Goal: Information Seeking & Learning: Learn about a topic

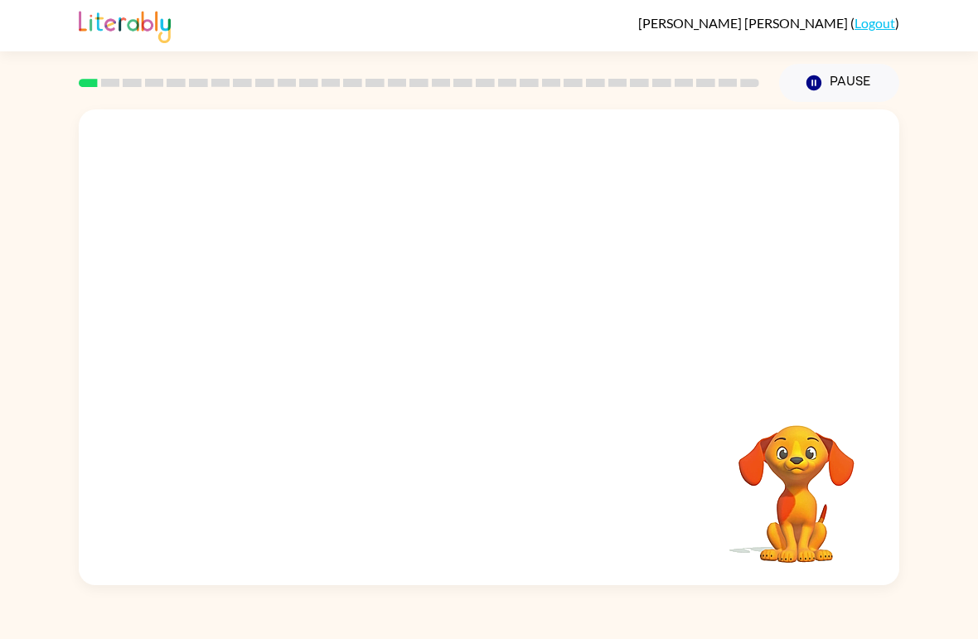
click at [454, 306] on video "Your browser must support playing .mp4 files to use Literably. Please try using…" at bounding box center [489, 249] width 821 height 281
click at [414, 307] on video "Your browser must support playing .mp4 files to use Literably. Please try using…" at bounding box center [489, 249] width 821 height 281
click at [441, 300] on video "Your browser must support playing .mp4 files to use Literably. Please try using…" at bounding box center [489, 249] width 821 height 281
click at [435, 302] on video "Your browser must support playing .mp4 files to use Literably. Please try using…" at bounding box center [489, 249] width 821 height 281
click at [431, 286] on video "Your browser must support playing .mp4 files to use Literably. Please try using…" at bounding box center [489, 249] width 821 height 281
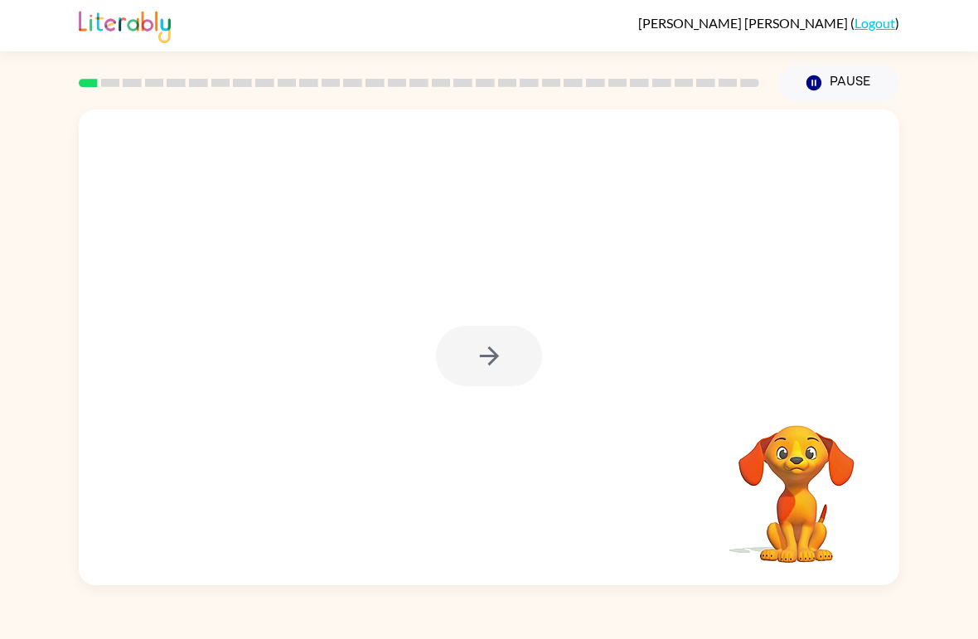
click at [515, 359] on div at bounding box center [489, 356] width 106 height 61
click at [506, 371] on button "button" at bounding box center [489, 356] width 106 height 61
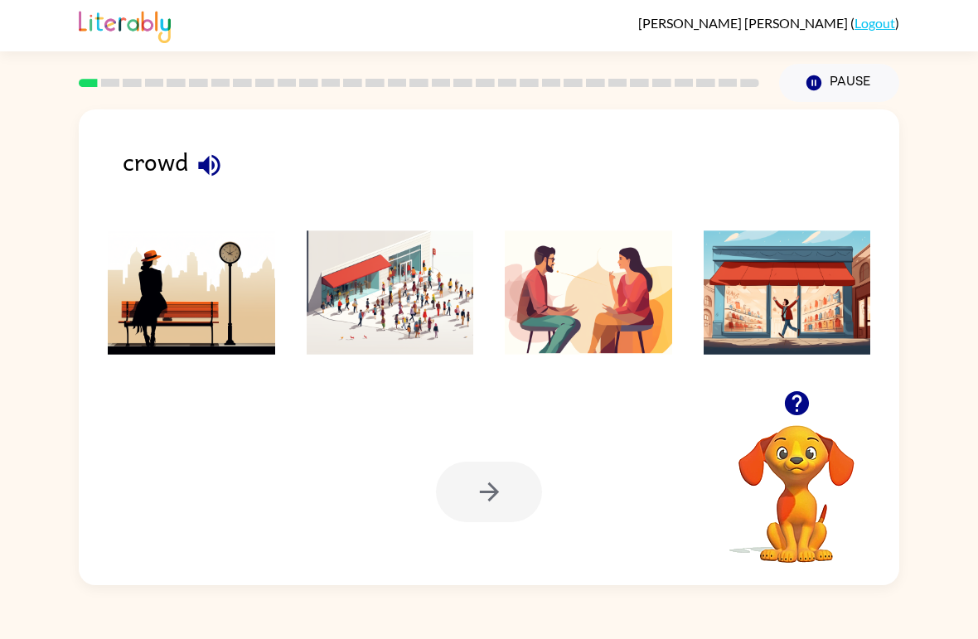
click at [419, 327] on img at bounding box center [390, 292] width 167 height 124
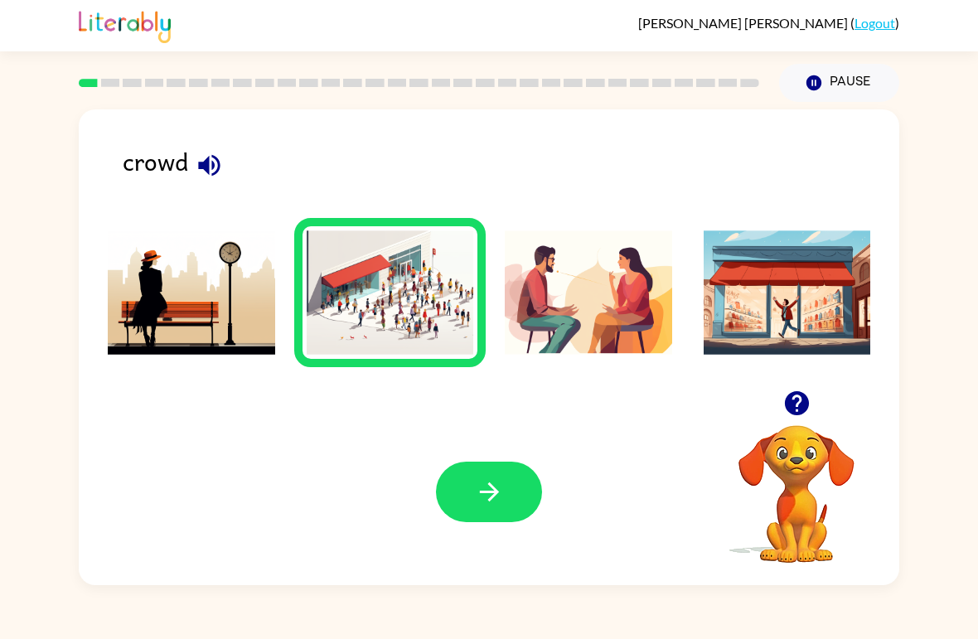
click at [501, 497] on icon "button" at bounding box center [489, 491] width 29 height 29
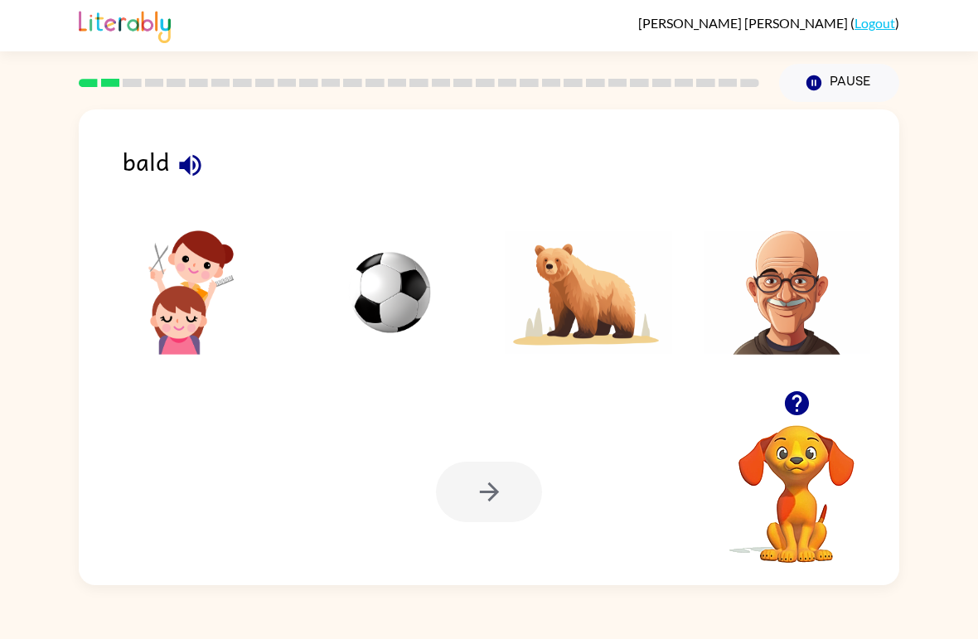
click at [788, 294] on img at bounding box center [787, 292] width 167 height 124
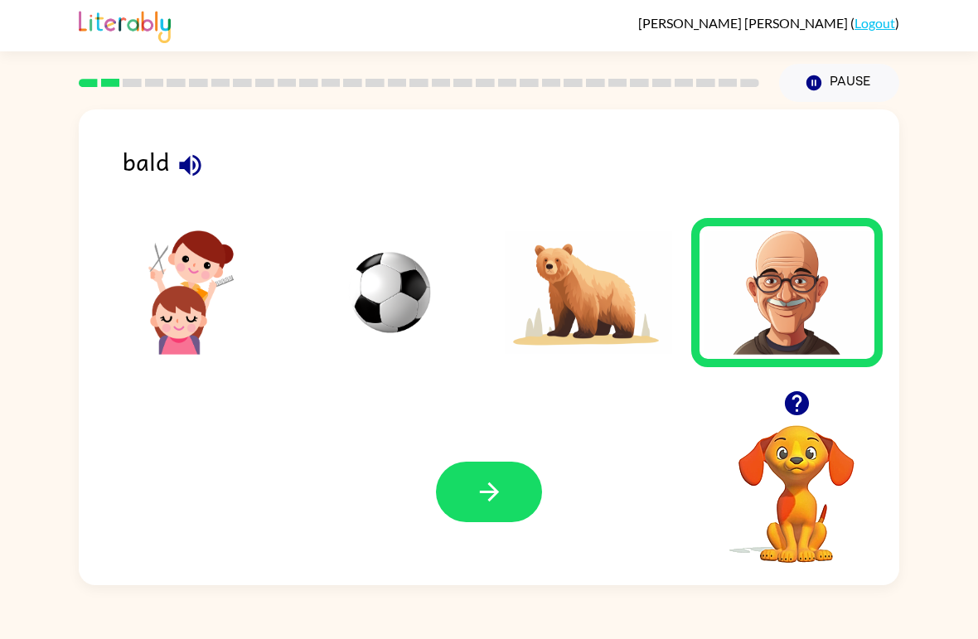
click at [510, 485] on button "button" at bounding box center [489, 492] width 106 height 61
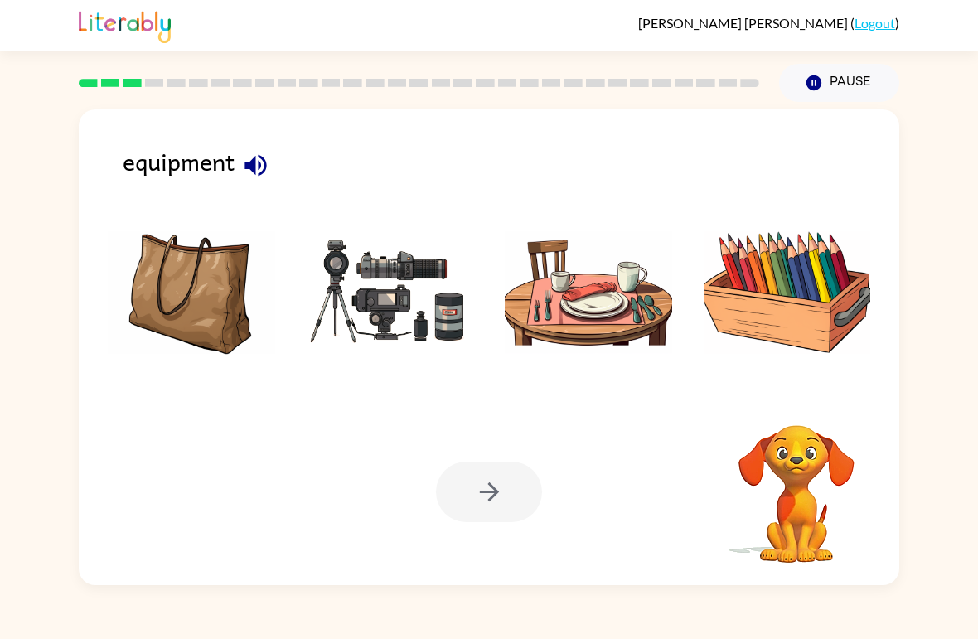
click at [397, 300] on img at bounding box center [390, 292] width 167 height 124
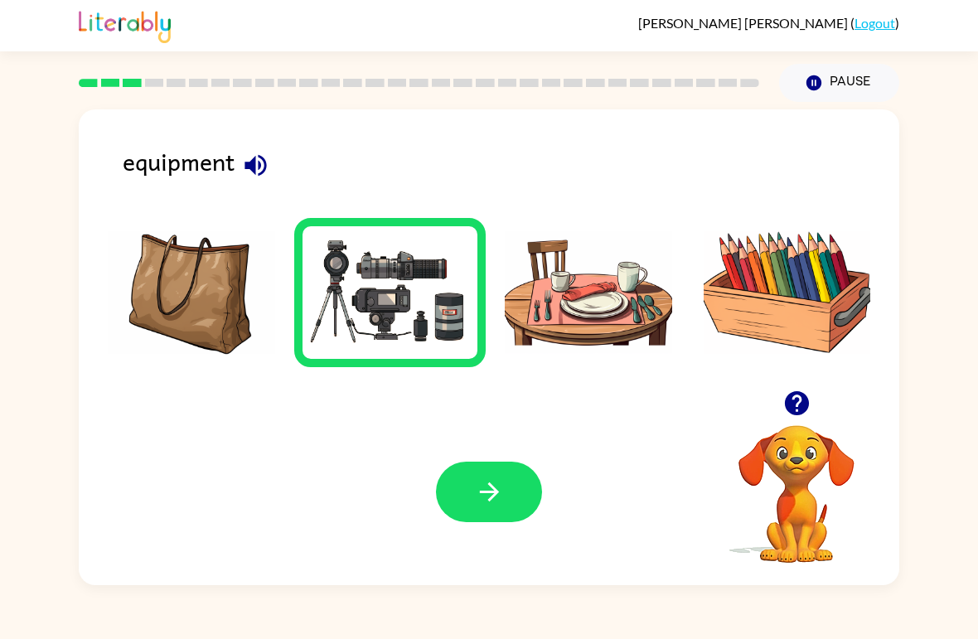
click at [506, 495] on button "button" at bounding box center [489, 492] width 106 height 61
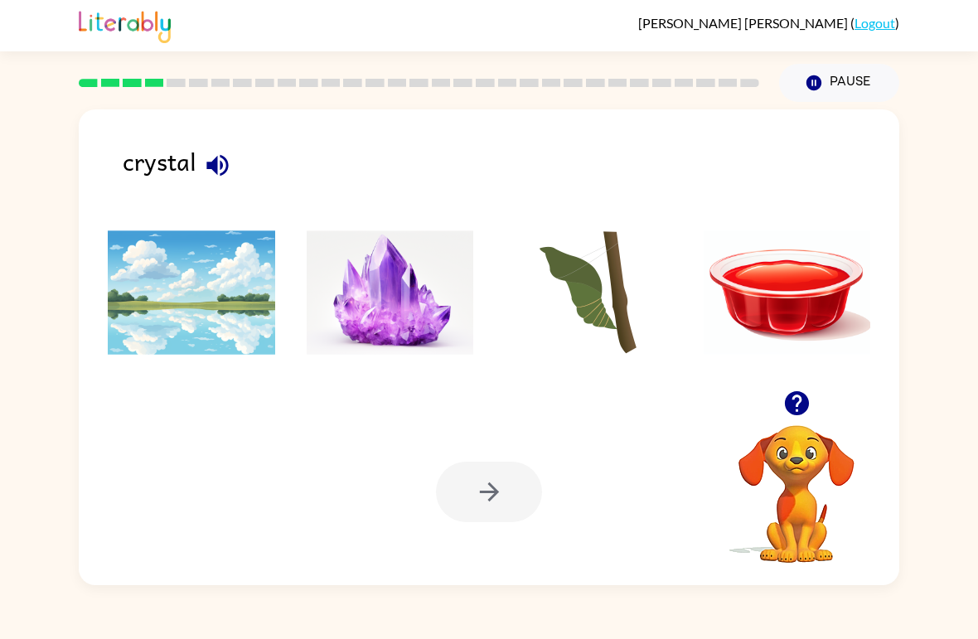
click at [400, 299] on img at bounding box center [390, 292] width 167 height 124
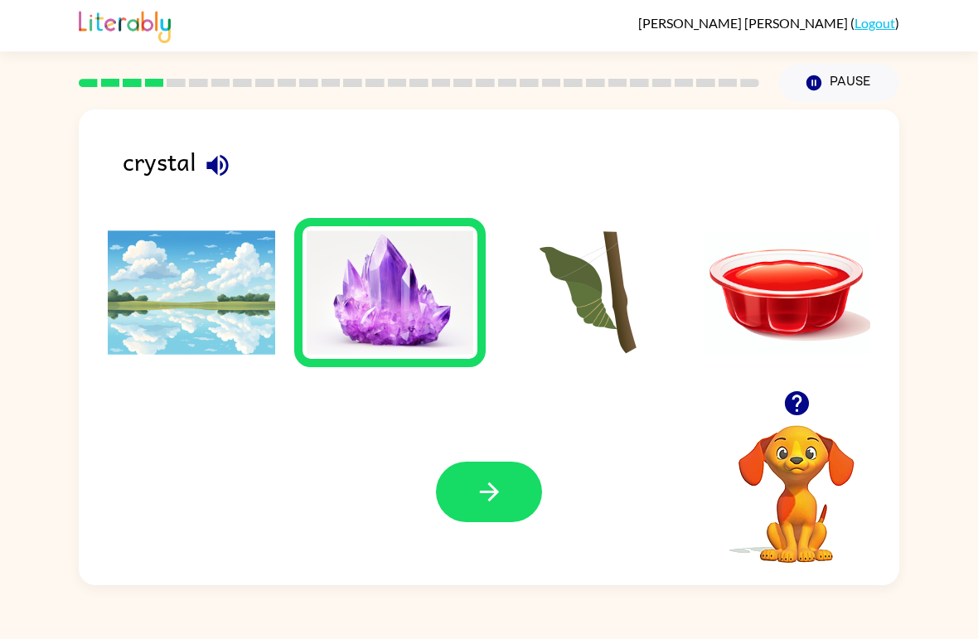
click at [498, 493] on icon "button" at bounding box center [488, 491] width 19 height 19
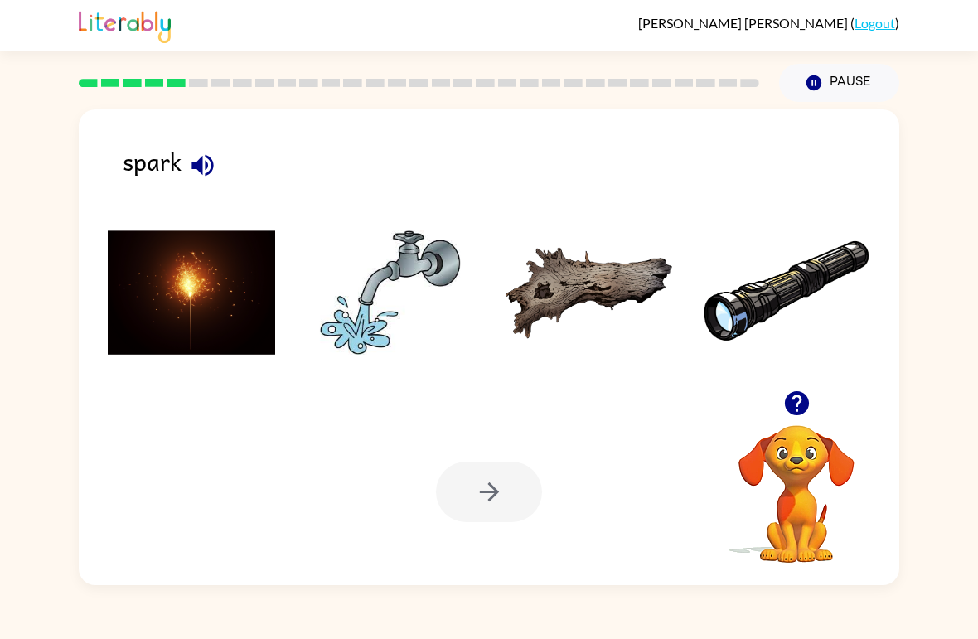
click at [196, 276] on img at bounding box center [191, 292] width 167 height 124
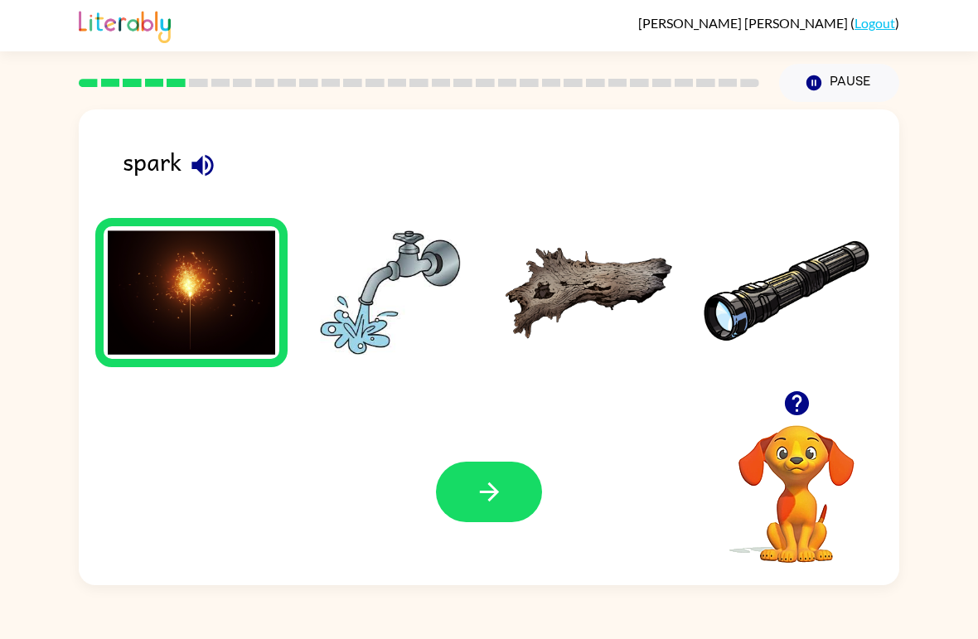
click at [499, 485] on icon "button" at bounding box center [489, 491] width 29 height 29
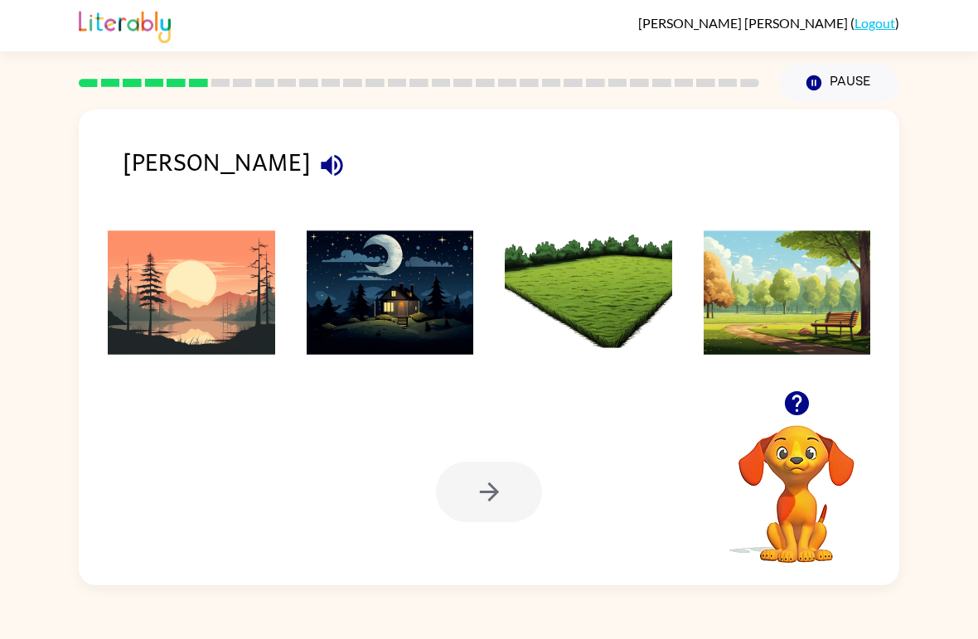
click at [227, 315] on img at bounding box center [191, 292] width 167 height 124
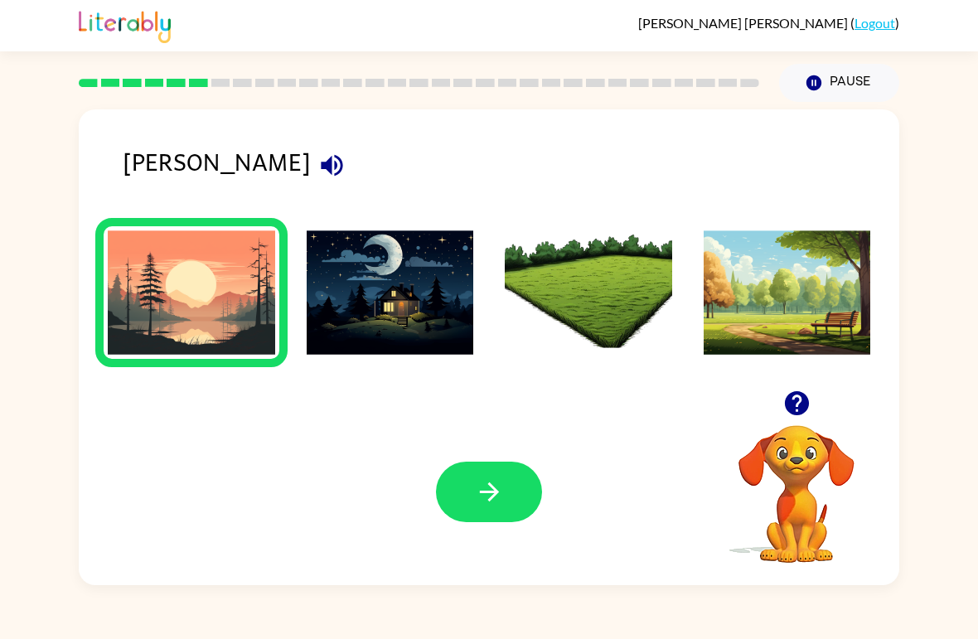
click at [485, 487] on icon "button" at bounding box center [489, 491] width 29 height 29
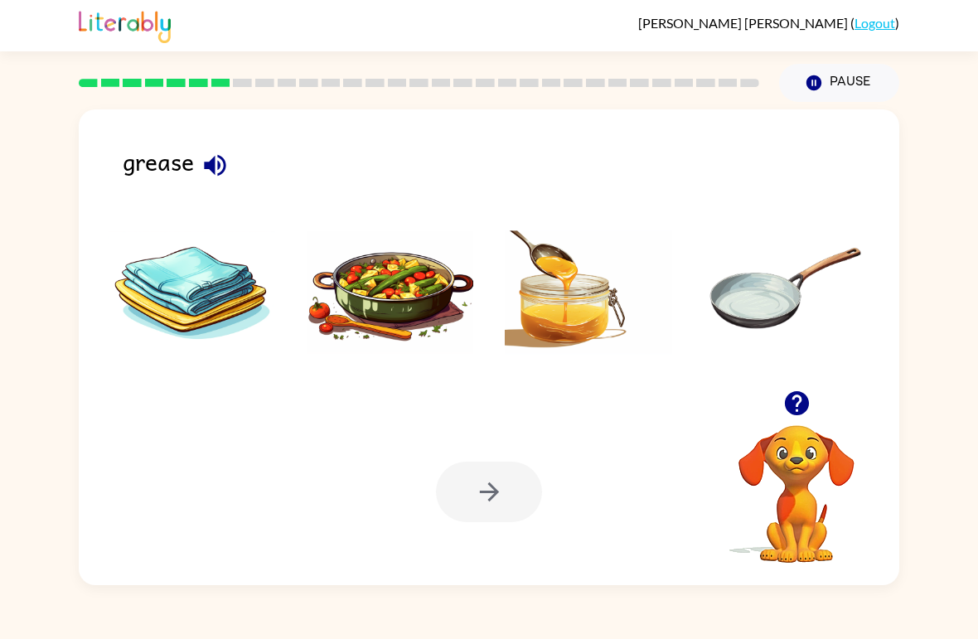
click at [569, 306] on img at bounding box center [588, 292] width 167 height 124
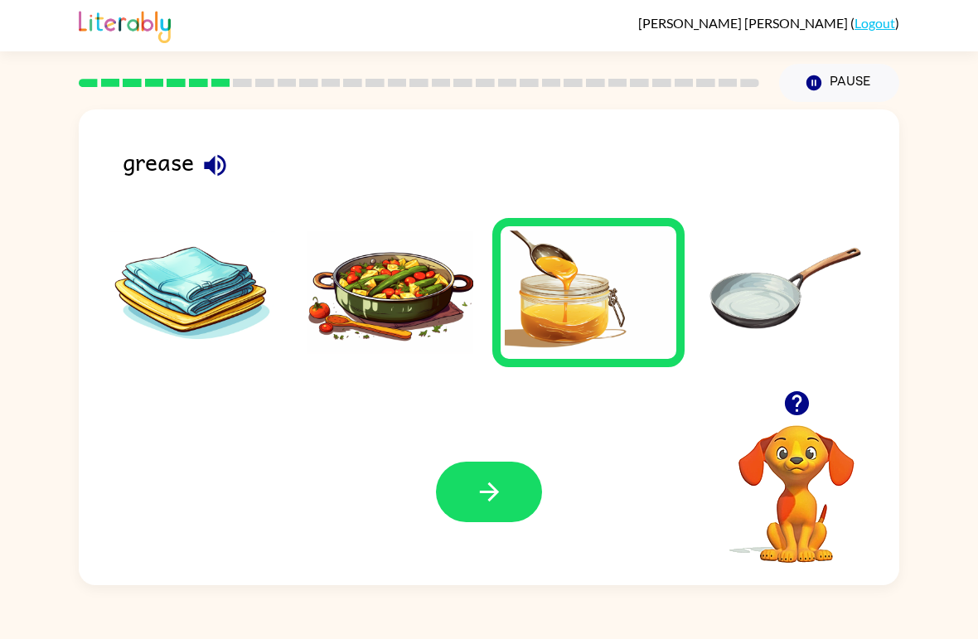
click at [499, 502] on icon "button" at bounding box center [489, 491] width 29 height 29
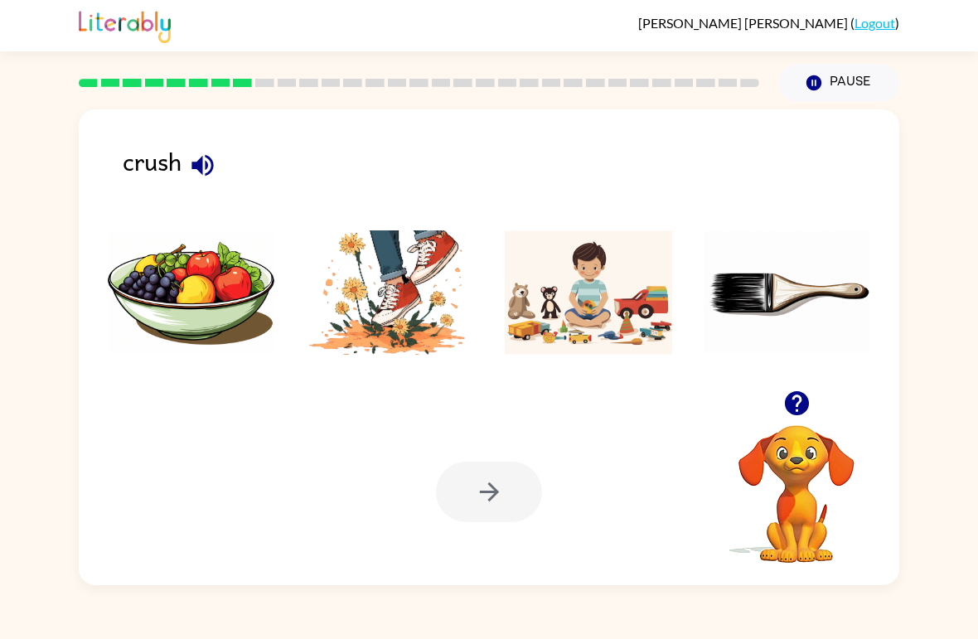
click at [429, 317] on img at bounding box center [390, 292] width 167 height 124
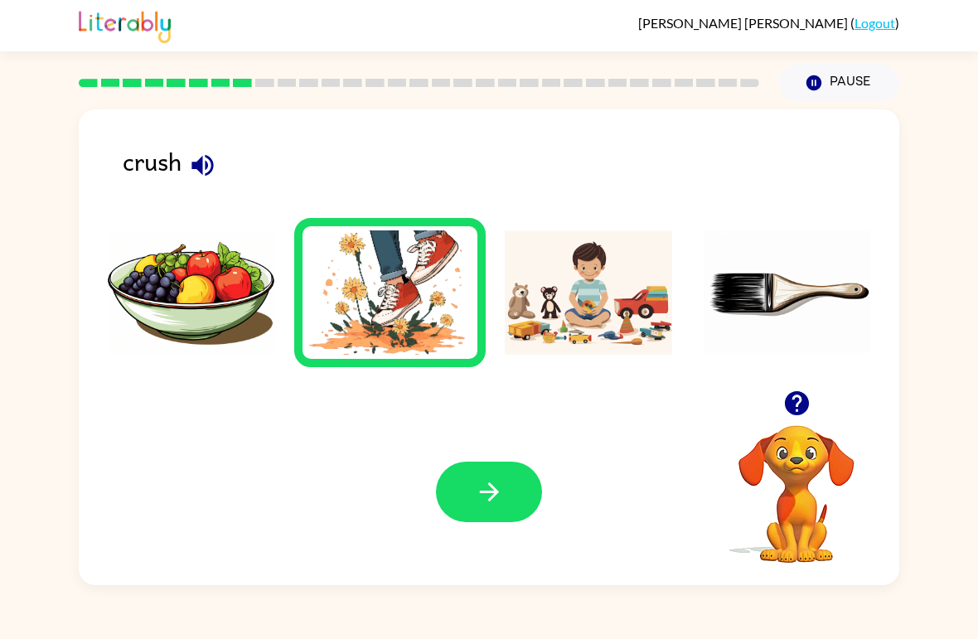
click at [516, 501] on button "button" at bounding box center [489, 492] width 106 height 61
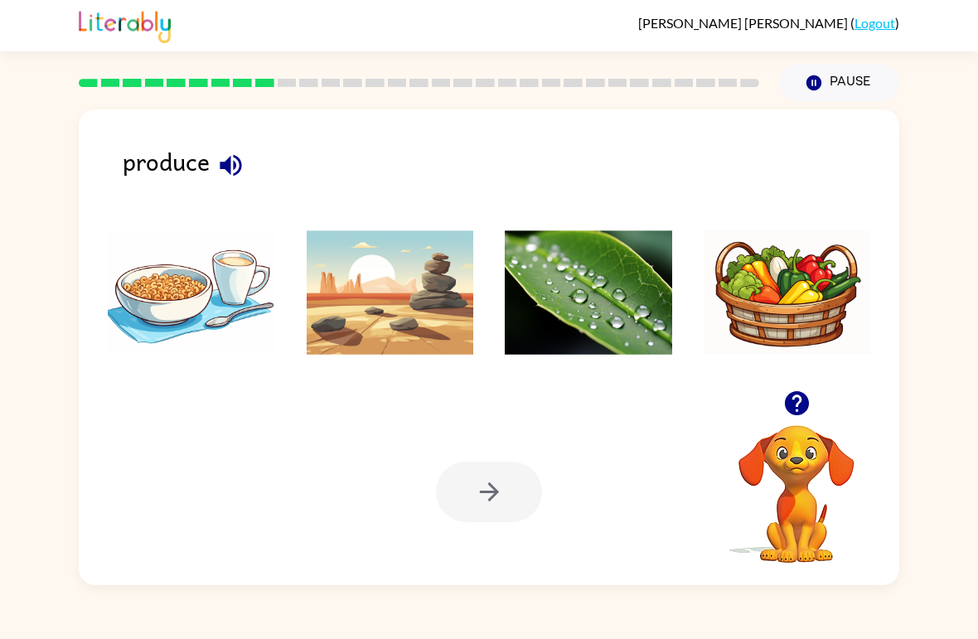
click at [787, 292] on img at bounding box center [787, 292] width 167 height 124
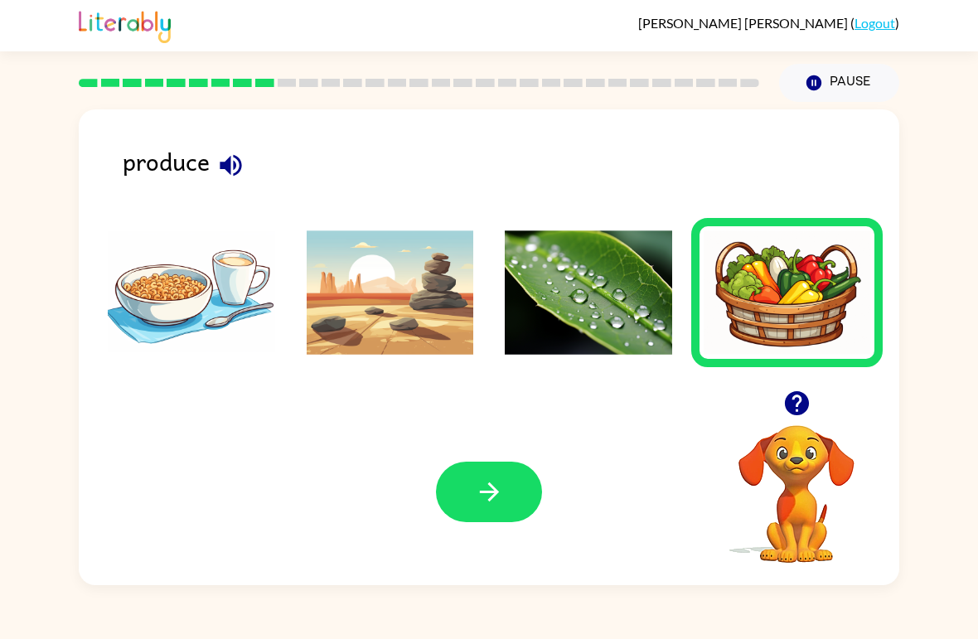
click at [511, 485] on button "button" at bounding box center [489, 492] width 106 height 61
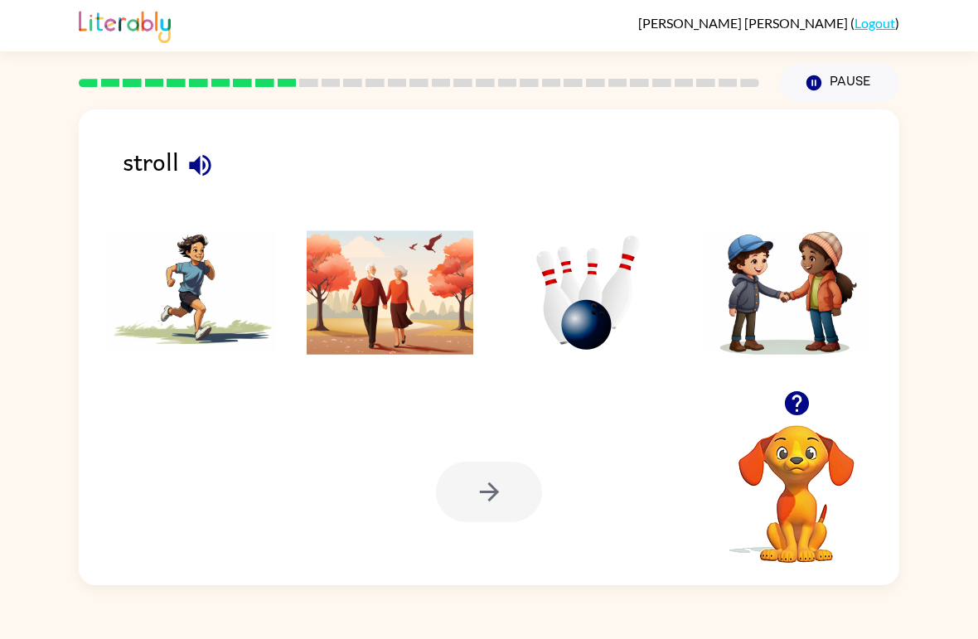
click at [441, 322] on img at bounding box center [390, 292] width 167 height 124
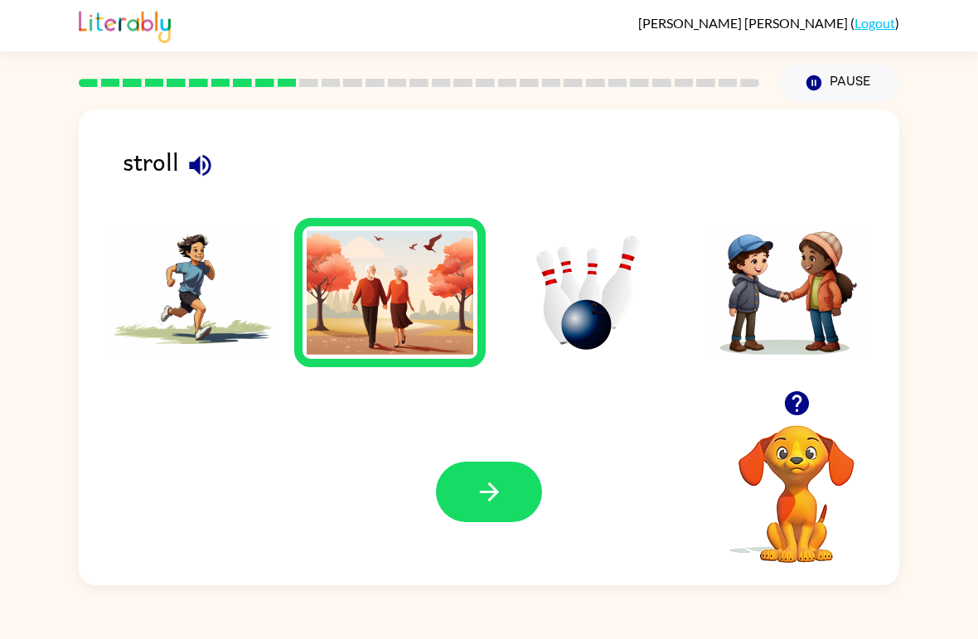
click at [495, 471] on button "button" at bounding box center [489, 492] width 106 height 61
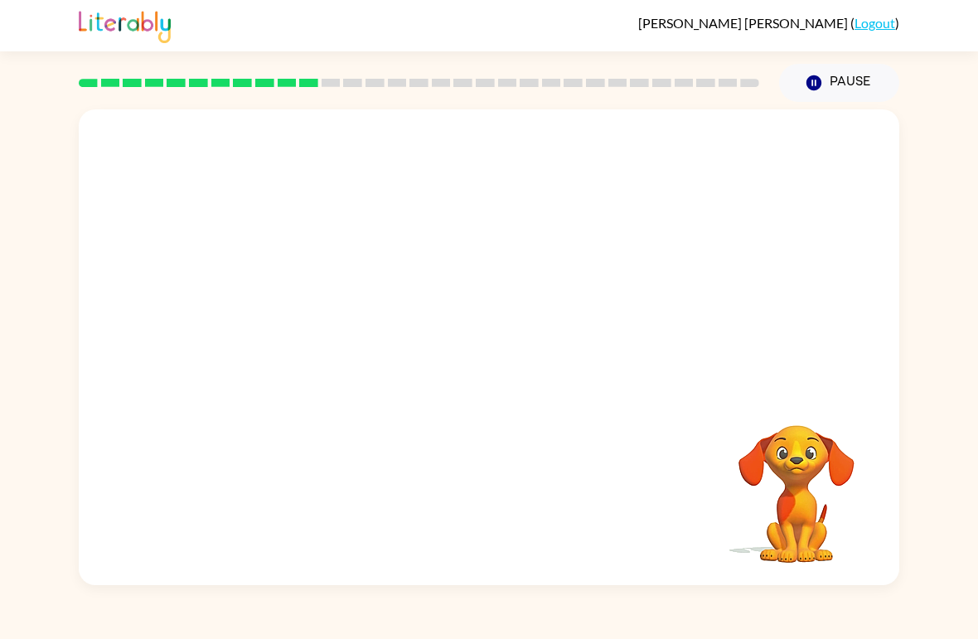
click at [300, 322] on video "Your browser must support playing .mp4 files to use Literably. Please try using…" at bounding box center [489, 249] width 821 height 281
click at [299, 322] on video "Your browser must support playing .mp4 files to use Literably. Please try using…" at bounding box center [489, 249] width 821 height 281
click at [311, 308] on video "Your browser must support playing .mp4 files to use Literably. Please try using…" at bounding box center [489, 249] width 821 height 281
click at [316, 309] on video "Your browser must support playing .mp4 files to use Literably. Please try using…" at bounding box center [489, 249] width 821 height 281
click at [338, 322] on video "Your browser must support playing .mp4 files to use Literably. Please try using…" at bounding box center [489, 249] width 821 height 281
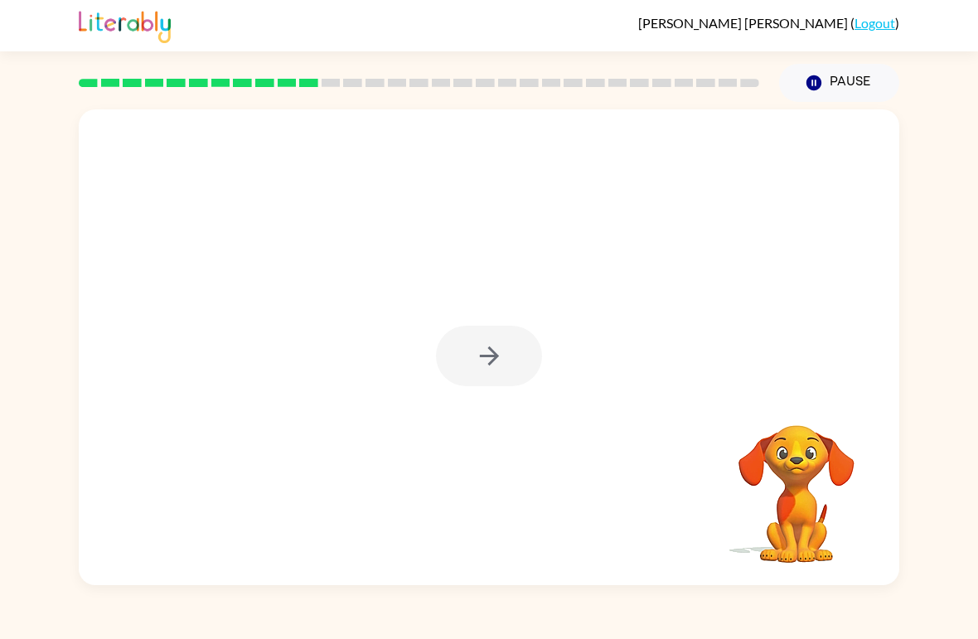
click at [496, 354] on div at bounding box center [489, 356] width 106 height 61
click at [513, 361] on button "button" at bounding box center [489, 356] width 106 height 61
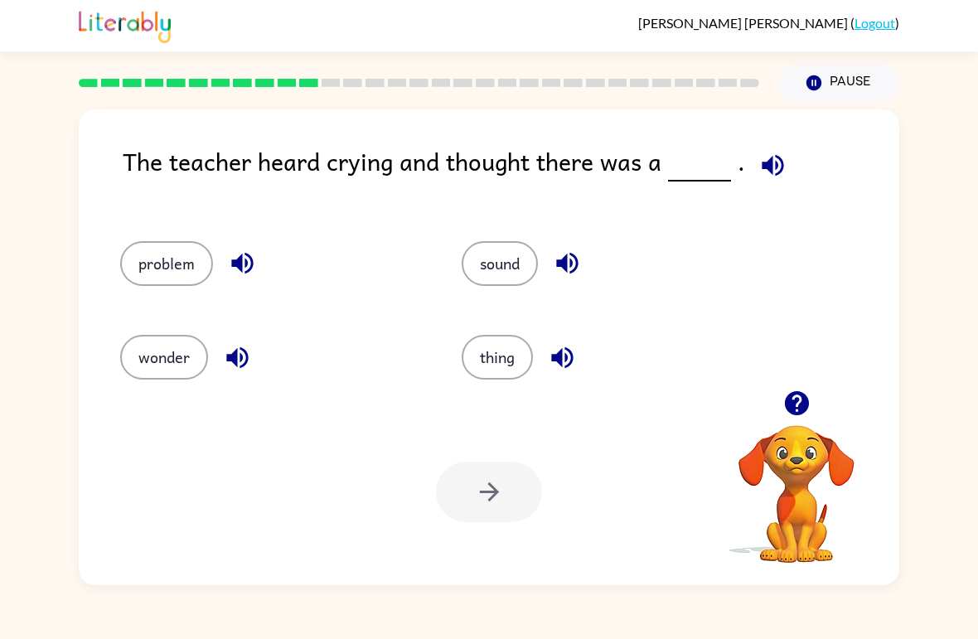
click at [167, 275] on button "problem" at bounding box center [166, 263] width 93 height 45
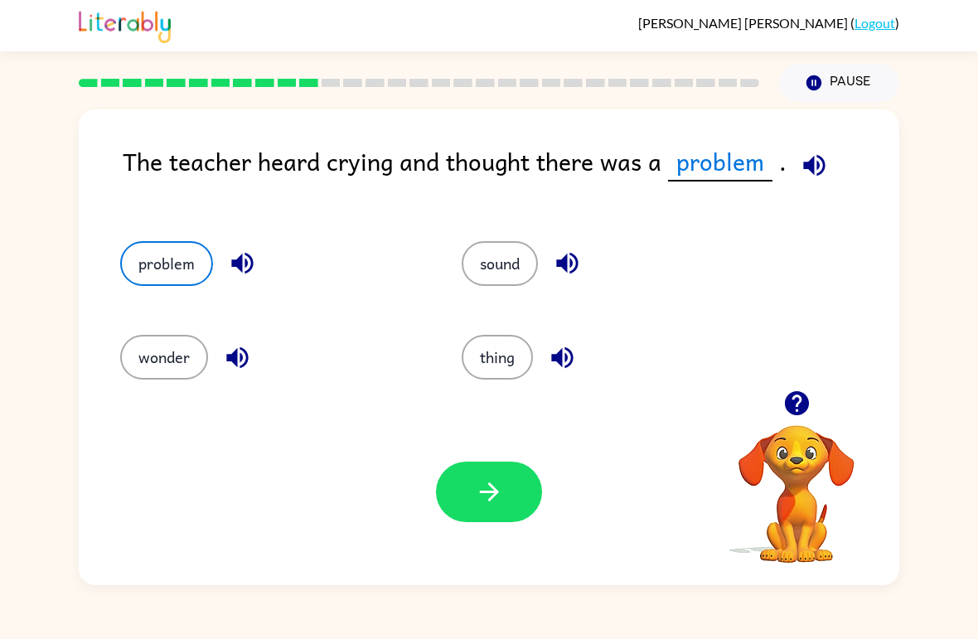
click at [489, 500] on icon "button" at bounding box center [488, 491] width 19 height 19
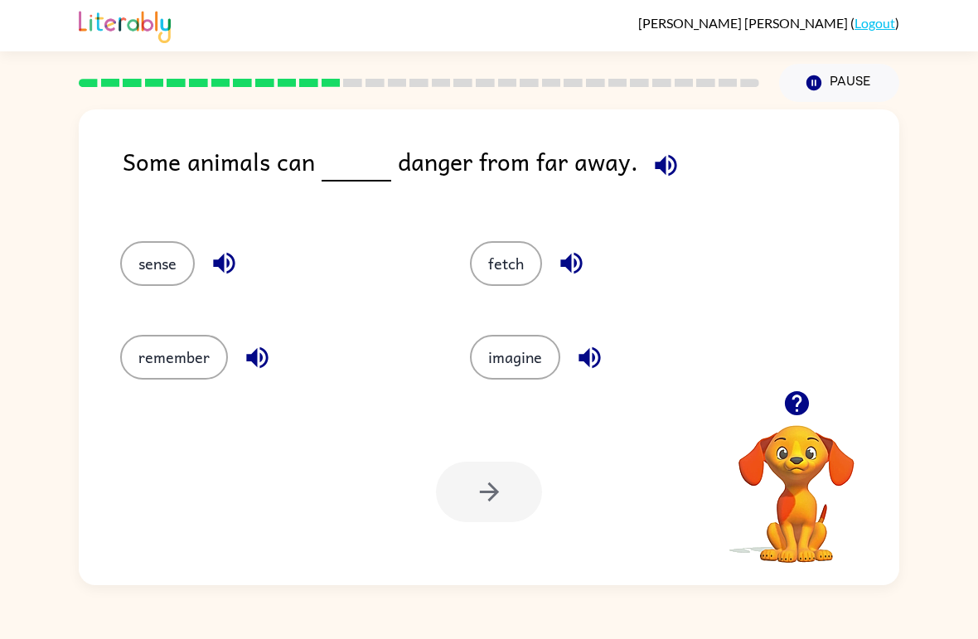
click at [162, 262] on button "sense" at bounding box center [157, 263] width 75 height 45
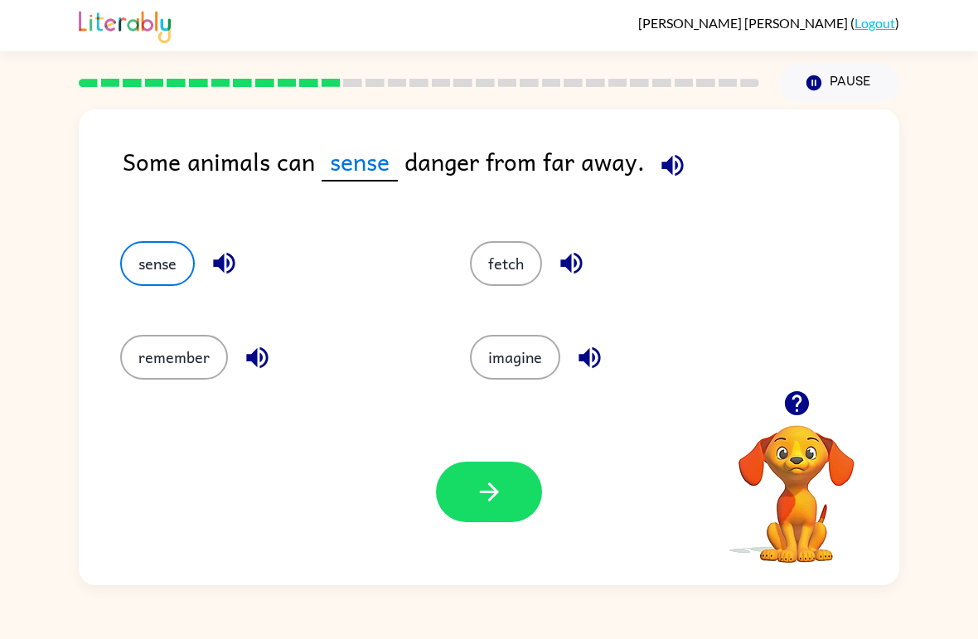
click at [500, 491] on icon "button" at bounding box center [489, 491] width 29 height 29
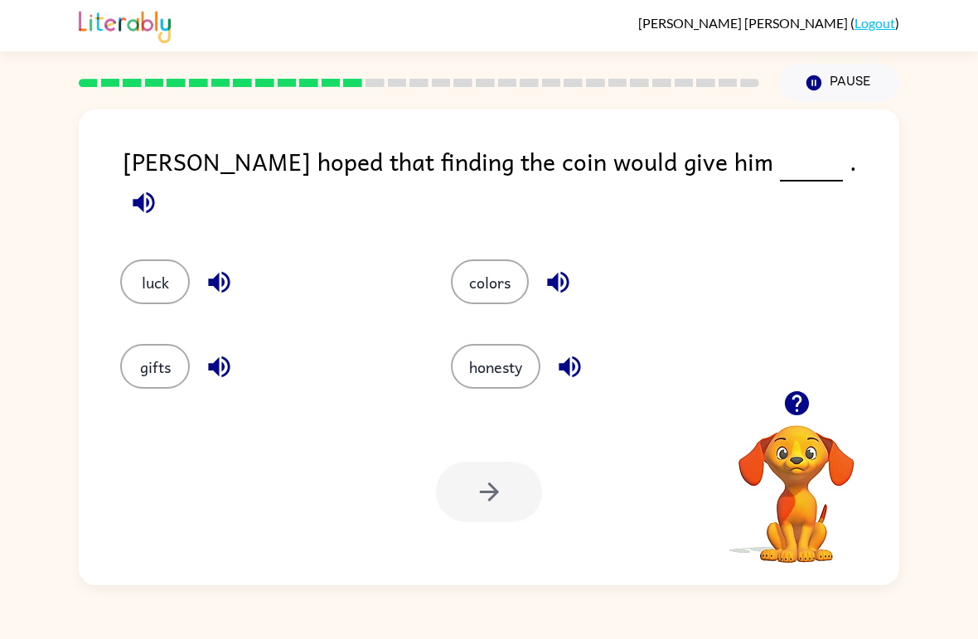
click at [159, 262] on button "luck" at bounding box center [155, 281] width 70 height 45
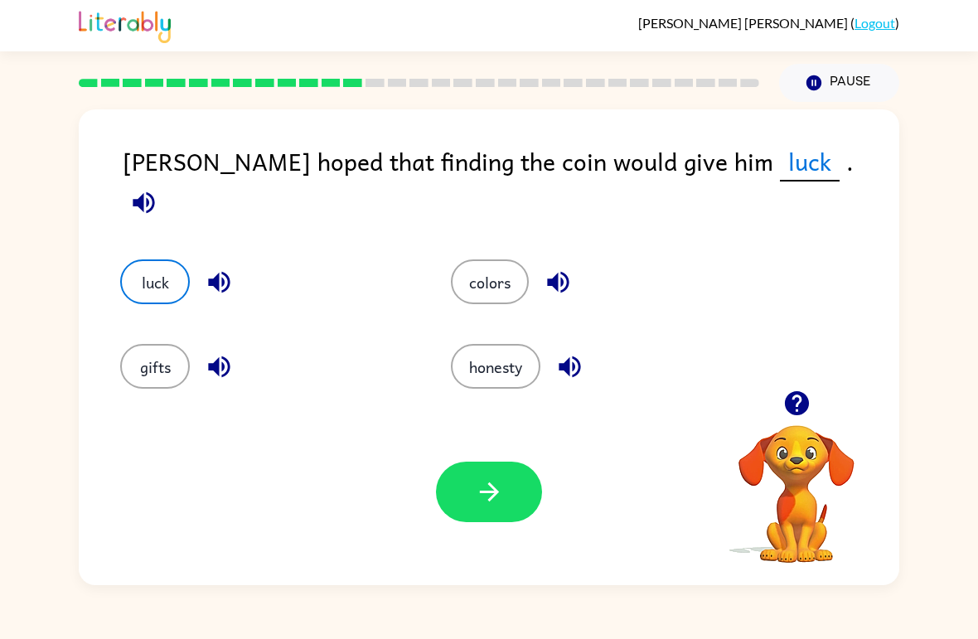
click at [510, 480] on button "button" at bounding box center [489, 492] width 106 height 61
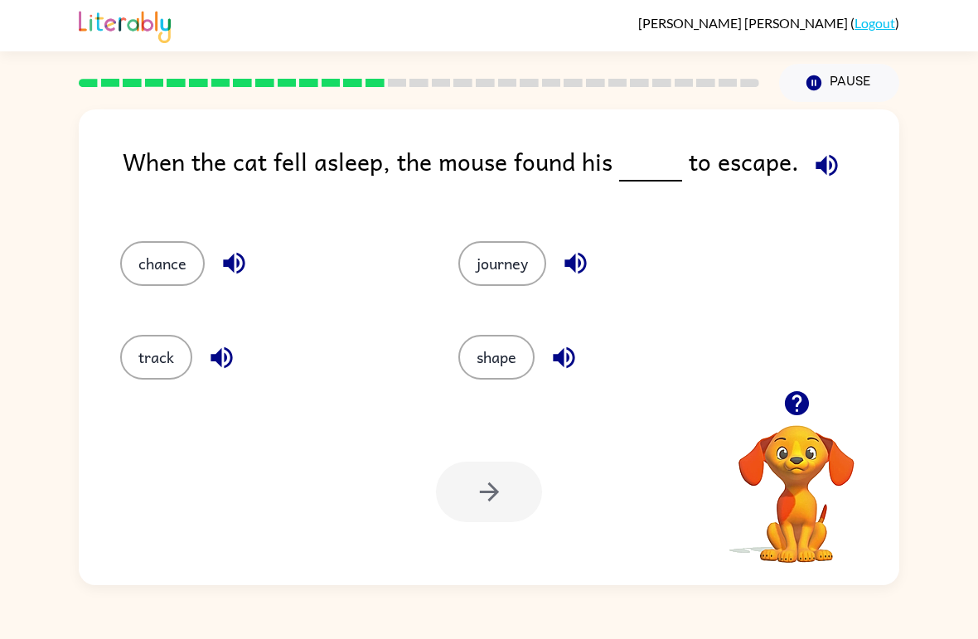
click at [170, 260] on button "chance" at bounding box center [162, 263] width 85 height 45
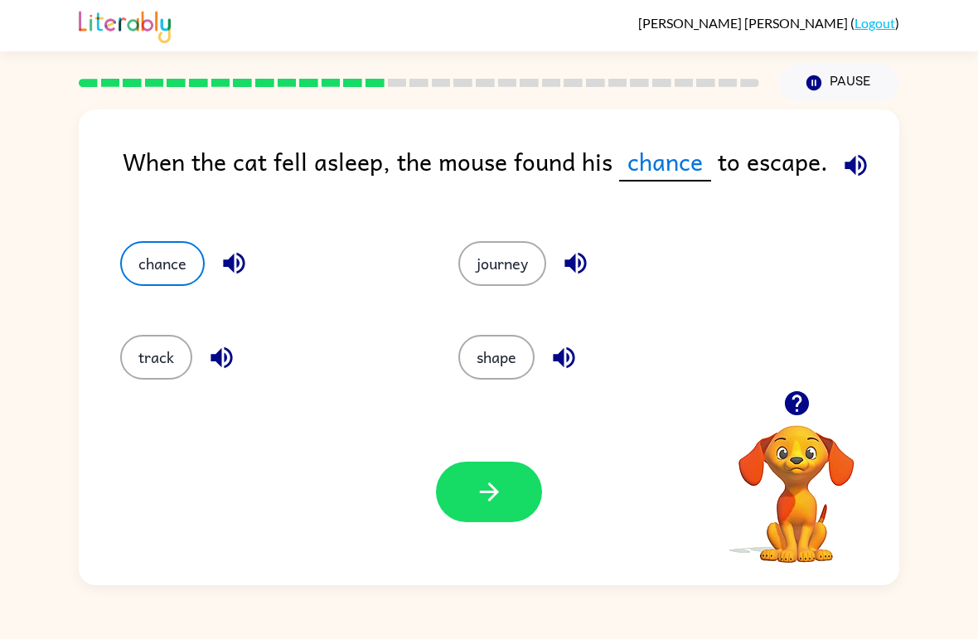
click at [512, 503] on button "button" at bounding box center [489, 492] width 106 height 61
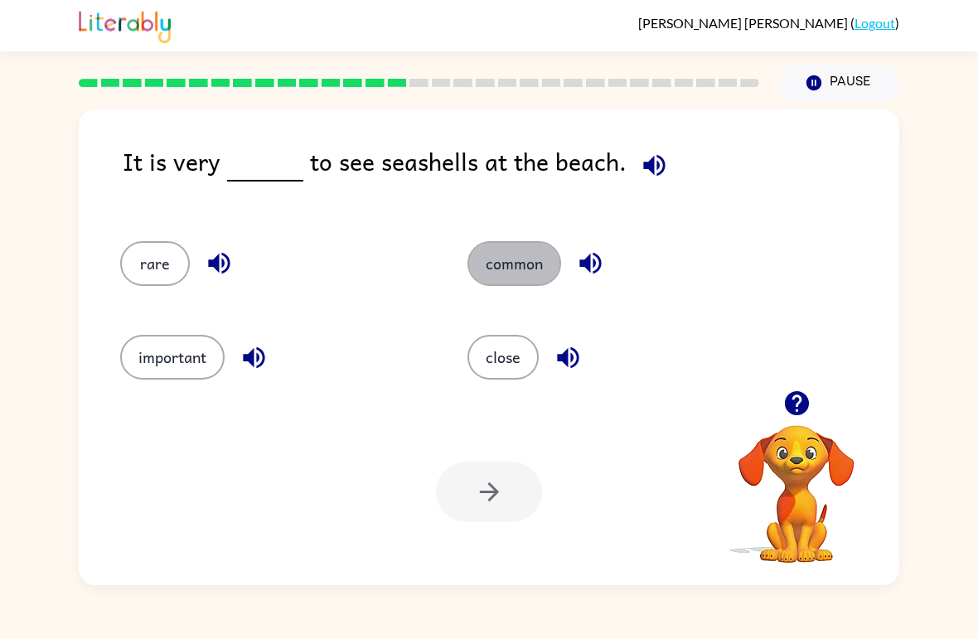
click at [530, 254] on button "common" at bounding box center [514, 263] width 94 height 45
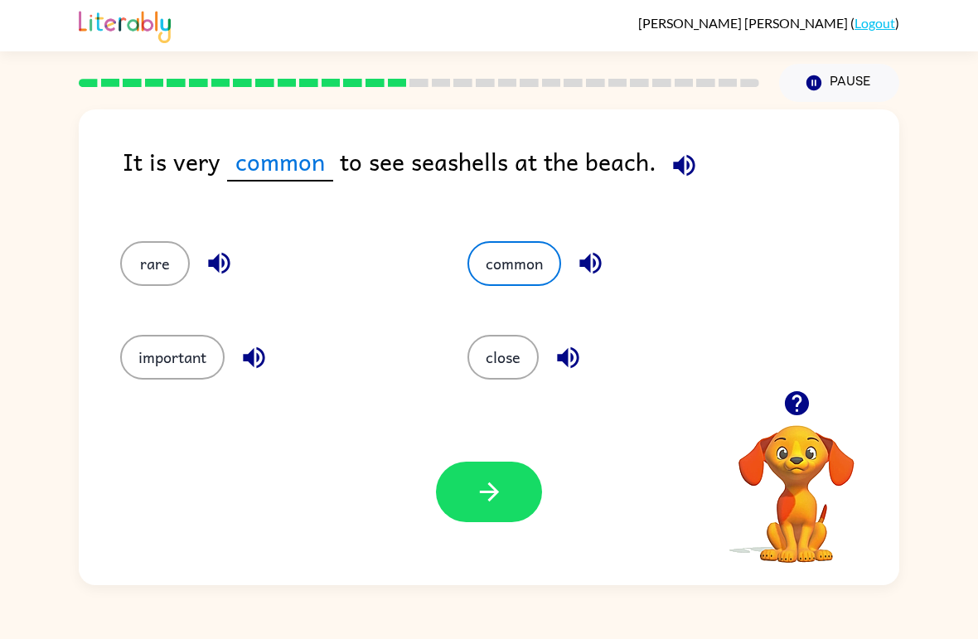
click at [506, 492] on button "button" at bounding box center [489, 492] width 106 height 61
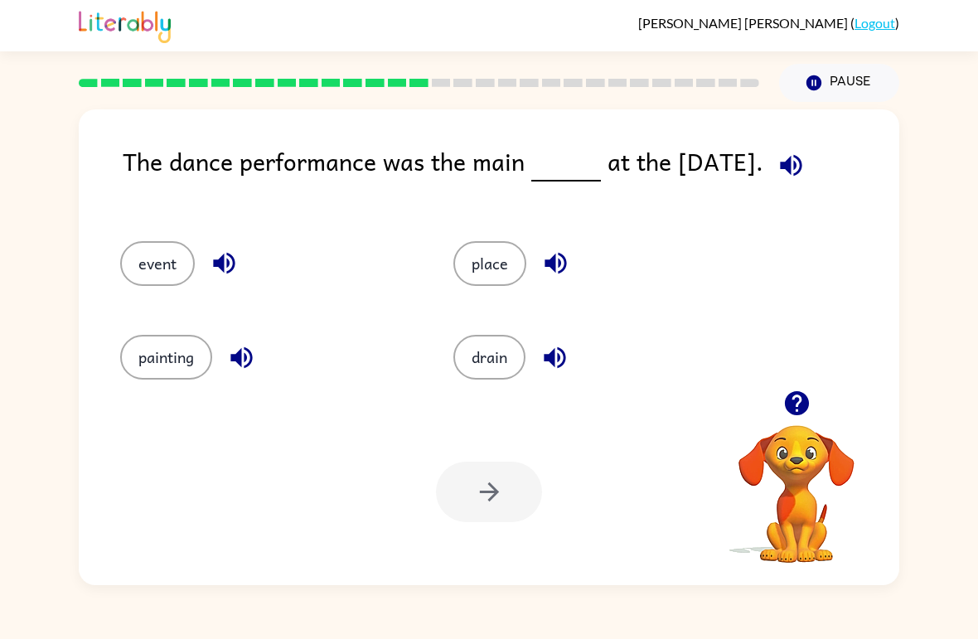
click at [170, 266] on button "event" at bounding box center [157, 263] width 75 height 45
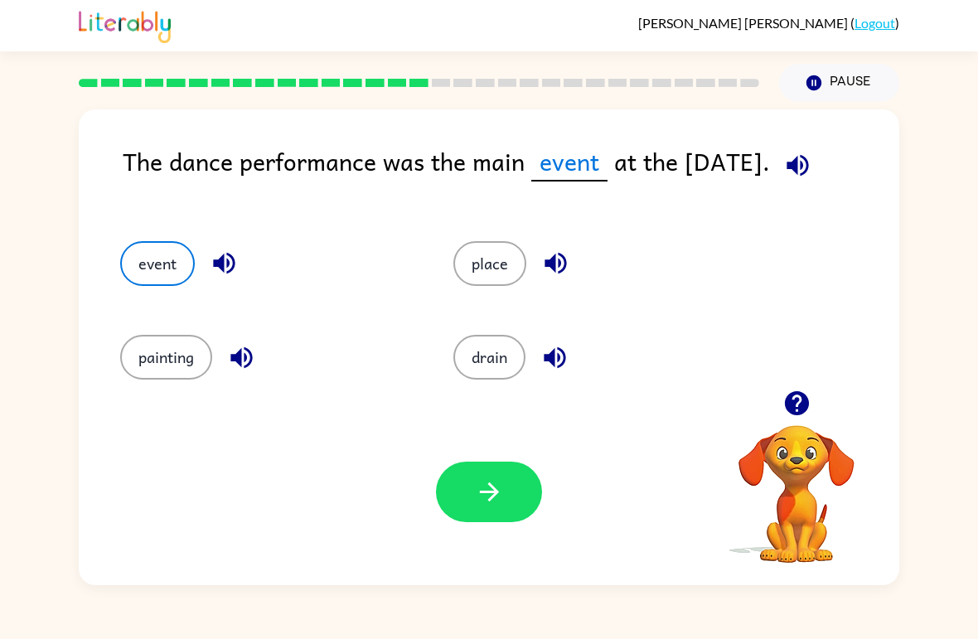
click at [517, 488] on button "button" at bounding box center [489, 492] width 106 height 61
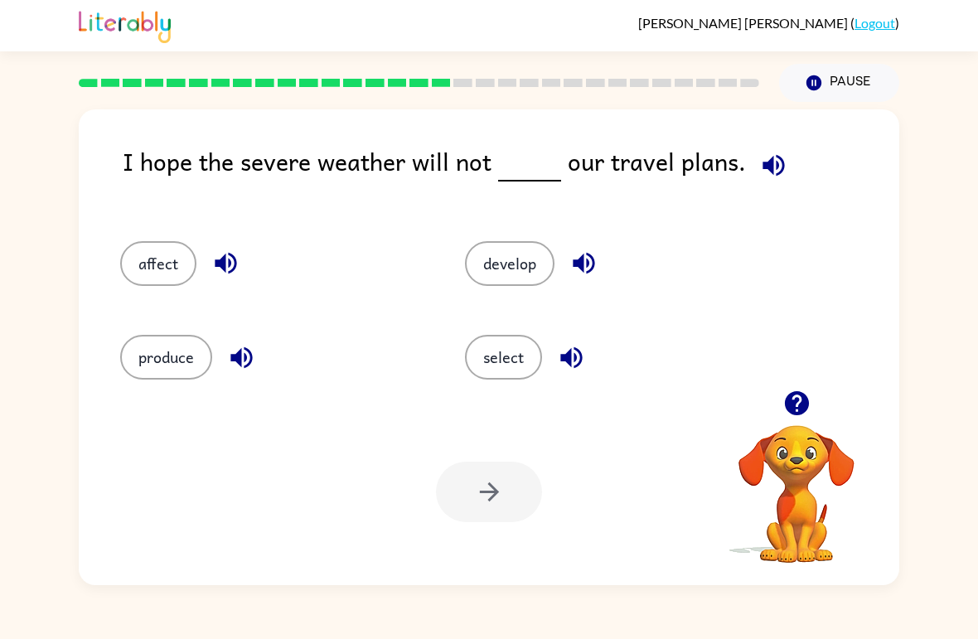
click at [174, 269] on button "affect" at bounding box center [158, 263] width 76 height 45
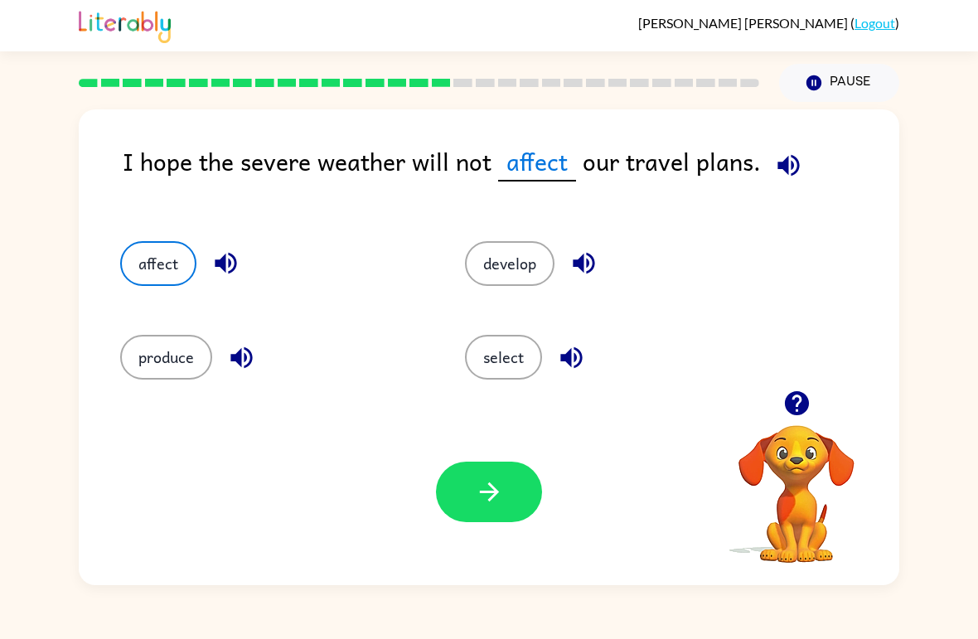
click at [513, 476] on button "button" at bounding box center [489, 492] width 106 height 61
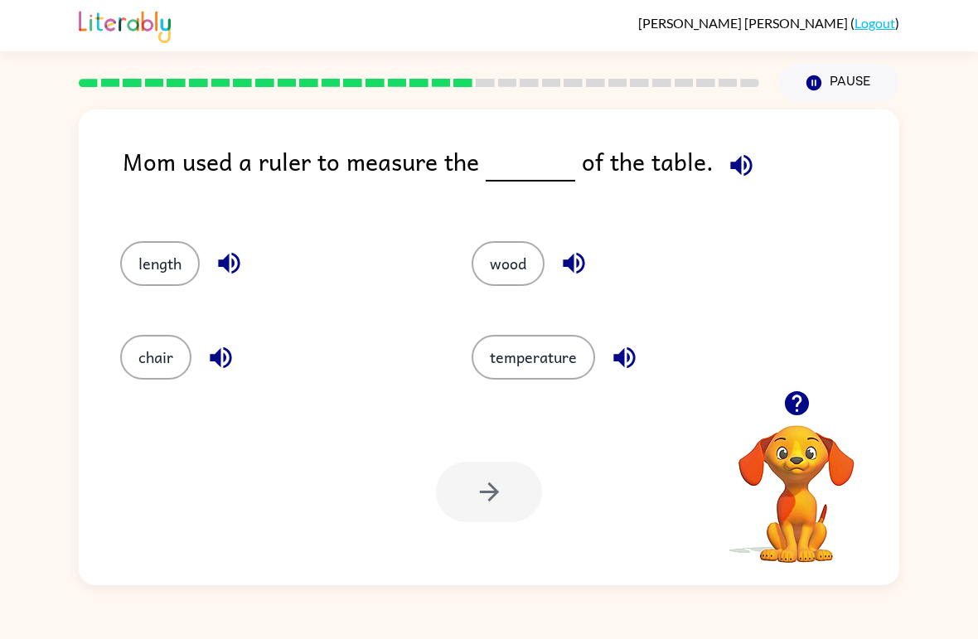
click at [190, 260] on button "length" at bounding box center [160, 263] width 80 height 45
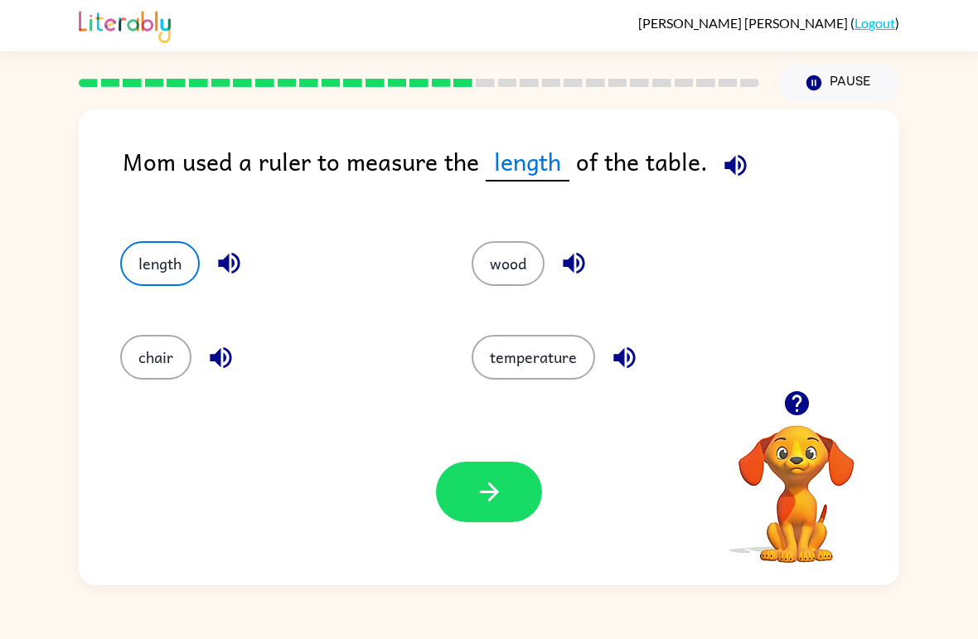
click at [523, 474] on button "button" at bounding box center [489, 492] width 106 height 61
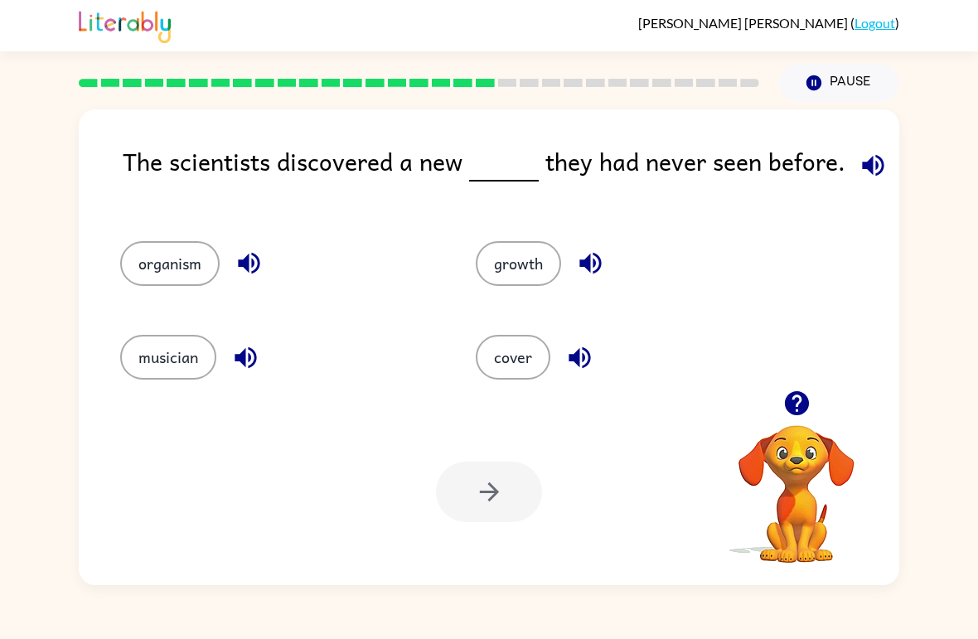
click at [196, 278] on button "organism" at bounding box center [169, 263] width 99 height 45
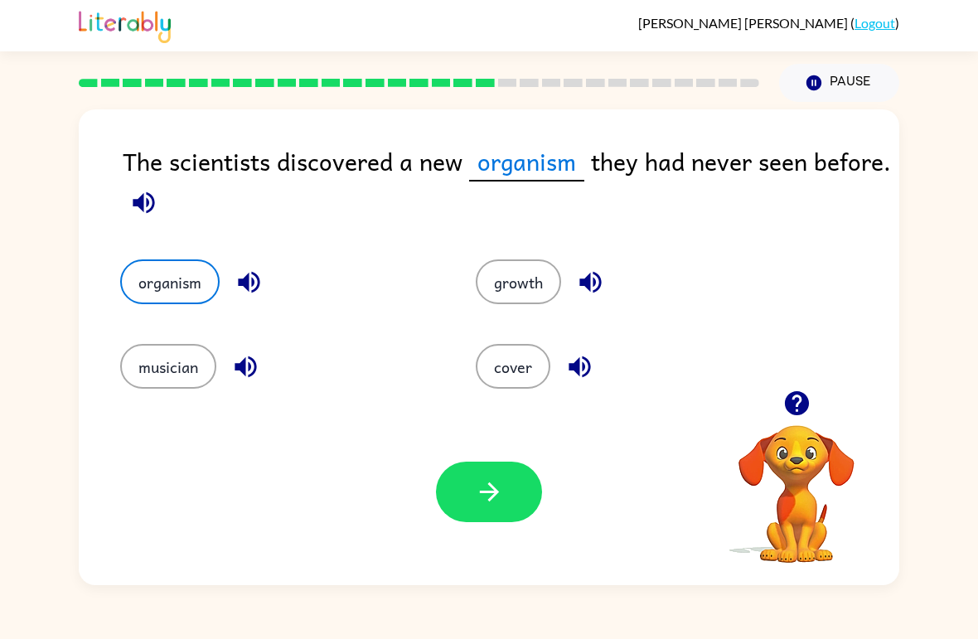
click at [521, 489] on button "button" at bounding box center [489, 492] width 106 height 61
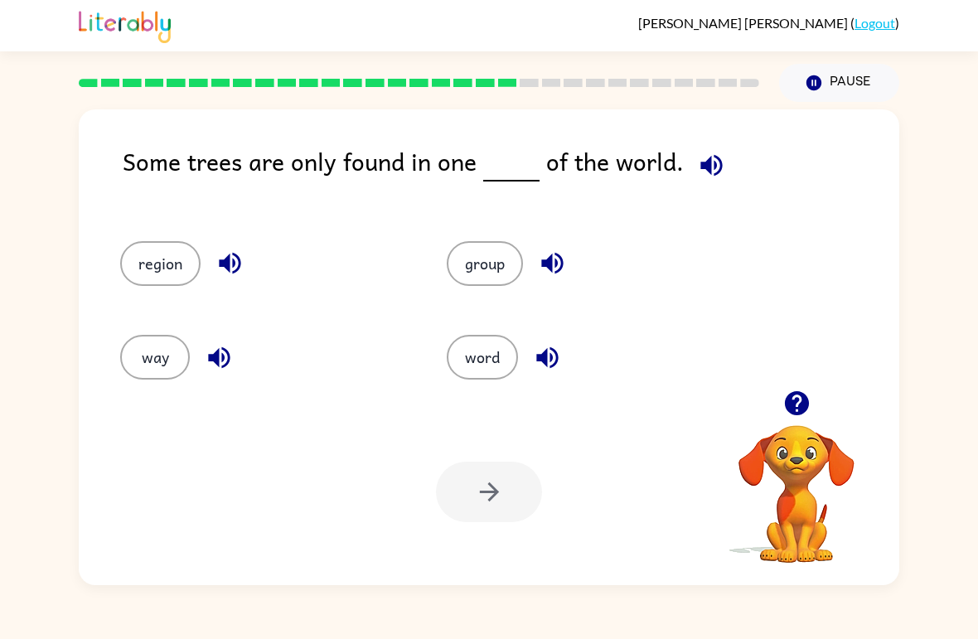
click at [181, 262] on button "region" at bounding box center [160, 263] width 80 height 45
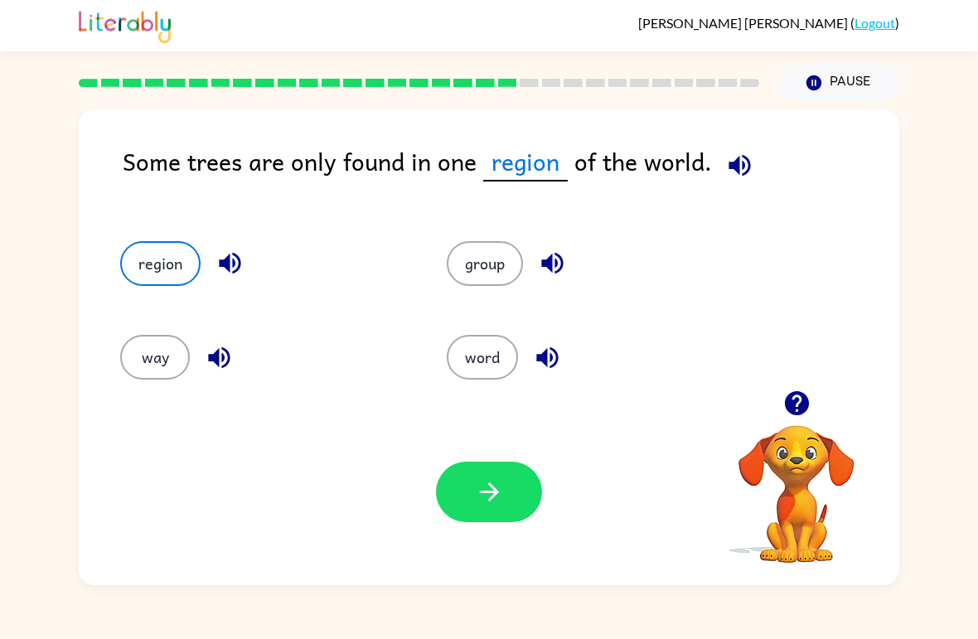
click at [511, 481] on button "button" at bounding box center [489, 492] width 106 height 61
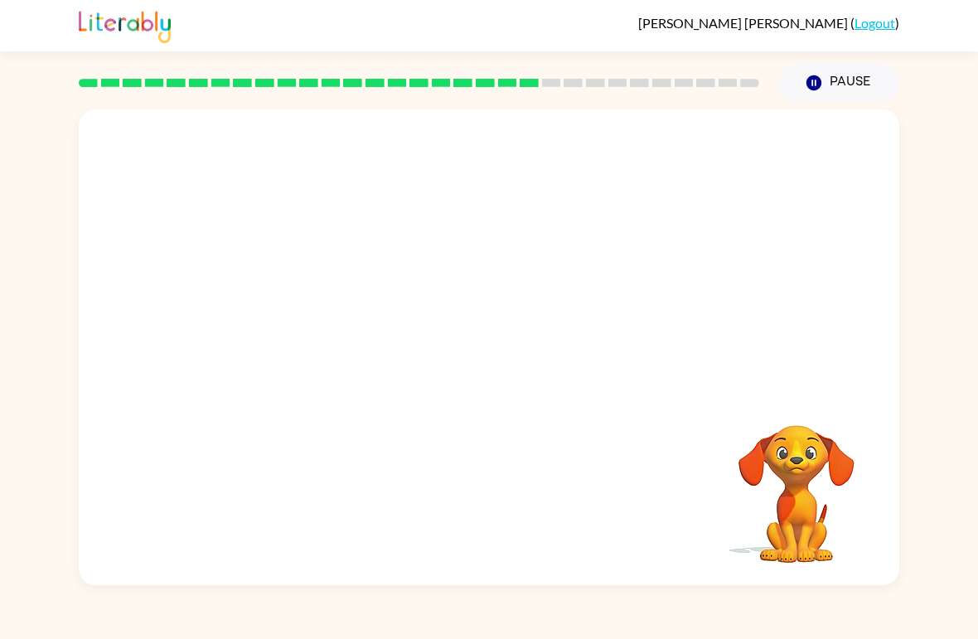
click at [332, 342] on video "Your browser must support playing .mp4 files to use Literably. Please try using…" at bounding box center [489, 249] width 821 height 281
click at [390, 346] on video "Your browser must support playing .mp4 files to use Literably. Please try using…" at bounding box center [489, 249] width 821 height 281
click at [390, 345] on video "Your browser must support playing .mp4 files to use Literably. Please try using…" at bounding box center [489, 249] width 821 height 281
click at [360, 130] on video "Your browser must support playing .mp4 files to use Literably. Please try using…" at bounding box center [489, 249] width 821 height 281
click at [531, 353] on button "button" at bounding box center [489, 356] width 106 height 61
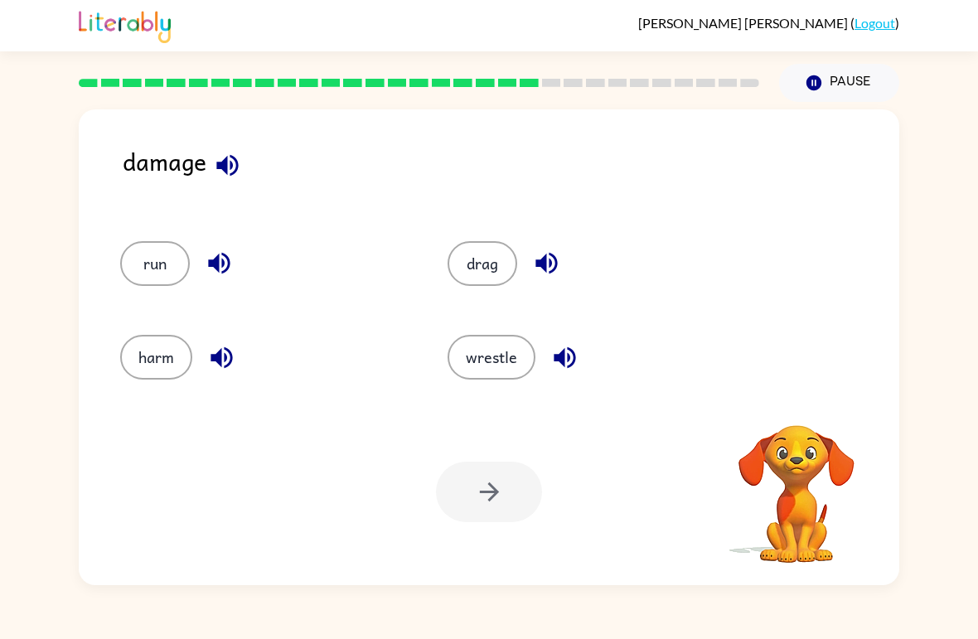
click at [160, 352] on button "harm" at bounding box center [156, 357] width 72 height 45
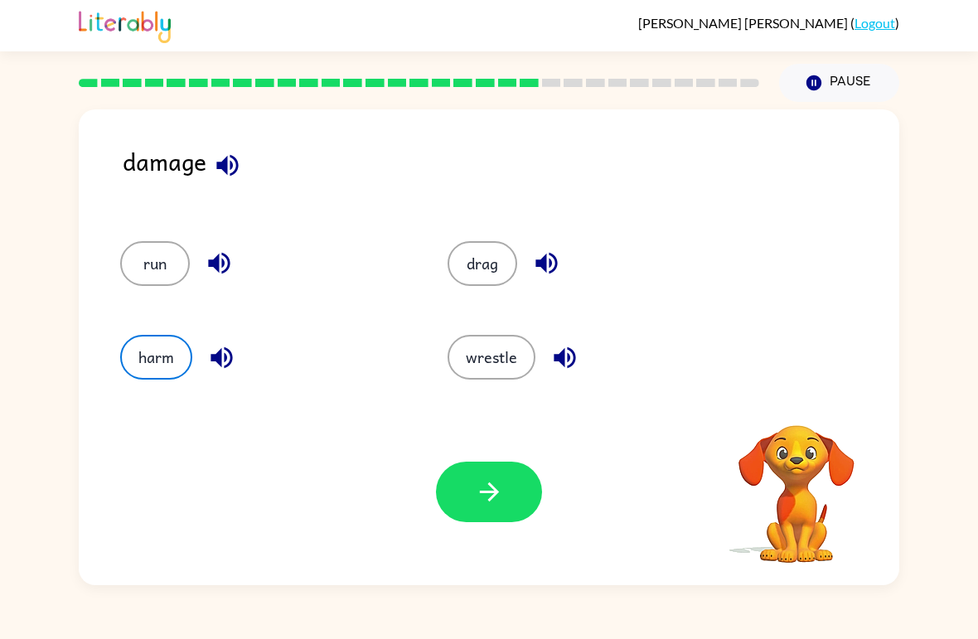
click at [505, 495] on button "button" at bounding box center [489, 492] width 106 height 61
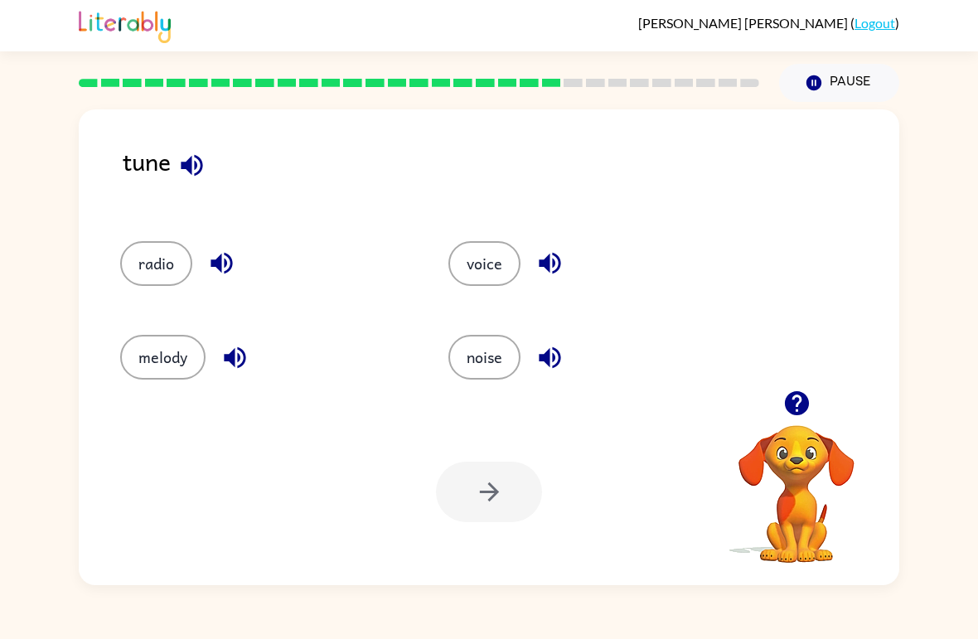
click at [159, 269] on button "radio" at bounding box center [156, 263] width 72 height 45
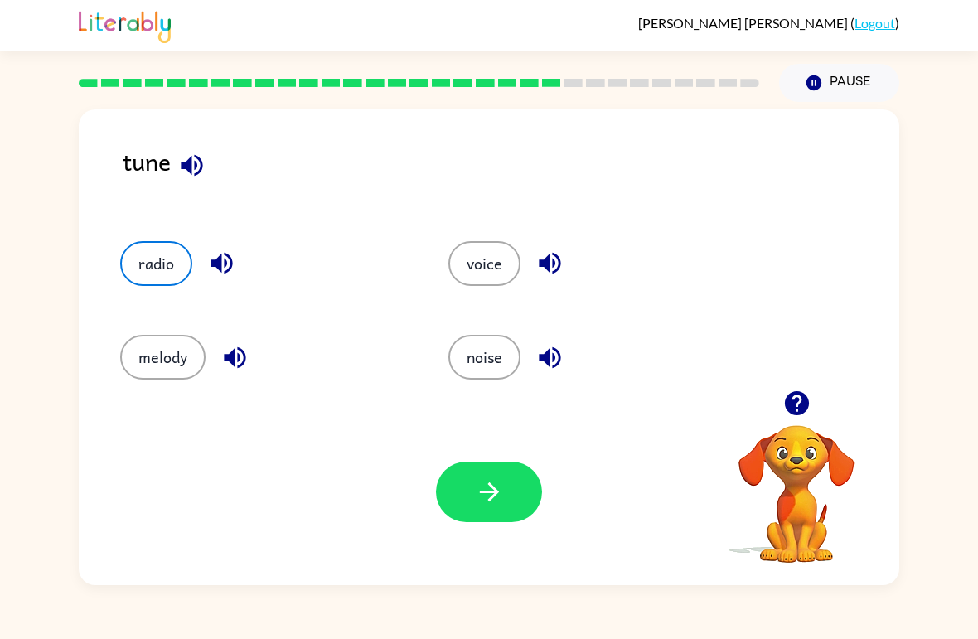
click at [172, 353] on button "melody" at bounding box center [162, 357] width 85 height 45
click at [496, 484] on icon "button" at bounding box center [489, 491] width 29 height 29
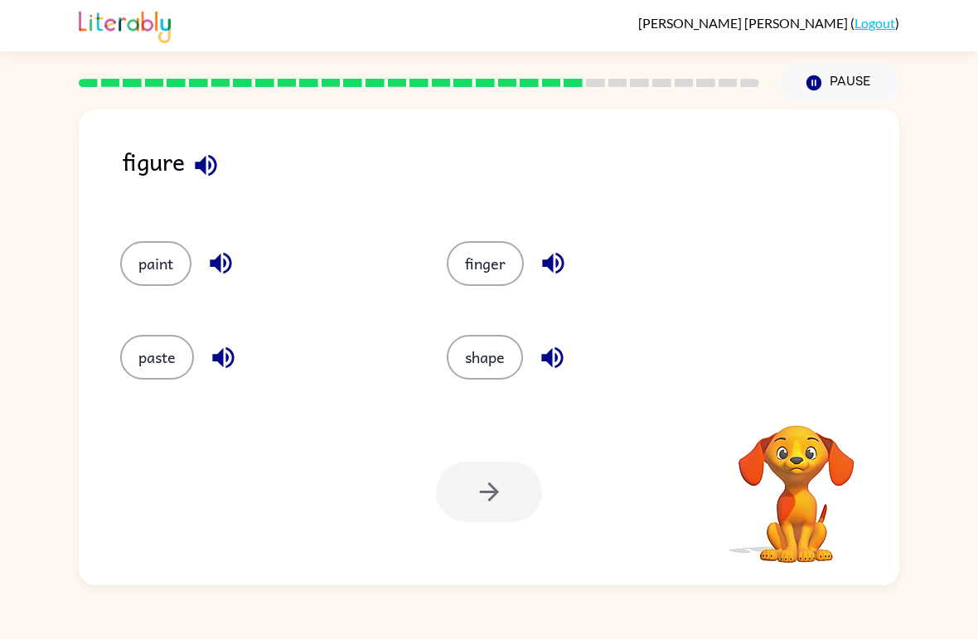
click at [474, 352] on button "shape" at bounding box center [485, 357] width 76 height 45
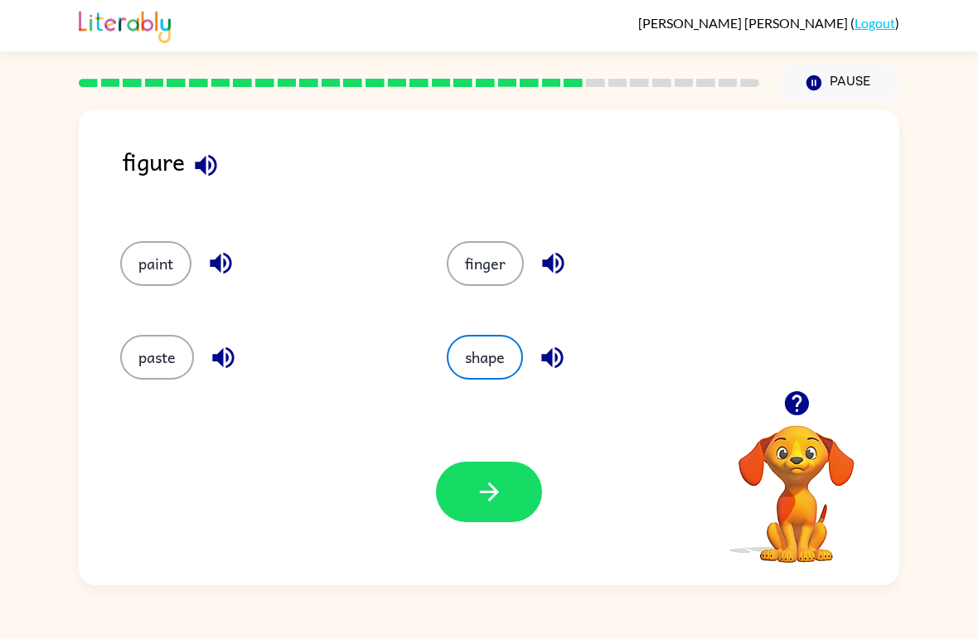
click at [493, 482] on icon "button" at bounding box center [489, 491] width 29 height 29
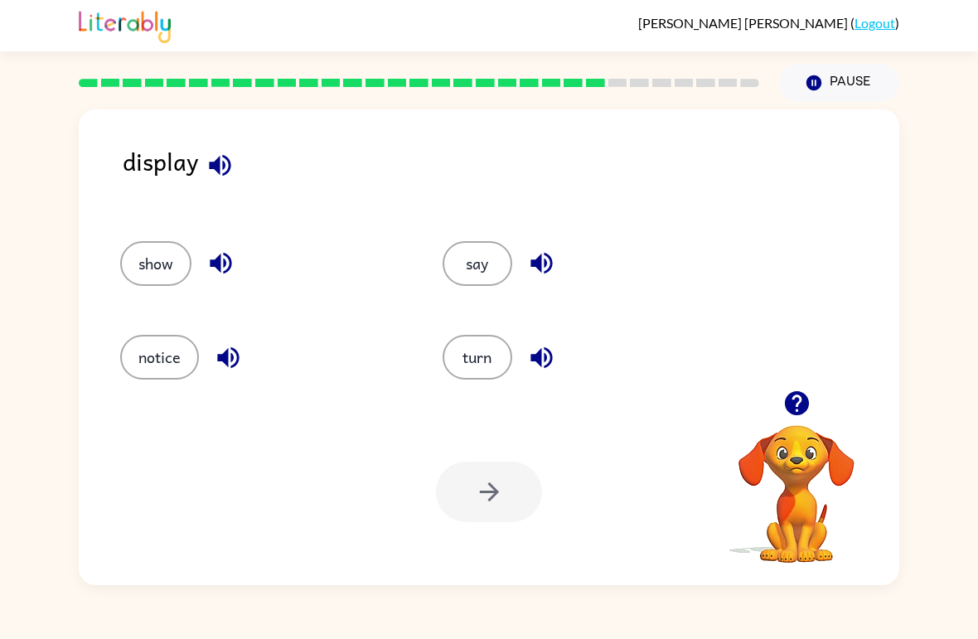
click at [170, 259] on button "show" at bounding box center [155, 263] width 71 height 45
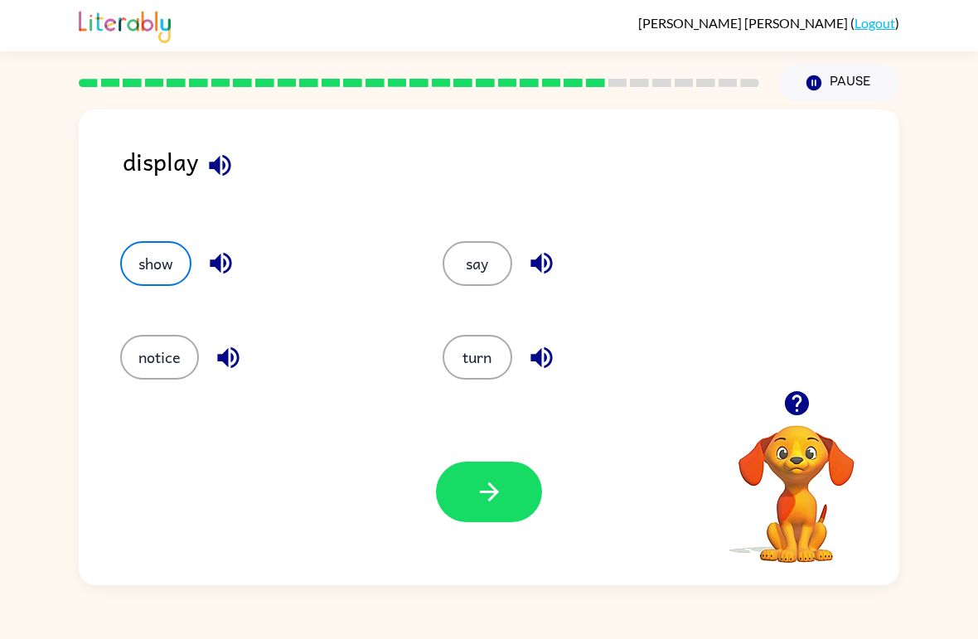
click at [506, 484] on button "button" at bounding box center [489, 492] width 106 height 61
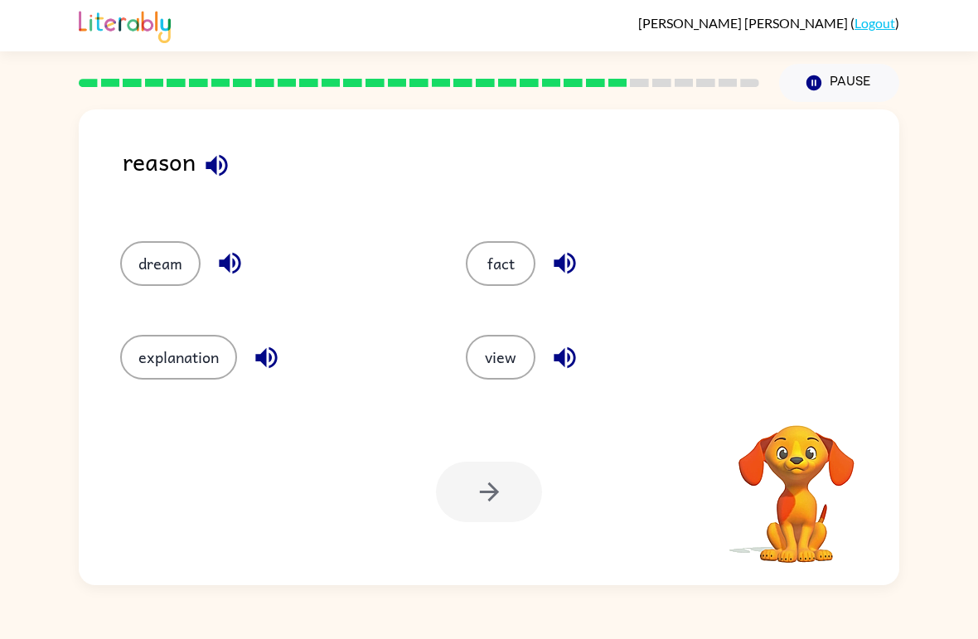
click at [190, 369] on button "explanation" at bounding box center [178, 357] width 117 height 45
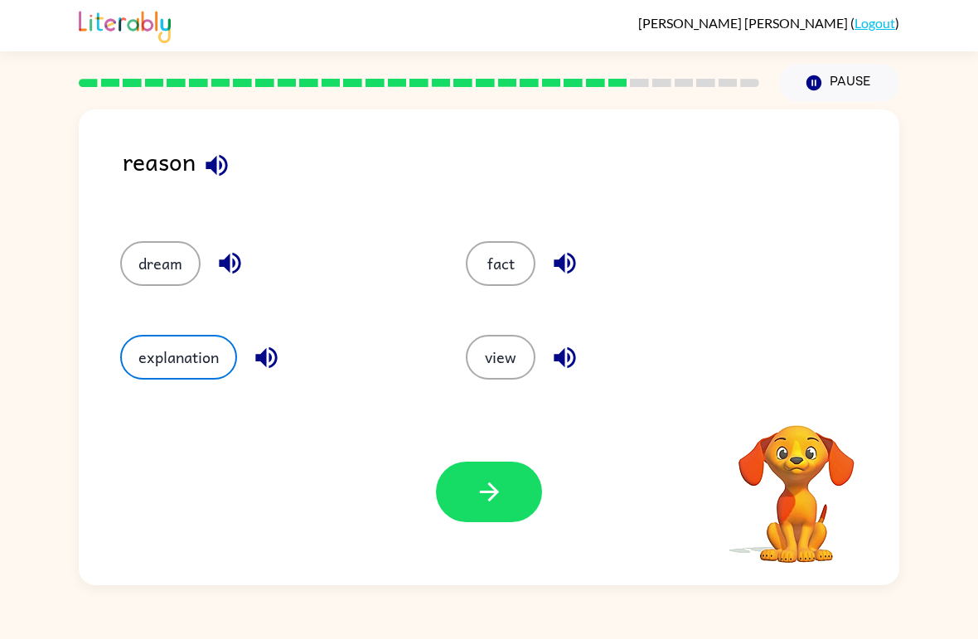
click at [493, 475] on button "button" at bounding box center [489, 492] width 106 height 61
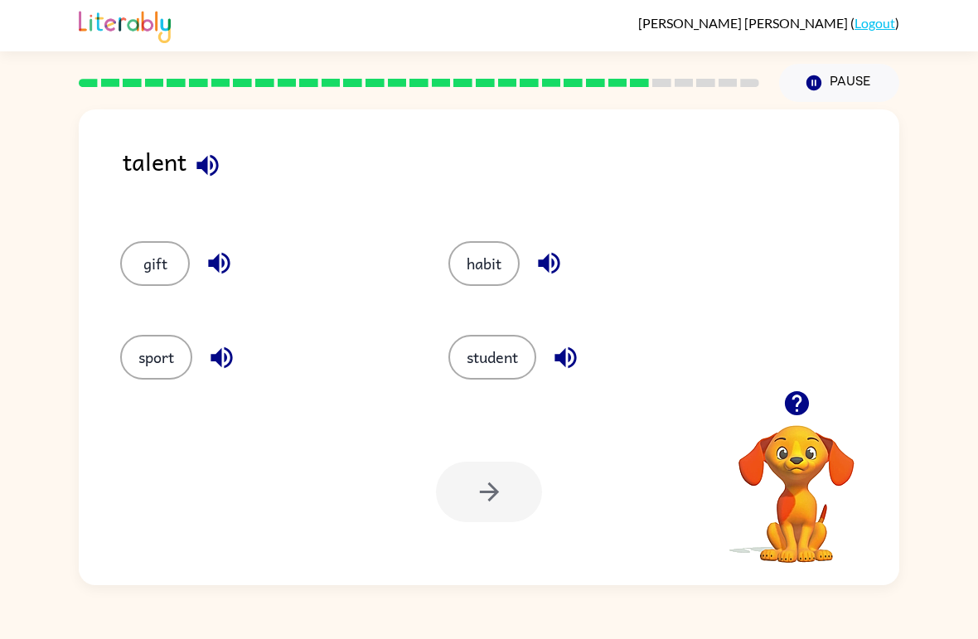
click at [487, 264] on button "habit" at bounding box center [483, 263] width 71 height 45
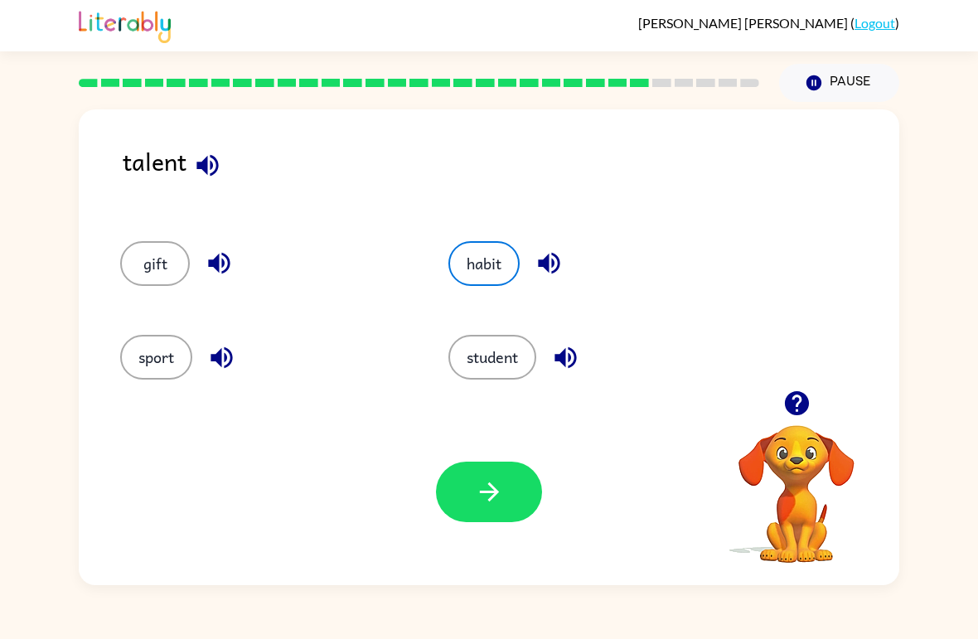
click at [167, 352] on button "sport" at bounding box center [156, 357] width 72 height 45
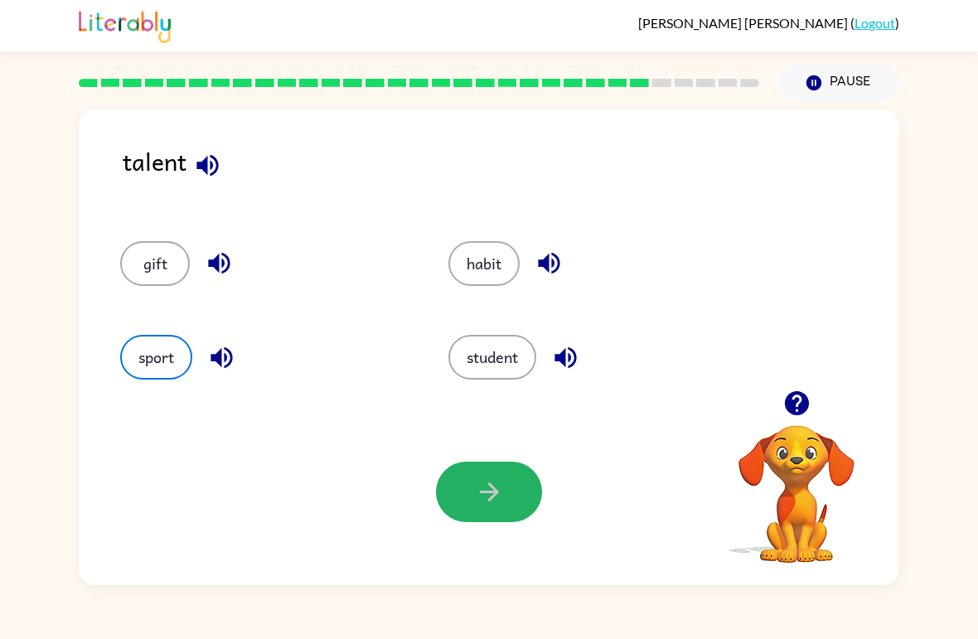
click at [493, 501] on icon "button" at bounding box center [489, 491] width 29 height 29
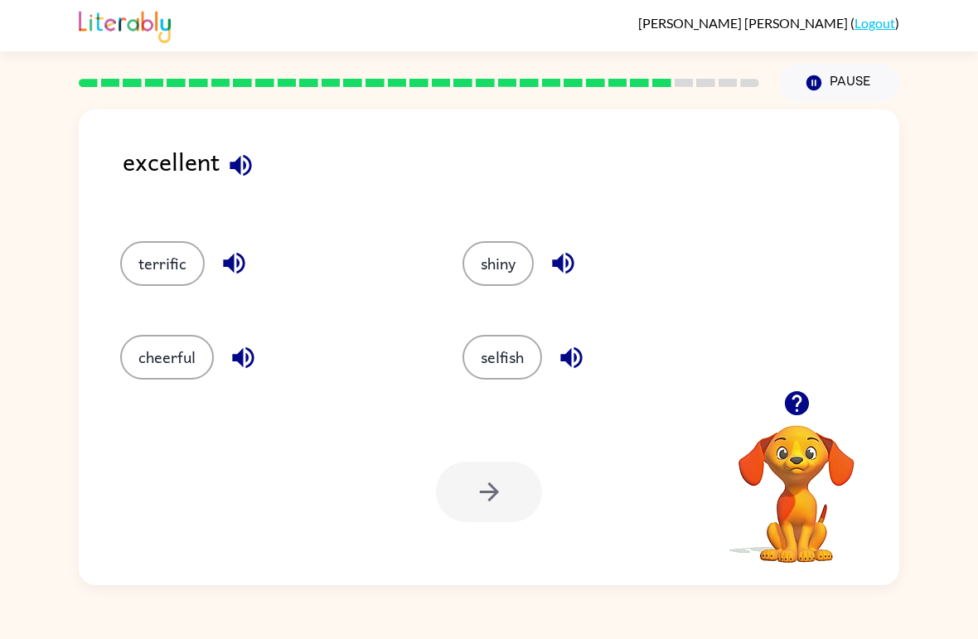
click at [164, 264] on button "terrific" at bounding box center [162, 263] width 85 height 45
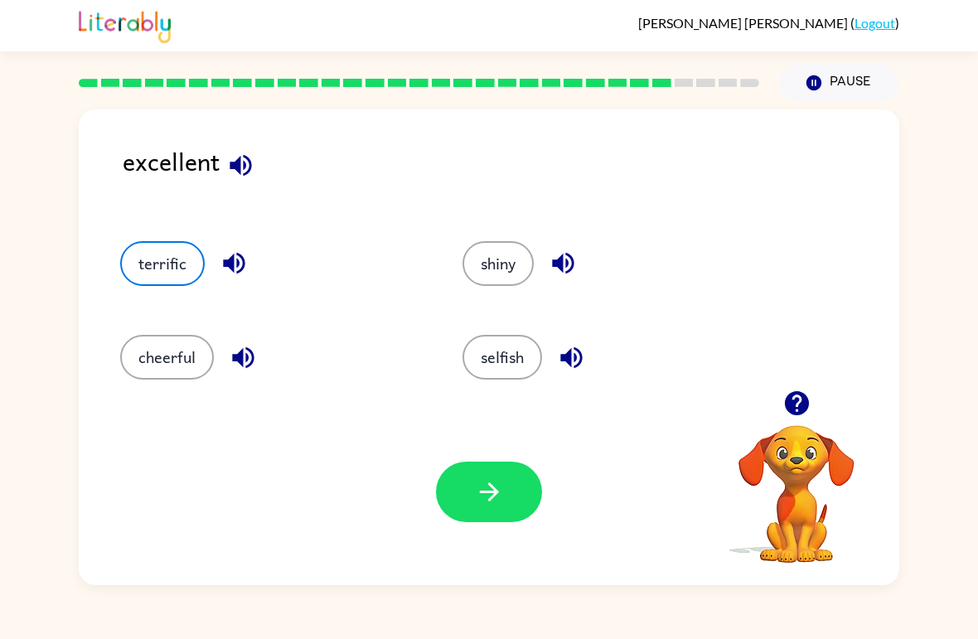
click at [504, 480] on button "button" at bounding box center [489, 492] width 106 height 61
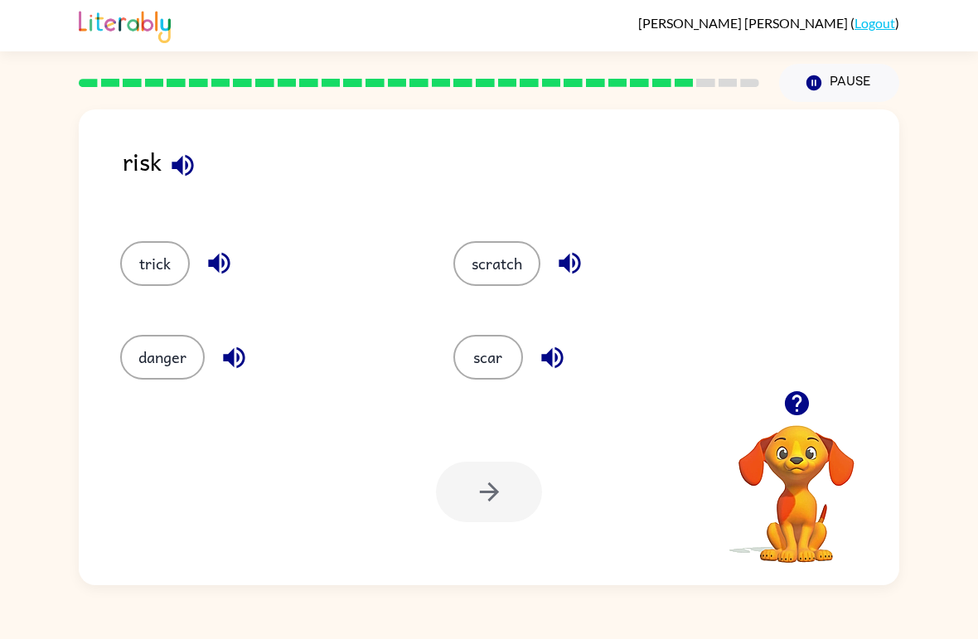
click at [182, 352] on button "danger" at bounding box center [162, 357] width 85 height 45
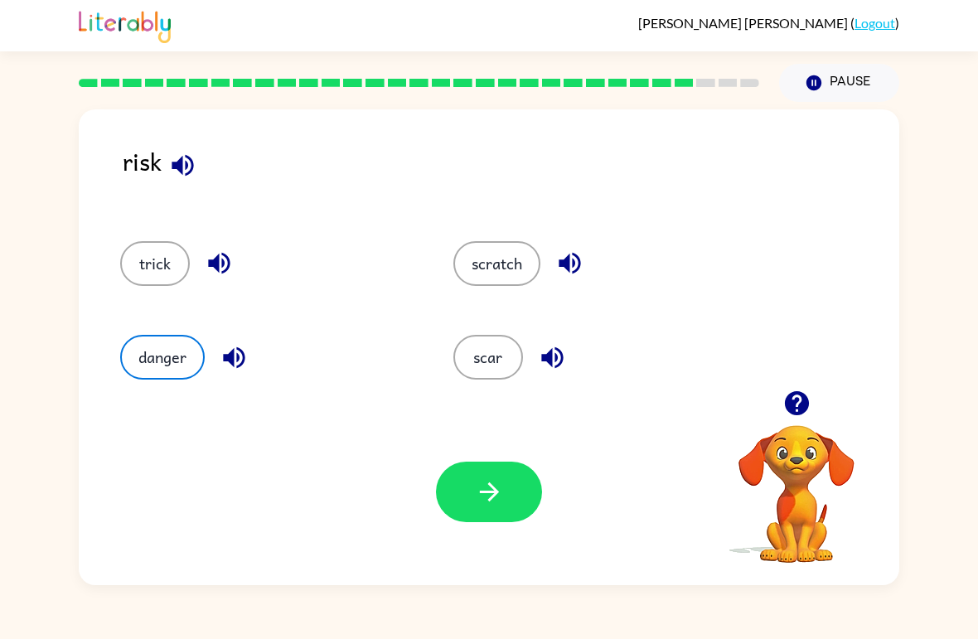
click at [499, 491] on icon "button" at bounding box center [489, 491] width 29 height 29
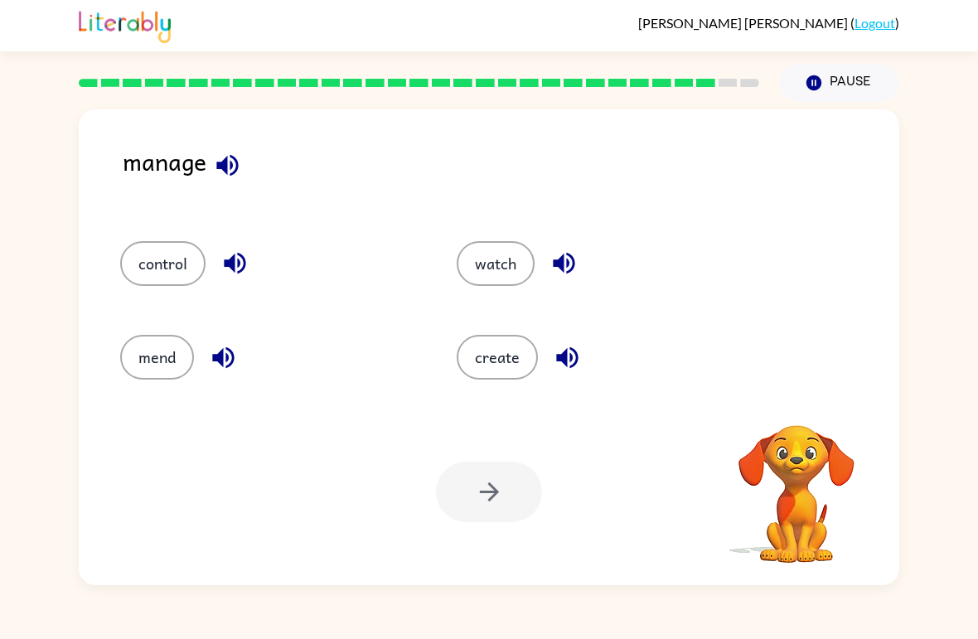
click at [164, 361] on button "mend" at bounding box center [157, 357] width 74 height 45
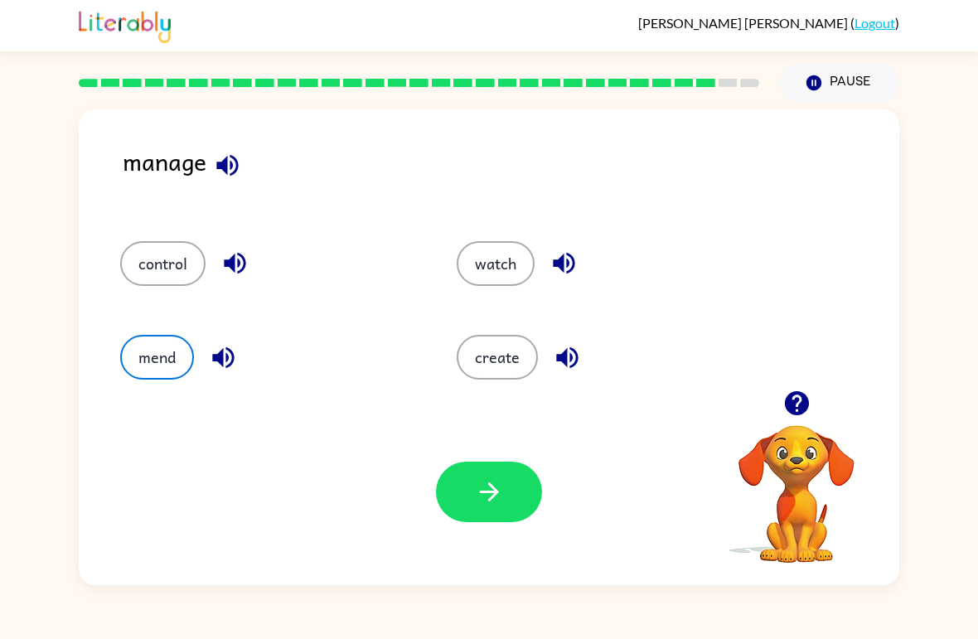
click at [173, 265] on button "control" at bounding box center [162, 263] width 85 height 45
click at [521, 486] on button "button" at bounding box center [489, 492] width 106 height 61
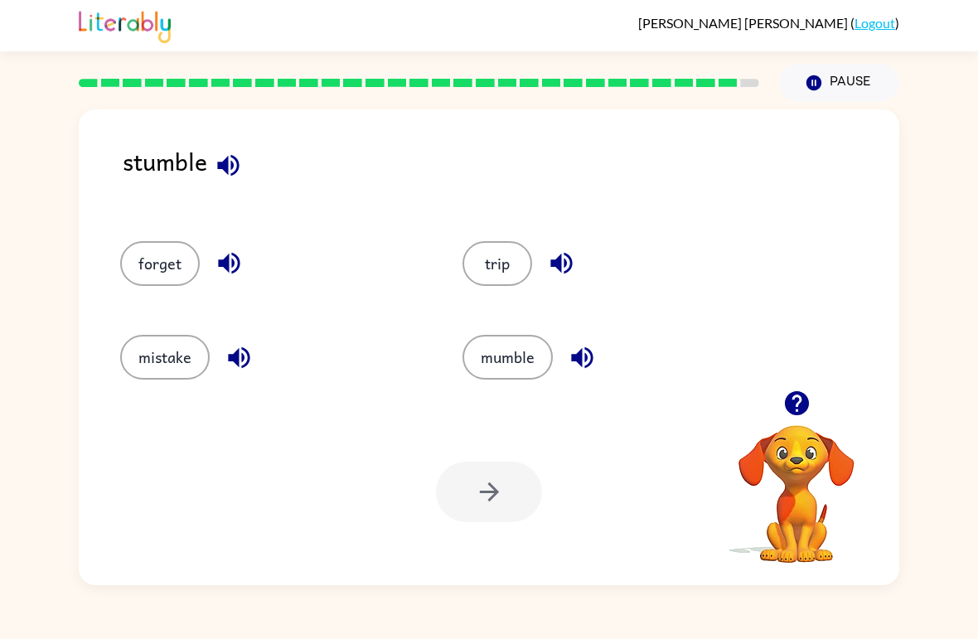
click at [503, 262] on button "trip" at bounding box center [498, 263] width 70 height 45
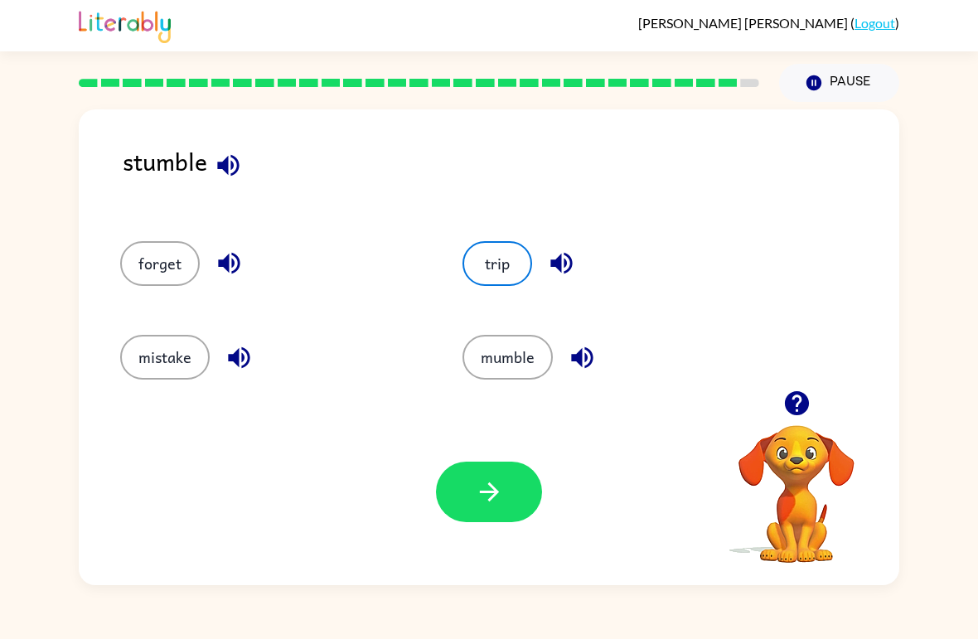
click at [512, 497] on button "button" at bounding box center [489, 492] width 106 height 61
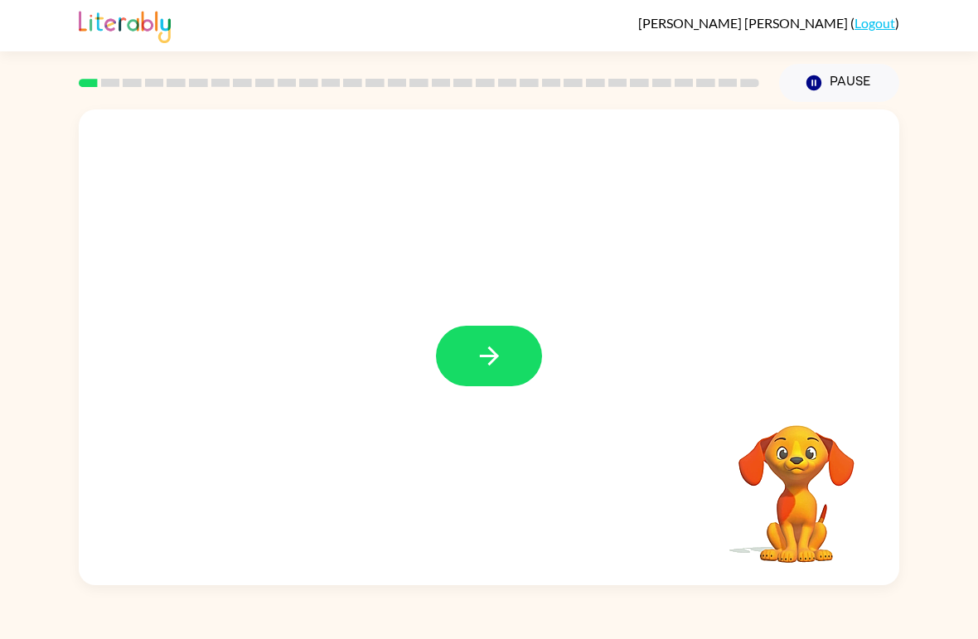
click at [499, 353] on icon "button" at bounding box center [489, 356] width 29 height 29
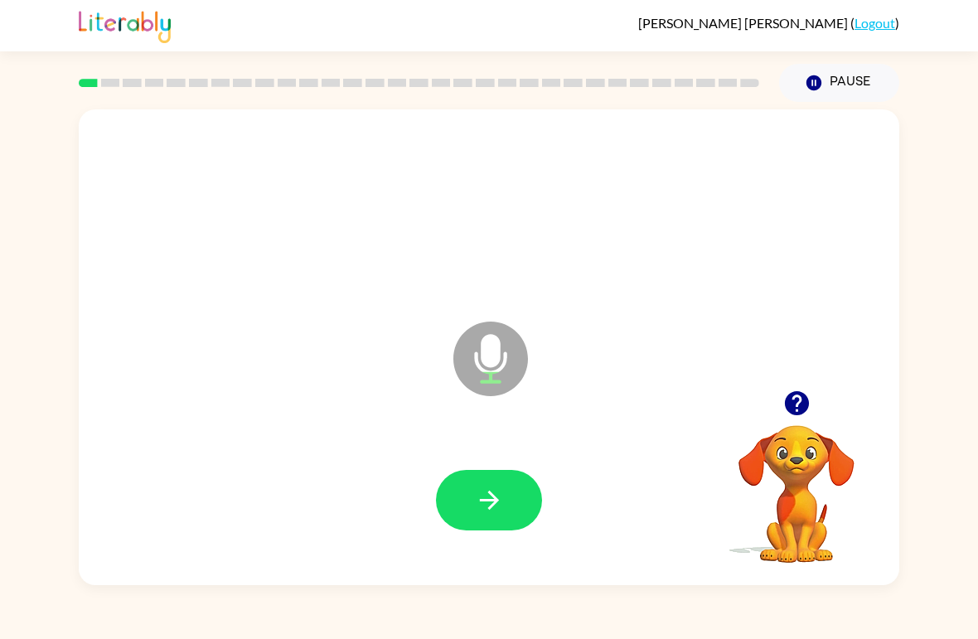
click at [471, 497] on button "button" at bounding box center [489, 500] width 106 height 61
click at [513, 503] on button "button" at bounding box center [489, 500] width 106 height 61
click at [509, 495] on button "button" at bounding box center [489, 500] width 106 height 61
click at [497, 497] on icon "button" at bounding box center [489, 500] width 29 height 29
click at [495, 496] on icon "button" at bounding box center [489, 500] width 29 height 29
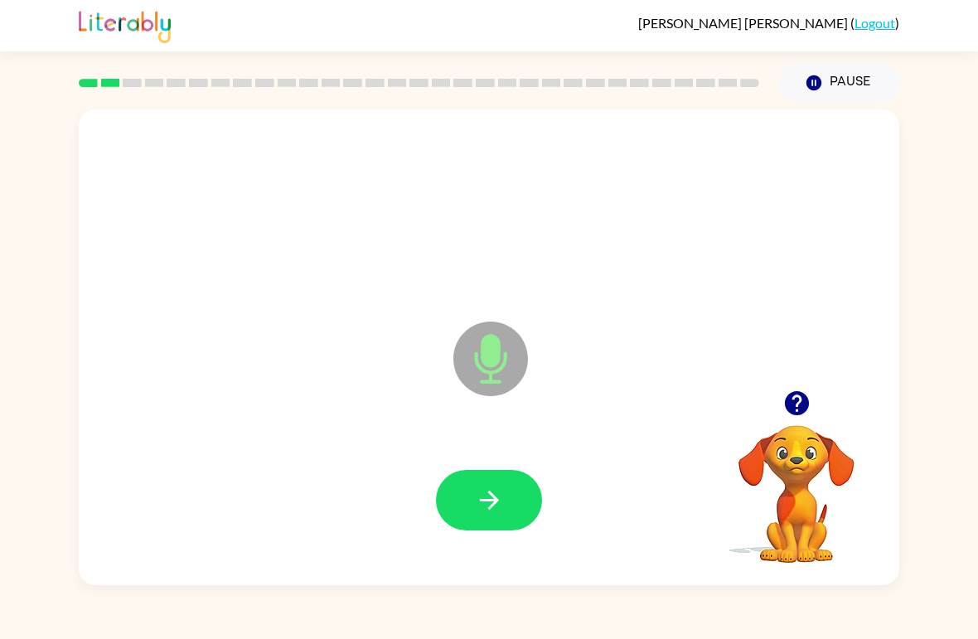
click at [501, 493] on icon "button" at bounding box center [489, 500] width 29 height 29
click at [491, 509] on icon "button" at bounding box center [488, 500] width 19 height 19
click at [506, 511] on button "button" at bounding box center [489, 500] width 106 height 61
click at [507, 487] on button "button" at bounding box center [489, 500] width 106 height 61
click at [529, 487] on button "button" at bounding box center [489, 500] width 106 height 61
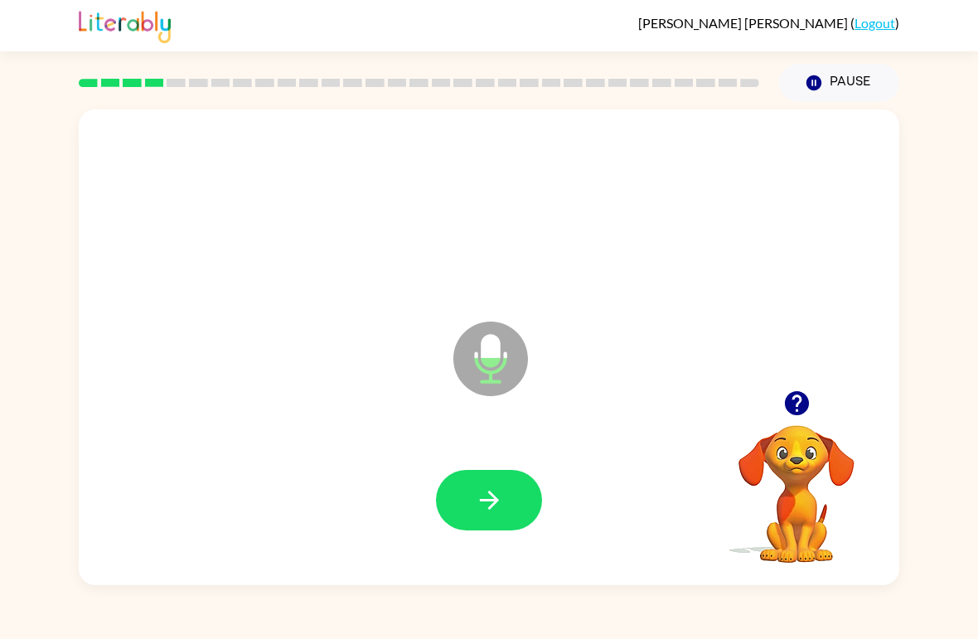
click at [512, 492] on button "button" at bounding box center [489, 500] width 106 height 61
click at [502, 491] on icon "button" at bounding box center [489, 500] width 29 height 29
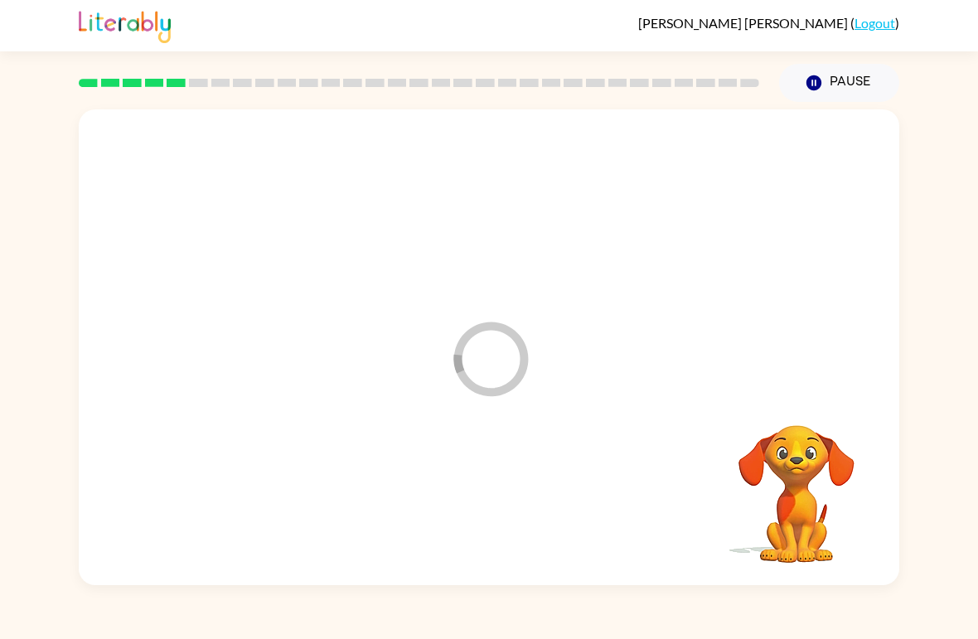
click at [502, 491] on div at bounding box center [488, 501] width 787 height 137
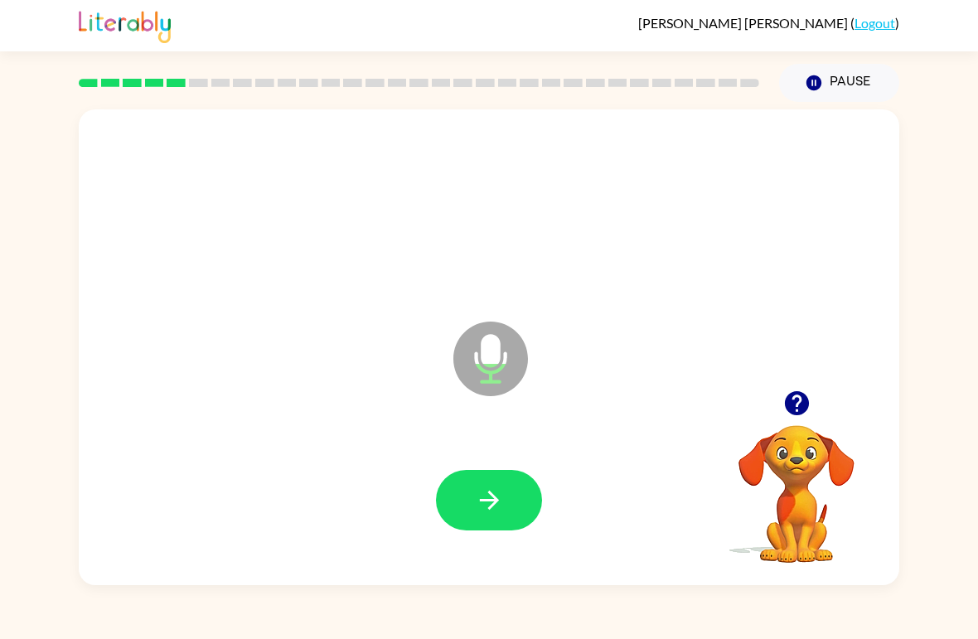
click at [492, 503] on icon "button" at bounding box center [489, 500] width 29 height 29
click at [501, 491] on icon "button" at bounding box center [489, 500] width 29 height 29
click at [510, 465] on div at bounding box center [488, 501] width 787 height 137
click at [507, 495] on button "button" at bounding box center [489, 500] width 106 height 61
click at [503, 489] on icon "button" at bounding box center [489, 500] width 29 height 29
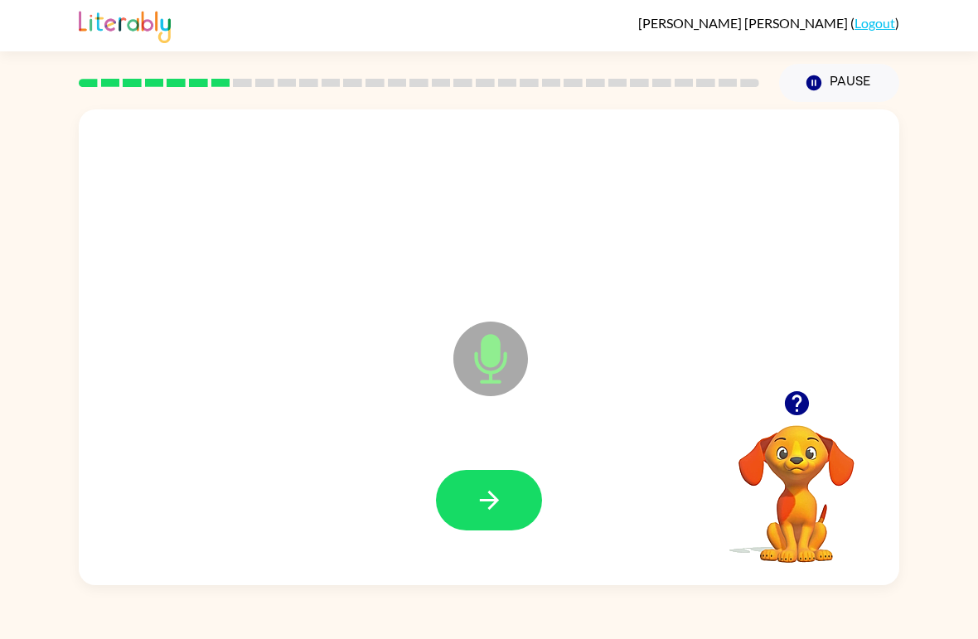
click at [486, 510] on icon "button" at bounding box center [489, 500] width 29 height 29
click at [486, 507] on icon "button" at bounding box center [489, 500] width 29 height 29
click at [499, 497] on div at bounding box center [489, 500] width 106 height 61
click at [487, 503] on icon "button" at bounding box center [489, 500] width 29 height 29
click at [503, 503] on icon "button" at bounding box center [489, 500] width 29 height 29
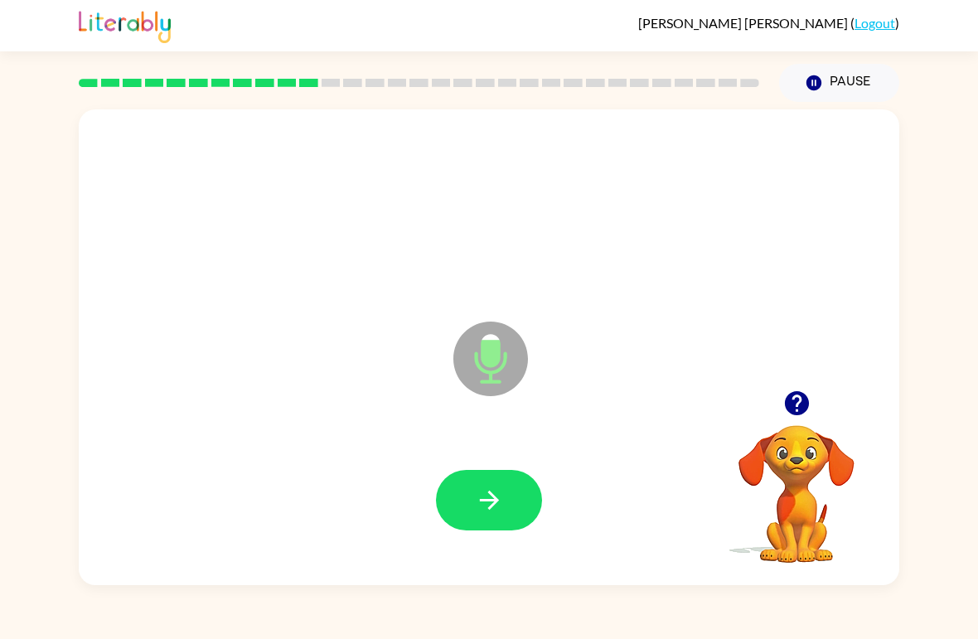
click at [505, 486] on button "button" at bounding box center [489, 500] width 106 height 61
click at [501, 498] on icon "button" at bounding box center [489, 500] width 29 height 29
click at [503, 502] on icon "button" at bounding box center [489, 500] width 29 height 29
click at [499, 505] on icon "button" at bounding box center [489, 500] width 29 height 29
click at [511, 503] on button "button" at bounding box center [489, 500] width 106 height 61
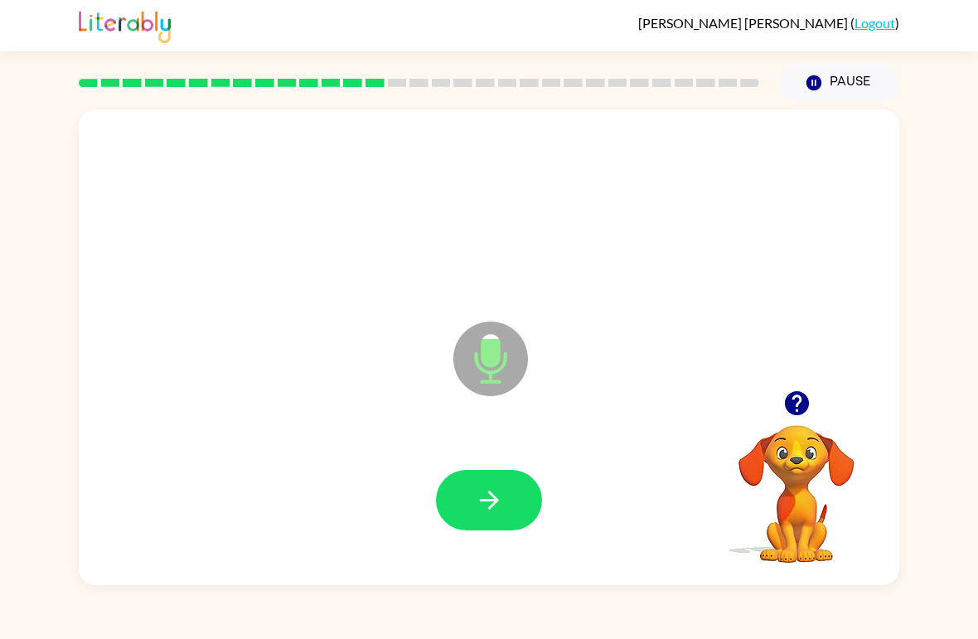
click at [511, 500] on button "button" at bounding box center [489, 500] width 106 height 61
click at [514, 494] on button "button" at bounding box center [489, 500] width 106 height 61
click at [497, 499] on icon "button" at bounding box center [488, 500] width 19 height 19
click at [500, 492] on icon "button" at bounding box center [489, 500] width 29 height 29
click at [517, 493] on button "button" at bounding box center [489, 500] width 106 height 61
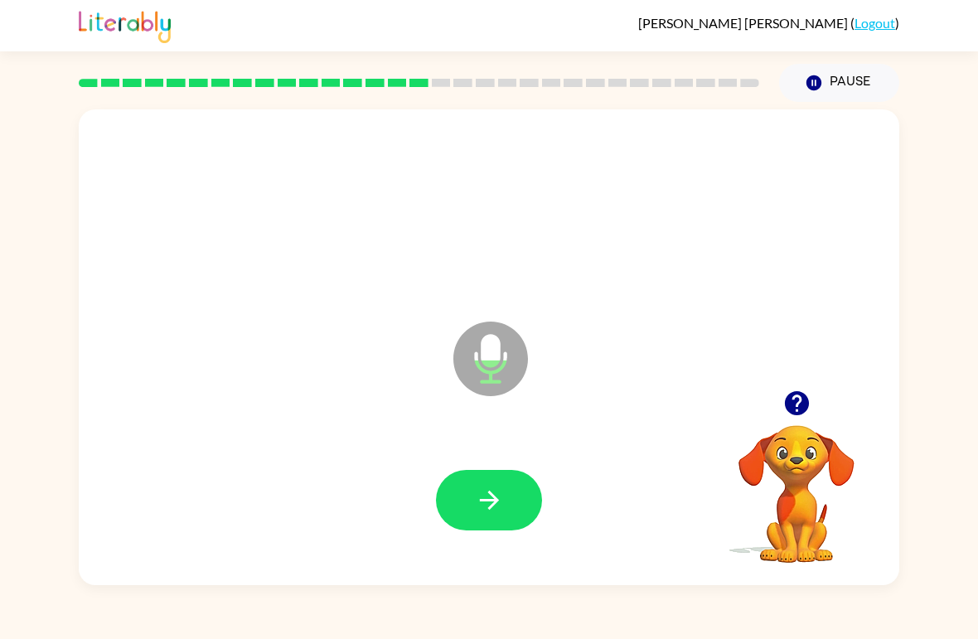
click at [510, 492] on button "button" at bounding box center [489, 500] width 106 height 61
click at [511, 495] on button "button" at bounding box center [489, 500] width 106 height 61
click at [510, 492] on button "button" at bounding box center [489, 500] width 106 height 61
click at [511, 498] on button "button" at bounding box center [489, 500] width 106 height 61
click at [506, 483] on button "button" at bounding box center [489, 500] width 106 height 61
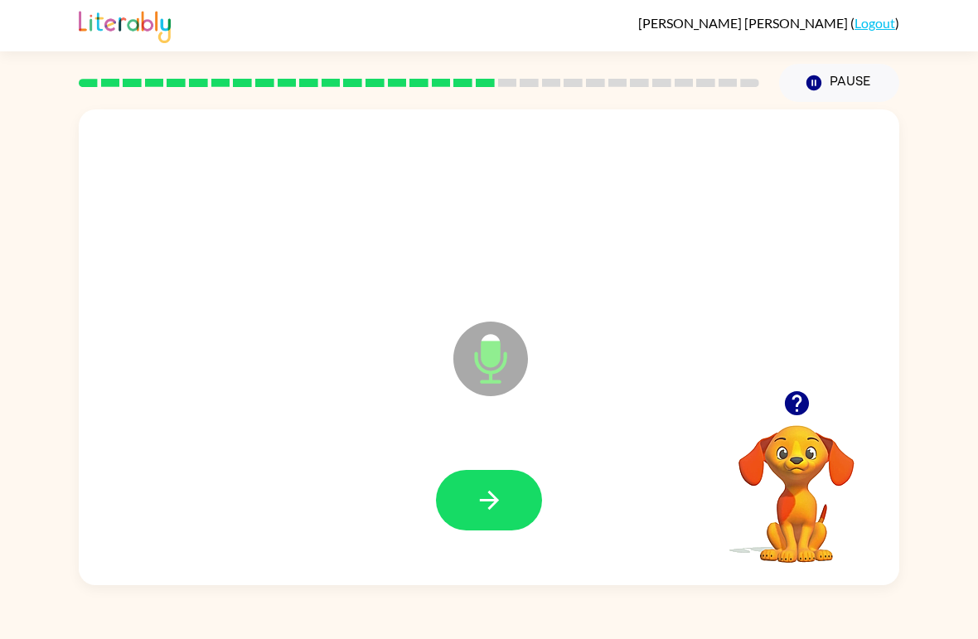
click at [505, 499] on button "button" at bounding box center [489, 500] width 106 height 61
click at [508, 499] on button "button" at bounding box center [489, 500] width 106 height 61
click at [503, 495] on icon "button" at bounding box center [489, 500] width 29 height 29
click at [506, 497] on button "button" at bounding box center [489, 500] width 106 height 61
click at [512, 492] on button "button" at bounding box center [489, 500] width 106 height 61
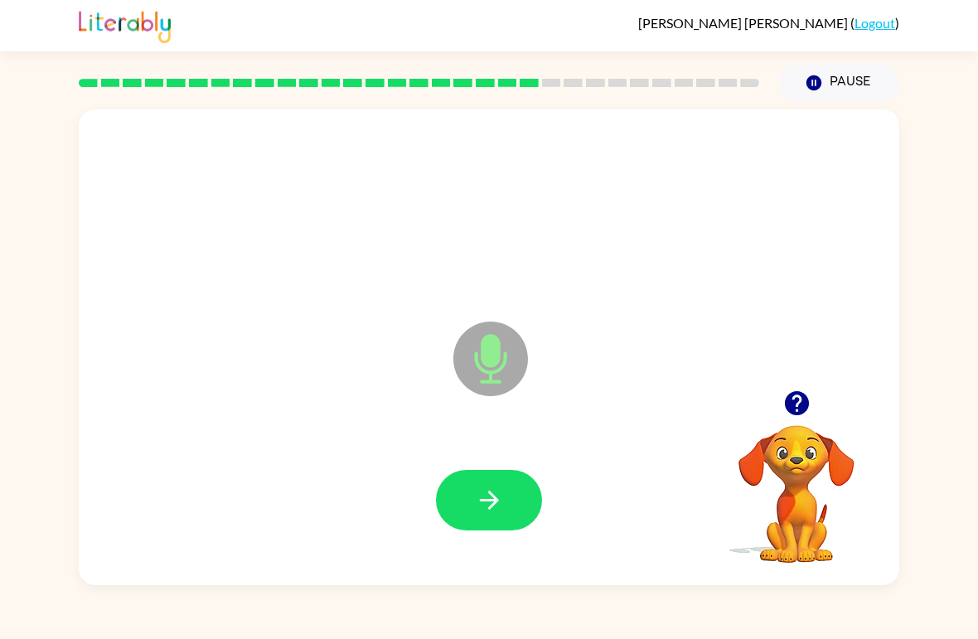
click at [506, 506] on button "button" at bounding box center [489, 500] width 106 height 61
click at [501, 495] on icon "button" at bounding box center [489, 500] width 29 height 29
click at [511, 493] on button "button" at bounding box center [489, 500] width 106 height 61
click at [511, 497] on button "button" at bounding box center [489, 500] width 106 height 61
click at [501, 501] on icon "button" at bounding box center [489, 500] width 29 height 29
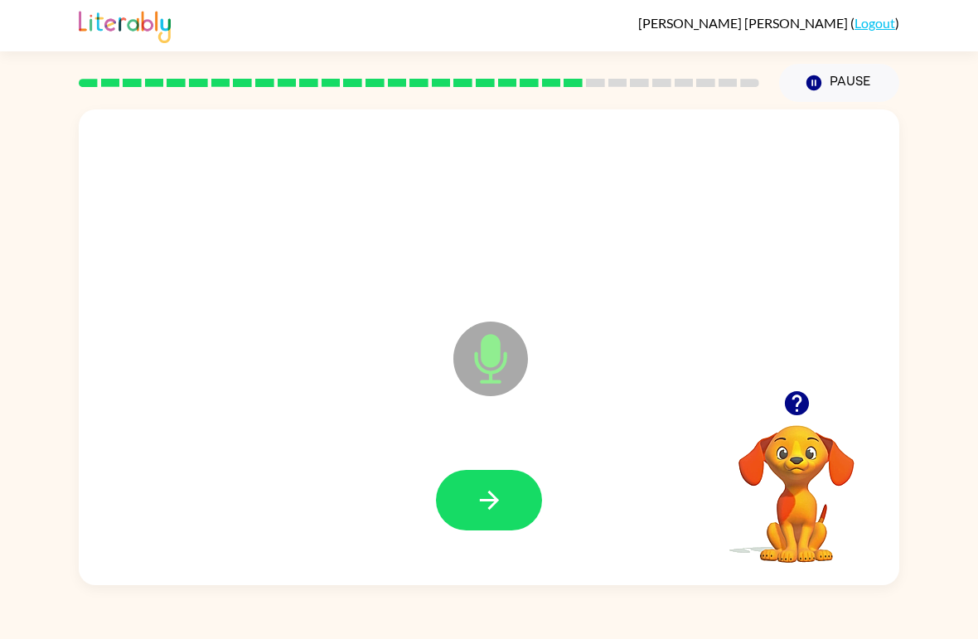
click at [521, 495] on button "button" at bounding box center [489, 500] width 106 height 61
click at [497, 494] on icon "button" at bounding box center [489, 500] width 29 height 29
click at [506, 492] on button "button" at bounding box center [489, 500] width 106 height 61
click at [488, 506] on icon "button" at bounding box center [489, 500] width 29 height 29
click at [506, 487] on button "button" at bounding box center [489, 500] width 106 height 61
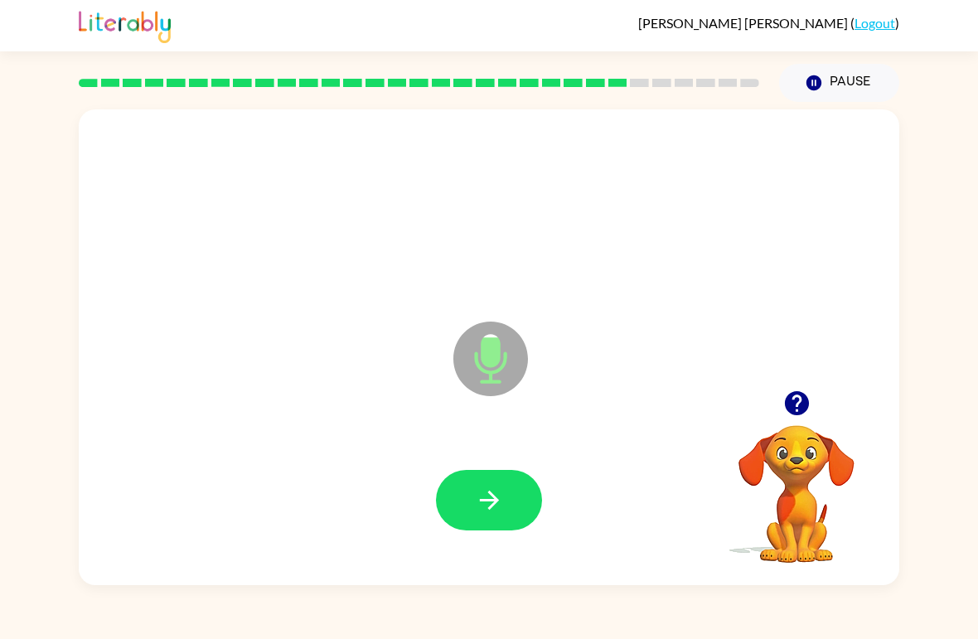
click at [513, 497] on button "button" at bounding box center [489, 500] width 106 height 61
click at [506, 489] on button "button" at bounding box center [489, 500] width 106 height 61
click at [506, 496] on button "button" at bounding box center [489, 500] width 106 height 61
click at [504, 499] on button "button" at bounding box center [489, 500] width 106 height 61
click at [494, 499] on icon "button" at bounding box center [488, 500] width 19 height 19
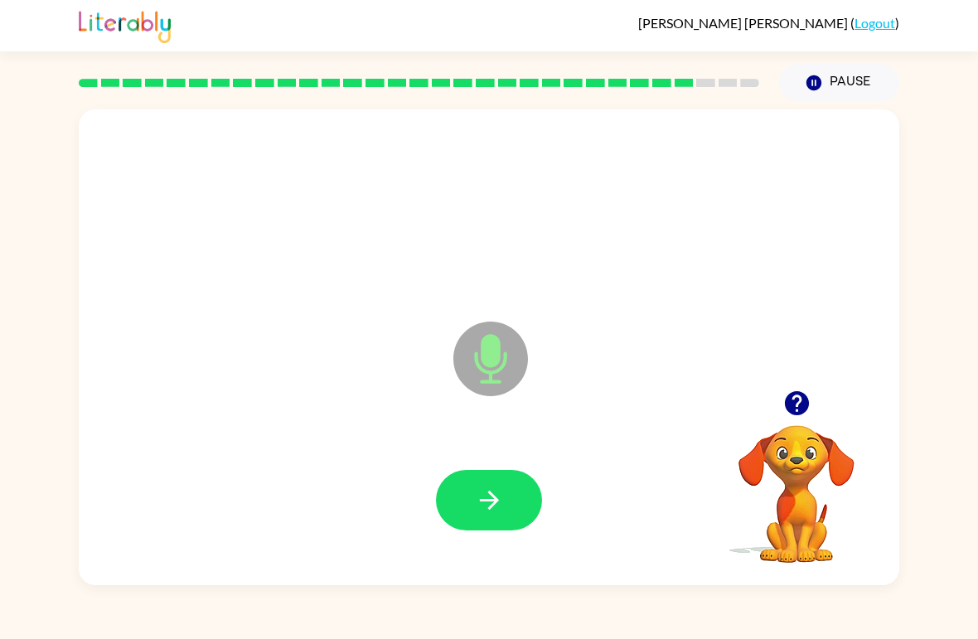
click at [509, 499] on button "button" at bounding box center [489, 500] width 106 height 61
click at [501, 497] on icon "button" at bounding box center [489, 500] width 29 height 29
click at [506, 486] on button "button" at bounding box center [489, 500] width 106 height 61
click at [504, 494] on button "button" at bounding box center [489, 500] width 106 height 61
click at [515, 500] on button "button" at bounding box center [489, 500] width 106 height 61
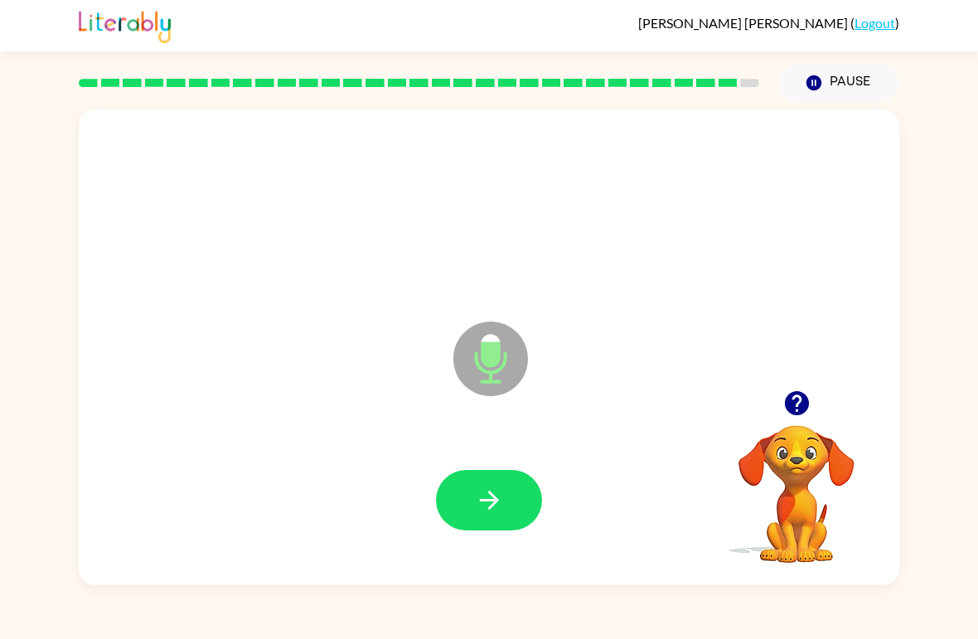
click at [511, 500] on button "button" at bounding box center [489, 500] width 106 height 61
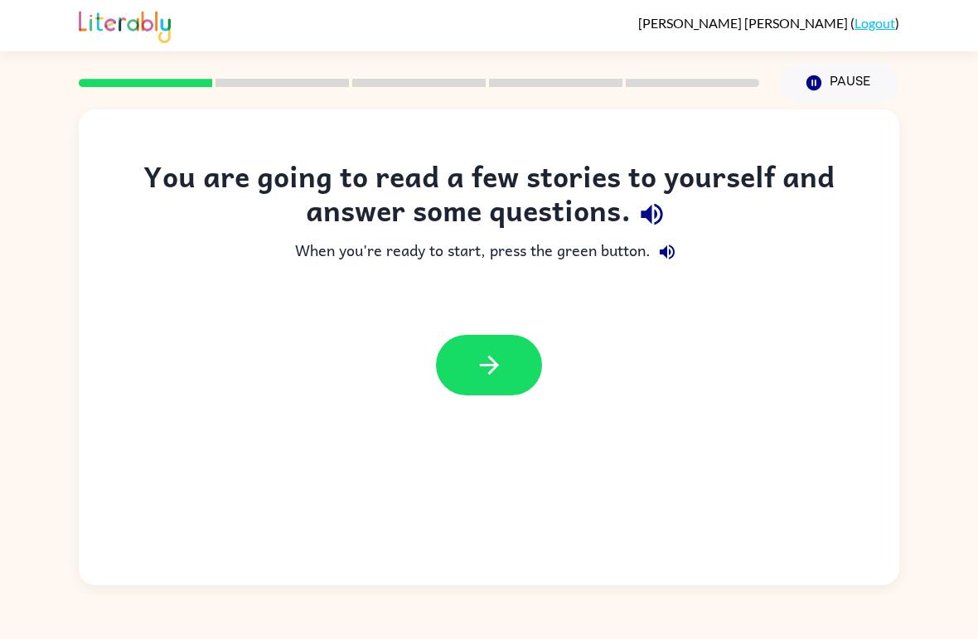
click at [488, 346] on button "button" at bounding box center [489, 365] width 106 height 61
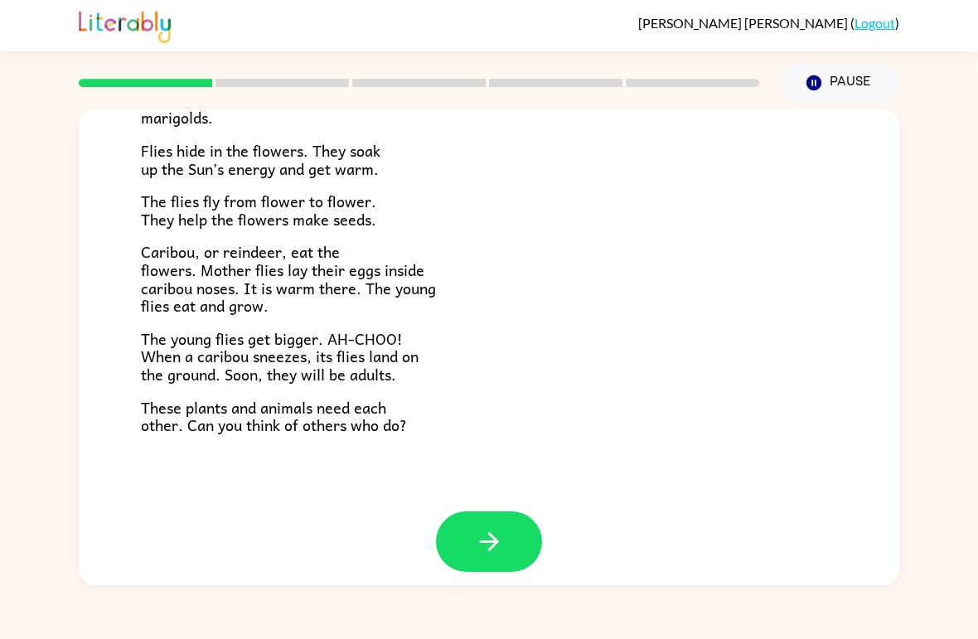
scroll to position [327, 0]
click at [473, 522] on button "button" at bounding box center [489, 542] width 106 height 61
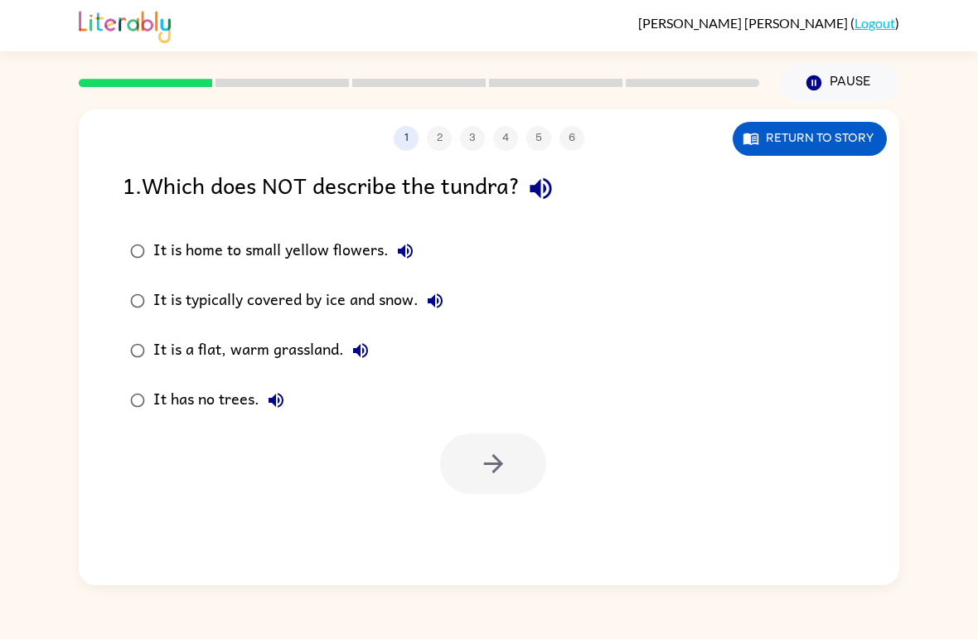
click at [259, 409] on div "It has no trees." at bounding box center [222, 400] width 139 height 33
click at [505, 465] on icon "button" at bounding box center [493, 463] width 29 height 29
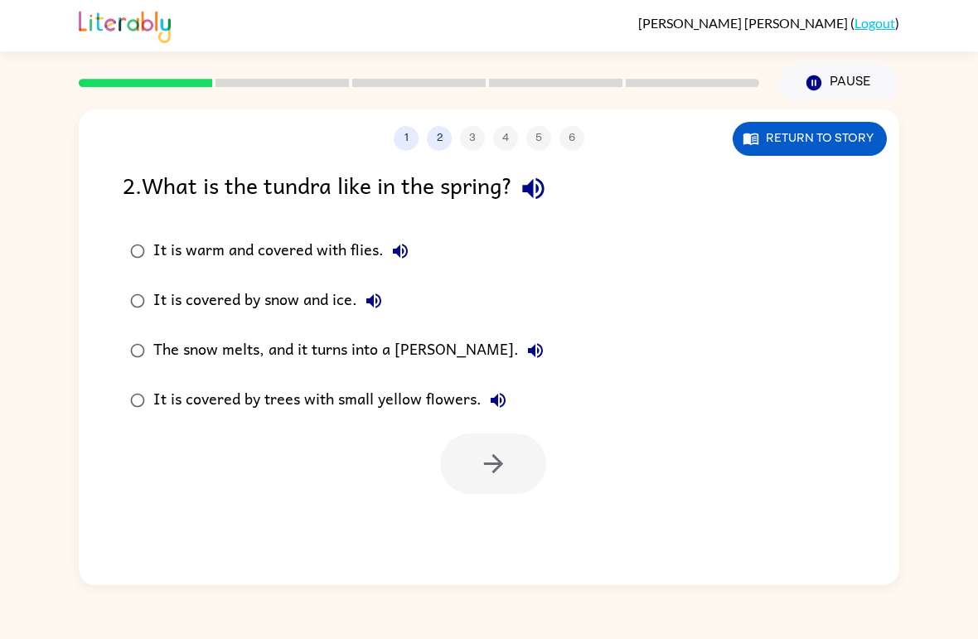
click at [220, 354] on div "The snow melts, and it turns into a [PERSON_NAME]." at bounding box center [352, 350] width 399 height 33
click at [501, 470] on icon "button" at bounding box center [493, 463] width 29 height 29
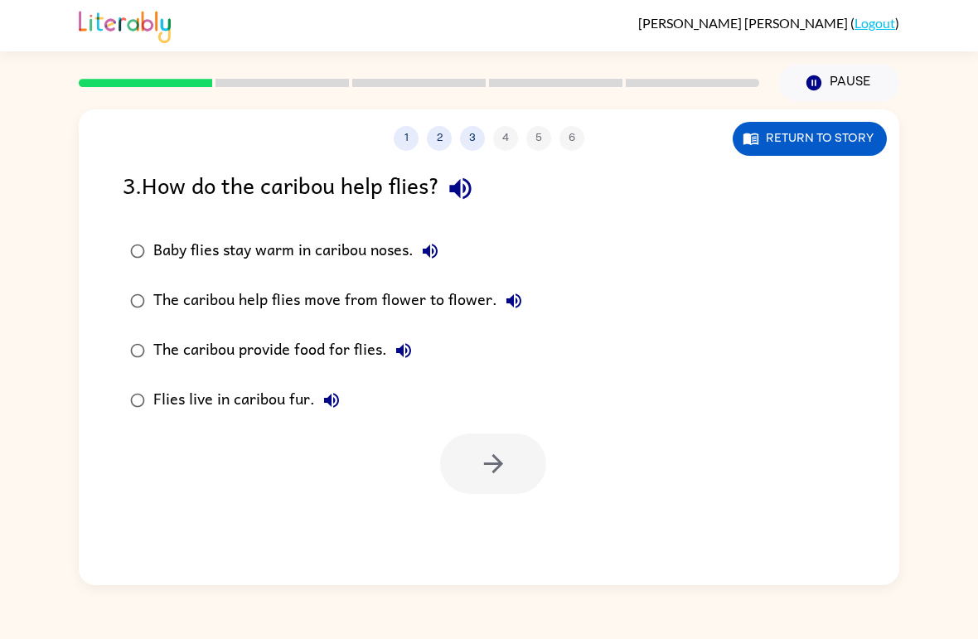
click at [404, 238] on div "Baby flies stay warm in caribou noses." at bounding box center [299, 251] width 293 height 33
click at [506, 463] on icon "button" at bounding box center [493, 463] width 29 height 29
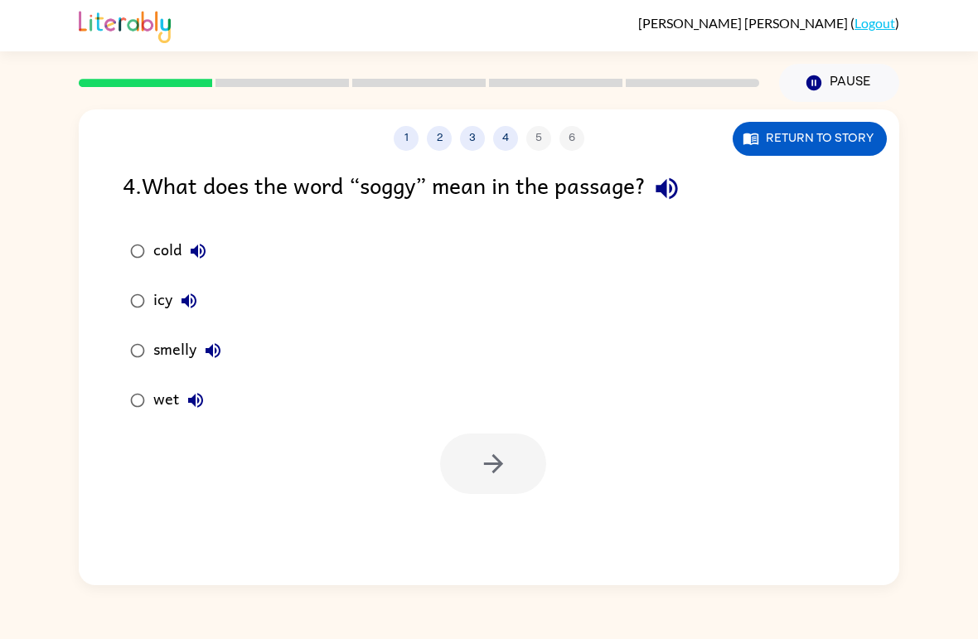
click at [187, 392] on icon "button" at bounding box center [196, 400] width 20 height 20
click at [501, 466] on icon "button" at bounding box center [492, 463] width 19 height 19
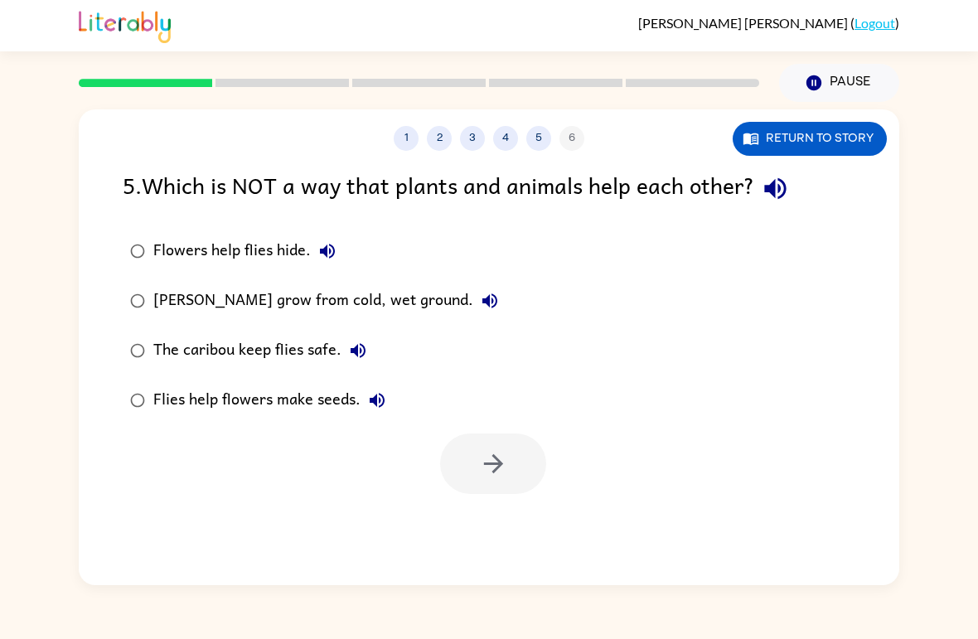
click at [307, 338] on div "The caribou keep flies safe." at bounding box center [263, 350] width 221 height 33
click at [500, 470] on icon "button" at bounding box center [493, 463] width 29 height 29
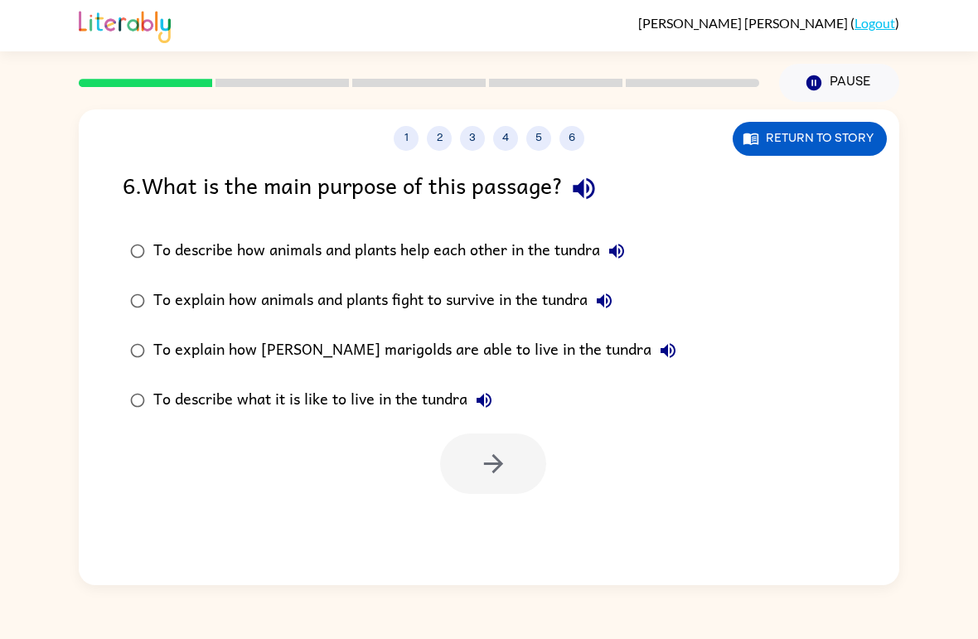
click at [248, 395] on div "To describe what it is like to live in the tundra" at bounding box center [326, 400] width 347 height 33
click at [503, 463] on icon "button" at bounding box center [493, 463] width 29 height 29
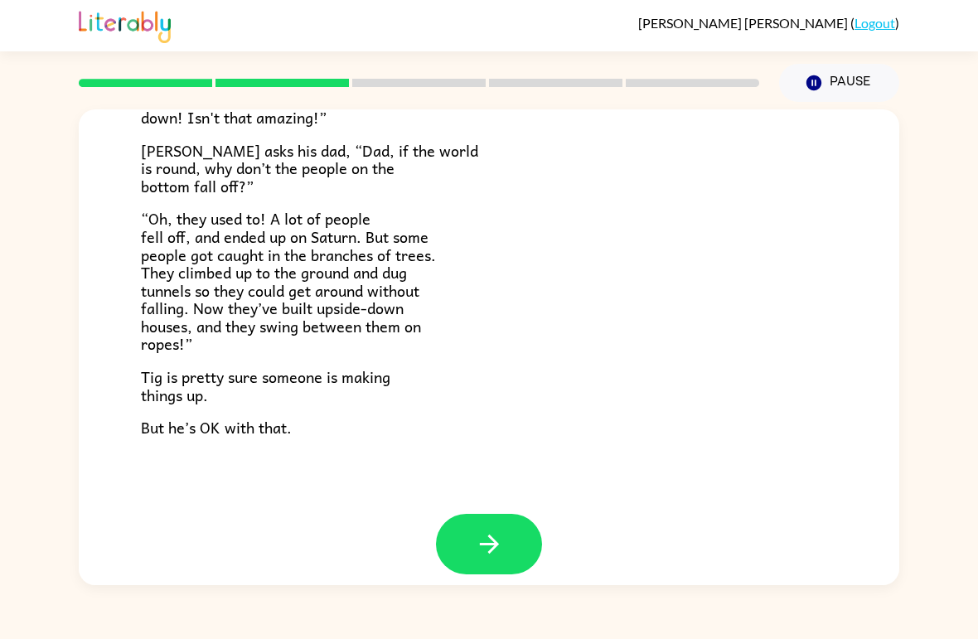
scroll to position [463, 0]
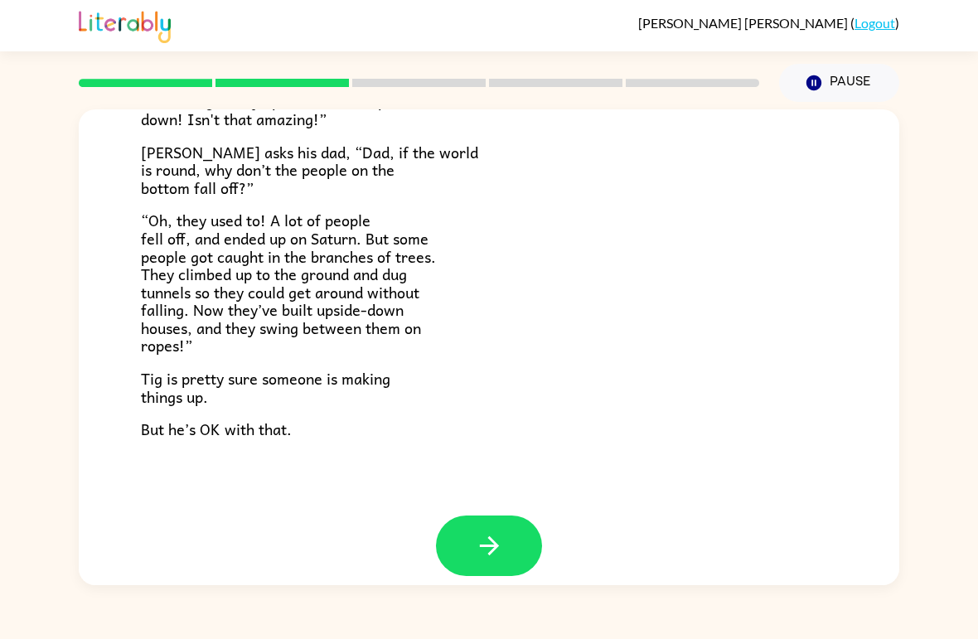
click at [513, 531] on button "button" at bounding box center [489, 546] width 106 height 61
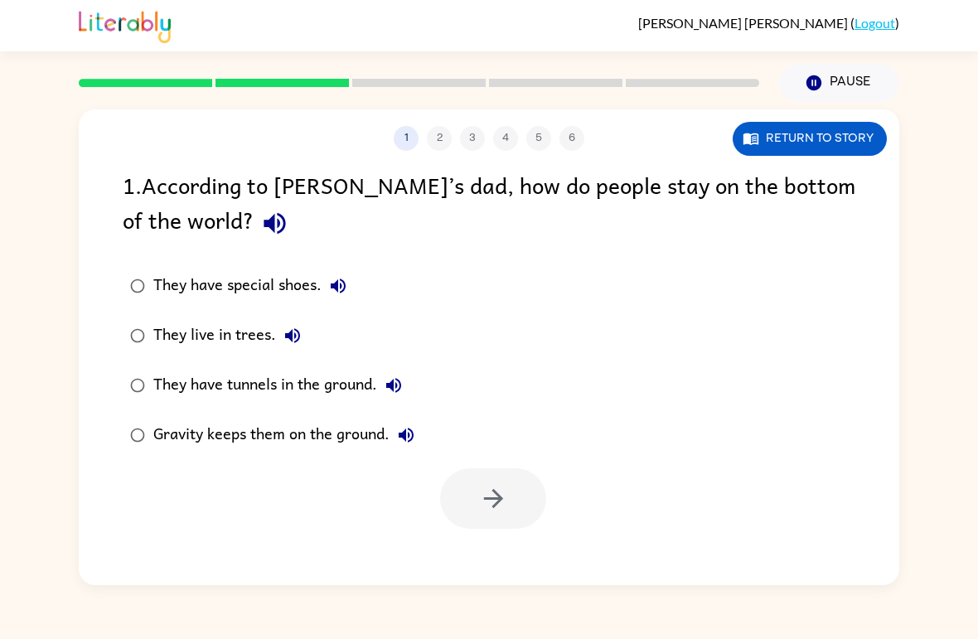
click at [338, 382] on div "They have tunnels in the ground." at bounding box center [281, 385] width 257 height 33
click at [501, 507] on icon "button" at bounding box center [493, 498] width 29 height 29
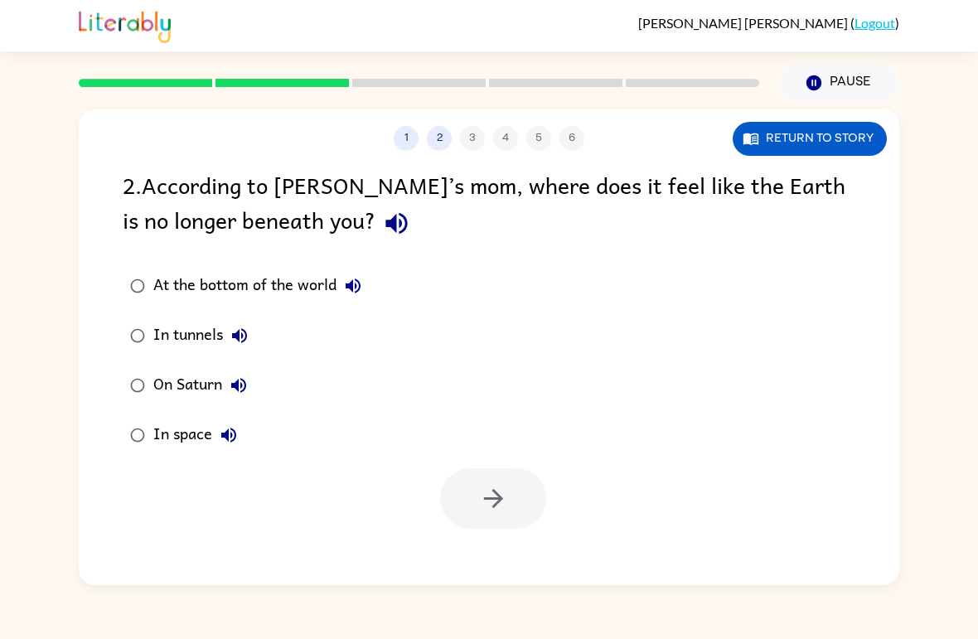
click at [225, 435] on icon "button" at bounding box center [228, 435] width 15 height 15
click at [162, 432] on div "In space" at bounding box center [199, 435] width 92 height 33
click at [496, 499] on icon "button" at bounding box center [493, 498] width 29 height 29
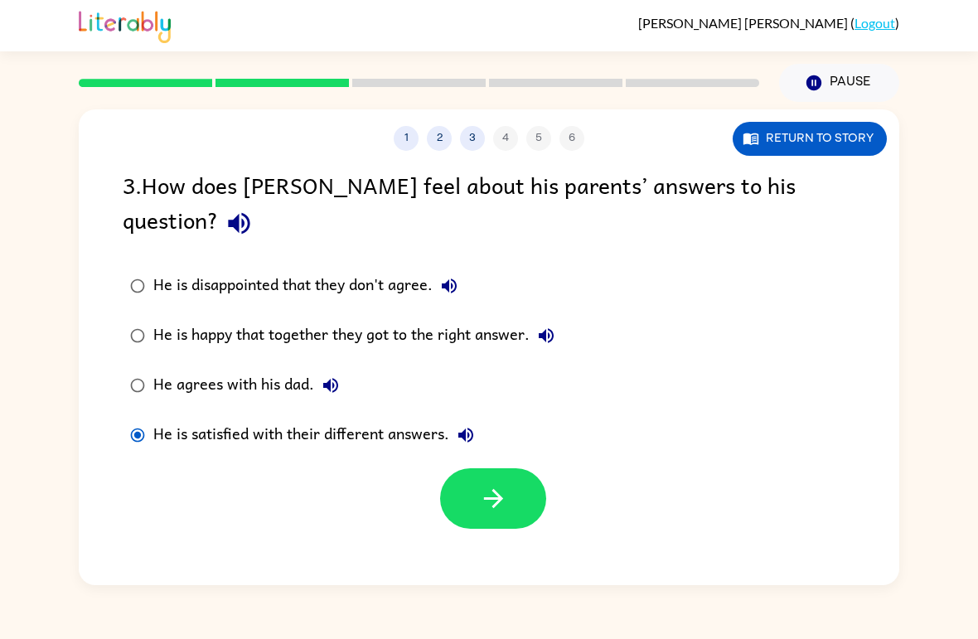
click at [482, 484] on icon "button" at bounding box center [493, 498] width 29 height 29
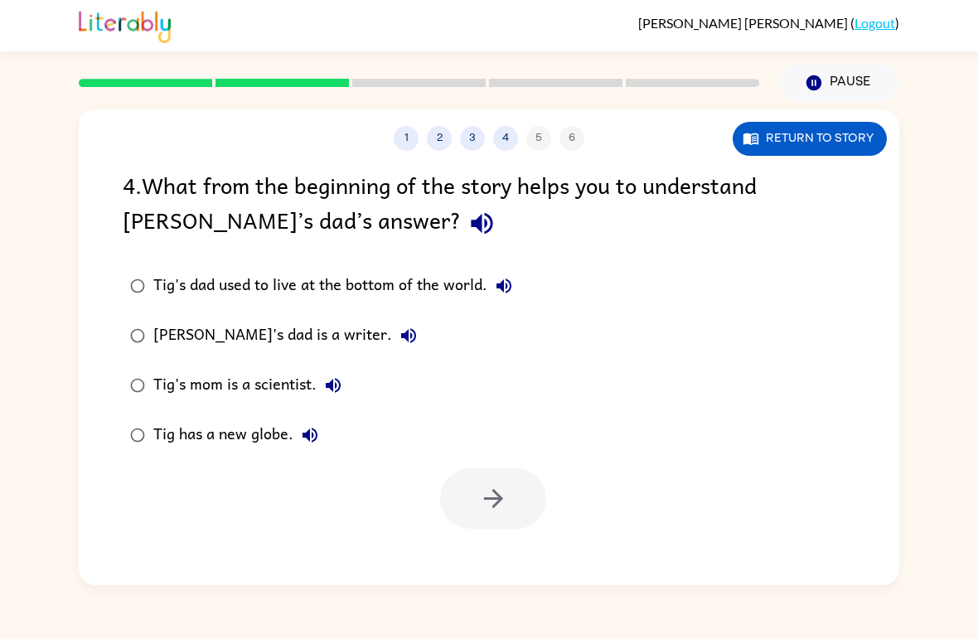
click at [215, 430] on div "Tig has a new globe." at bounding box center [239, 435] width 173 height 33
click at [538, 498] on button "button" at bounding box center [493, 498] width 106 height 61
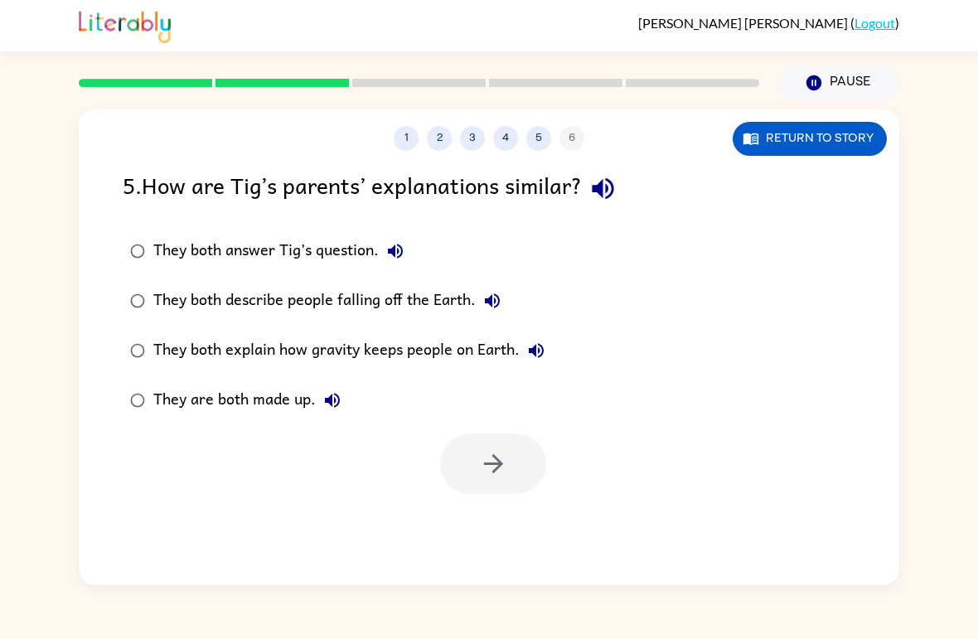
click at [407, 310] on div "They both describe people falling off the Earth." at bounding box center [331, 300] width 356 height 33
click at [521, 466] on button "button" at bounding box center [493, 464] width 106 height 61
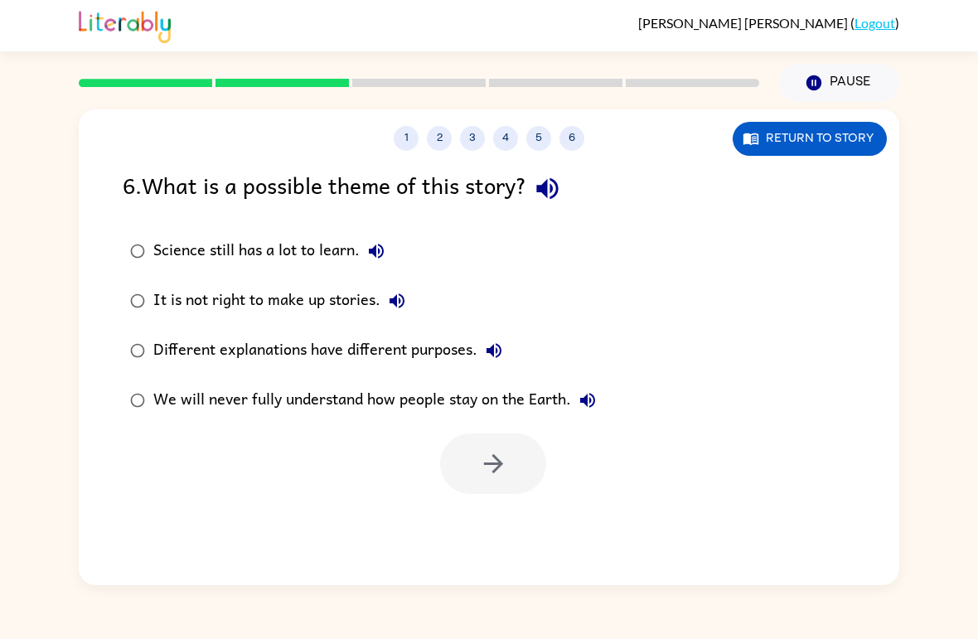
click at [429, 407] on div "We will never fully understand how people stay on the Earth." at bounding box center [378, 400] width 451 height 33
click at [492, 469] on icon "button" at bounding box center [493, 463] width 29 height 29
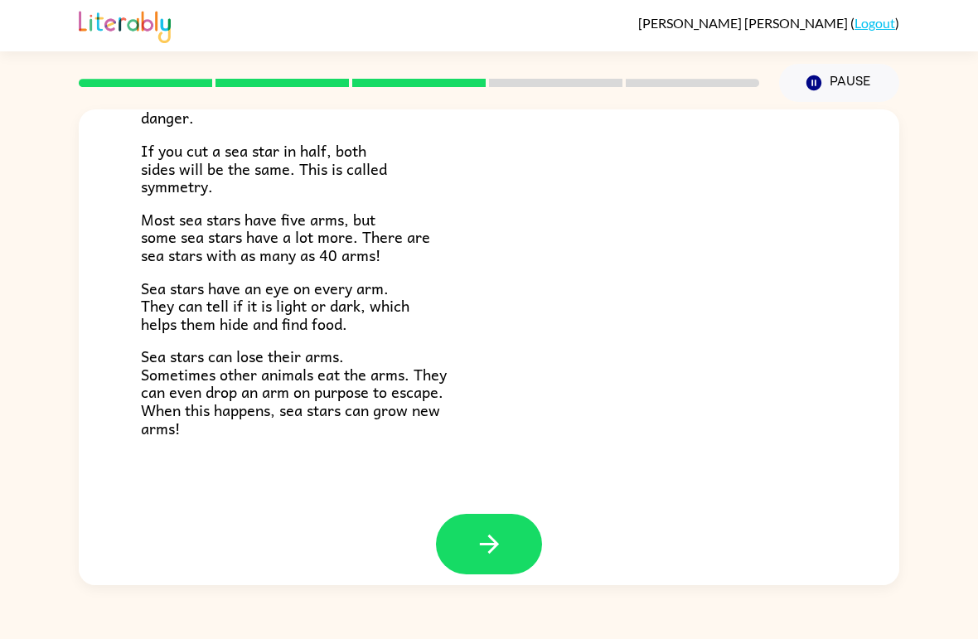
scroll to position [461, 0]
click at [516, 528] on button "button" at bounding box center [489, 545] width 106 height 61
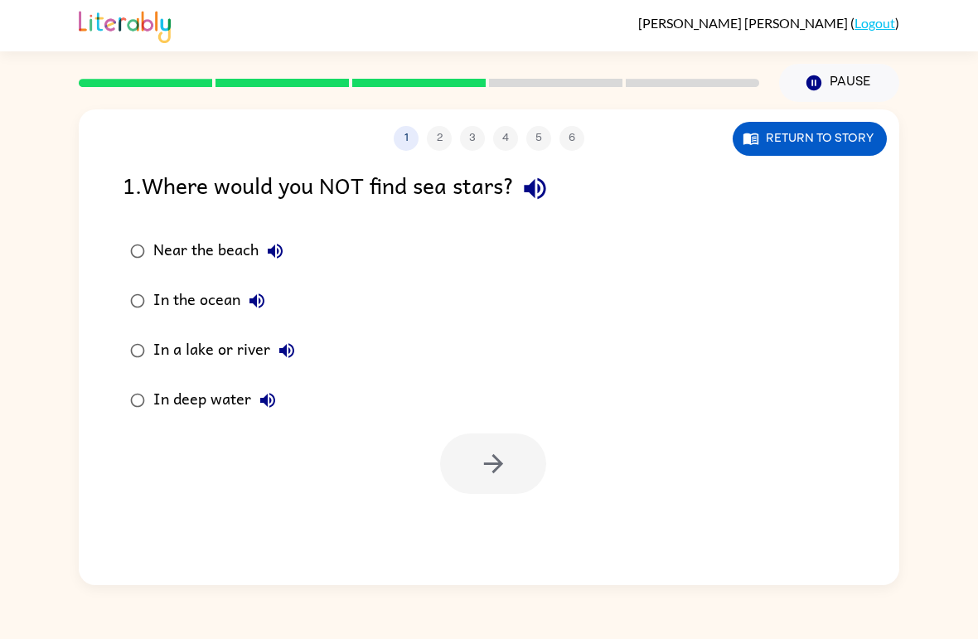
scroll to position [0, 0]
click at [272, 353] on button "In a lake or river" at bounding box center [286, 350] width 33 height 33
click at [509, 469] on button "button" at bounding box center [493, 464] width 106 height 61
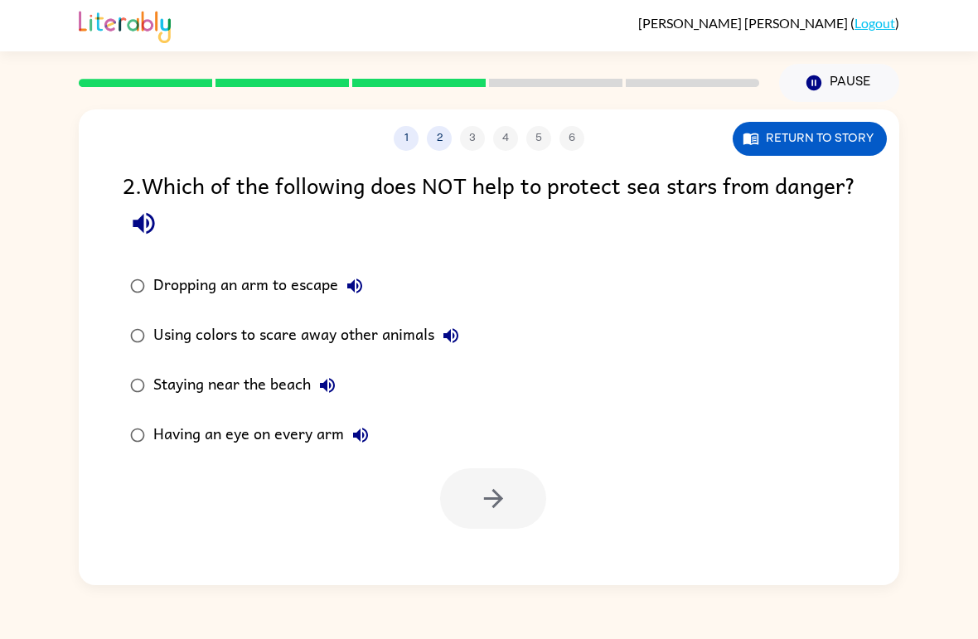
click at [299, 390] on div "Staying near the beach" at bounding box center [248, 385] width 191 height 33
click at [514, 509] on button "button" at bounding box center [493, 498] width 106 height 61
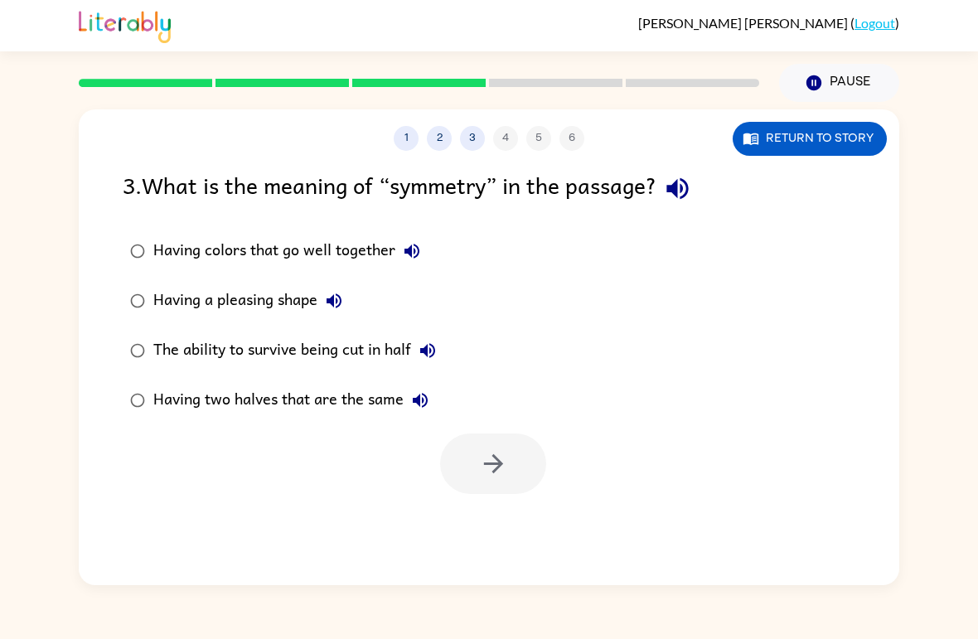
click at [353, 405] on div "Having two halves that are the same" at bounding box center [294, 400] width 283 height 33
click at [506, 464] on icon "button" at bounding box center [493, 463] width 29 height 29
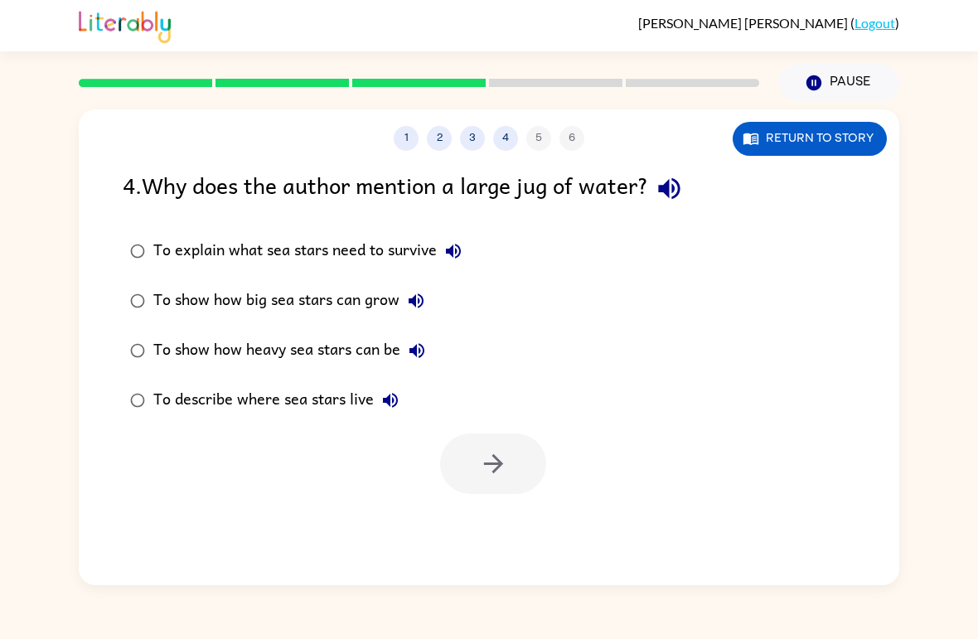
click at [386, 345] on div "To show how heavy sea stars can be" at bounding box center [293, 350] width 280 height 33
click at [479, 467] on icon "button" at bounding box center [493, 463] width 29 height 29
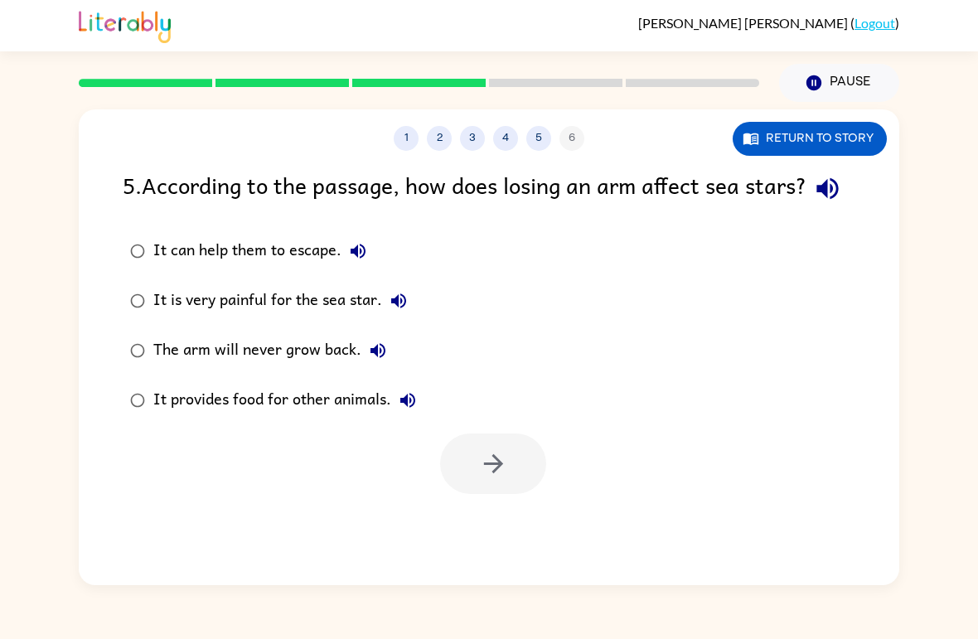
click at [327, 268] on div "It can help them to escape." at bounding box center [263, 251] width 221 height 33
click at [498, 478] on icon "button" at bounding box center [493, 463] width 29 height 29
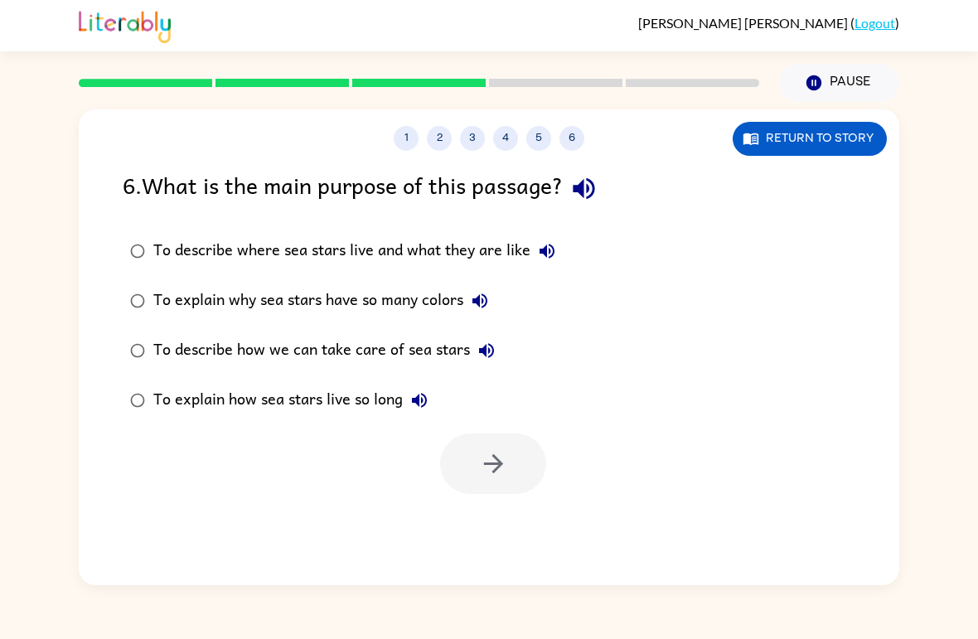
click at [521, 248] on div "To describe where sea stars live and what they are like" at bounding box center [358, 251] width 410 height 33
click at [509, 468] on button "button" at bounding box center [493, 464] width 106 height 61
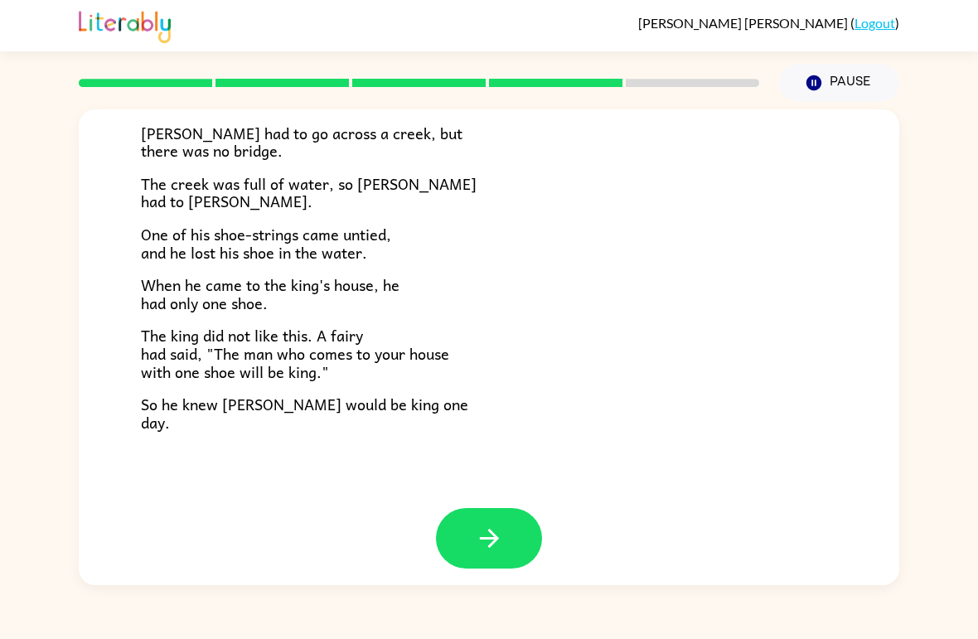
scroll to position [272, 0]
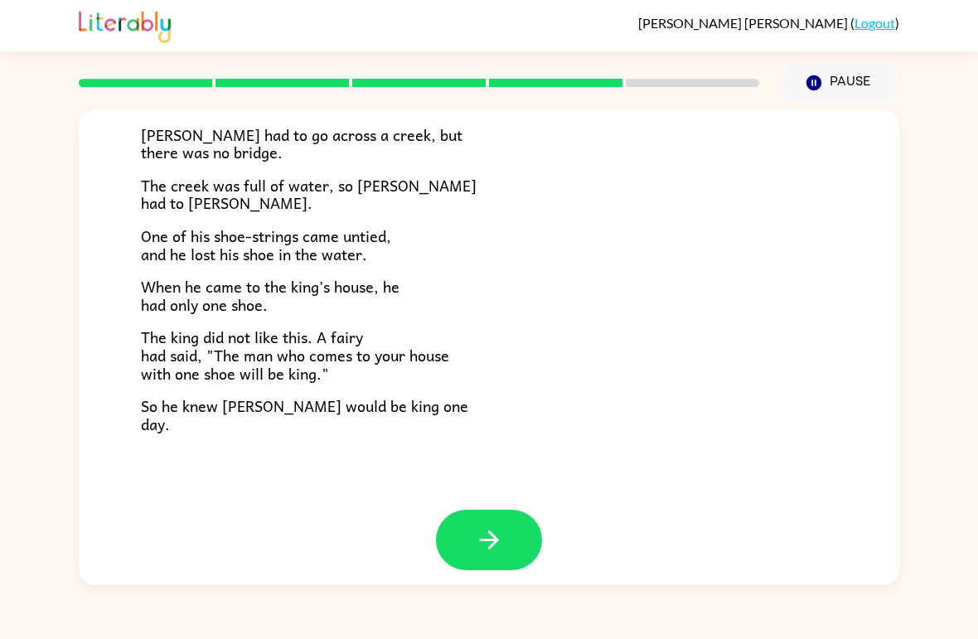
click at [497, 540] on icon "button" at bounding box center [489, 540] width 29 height 29
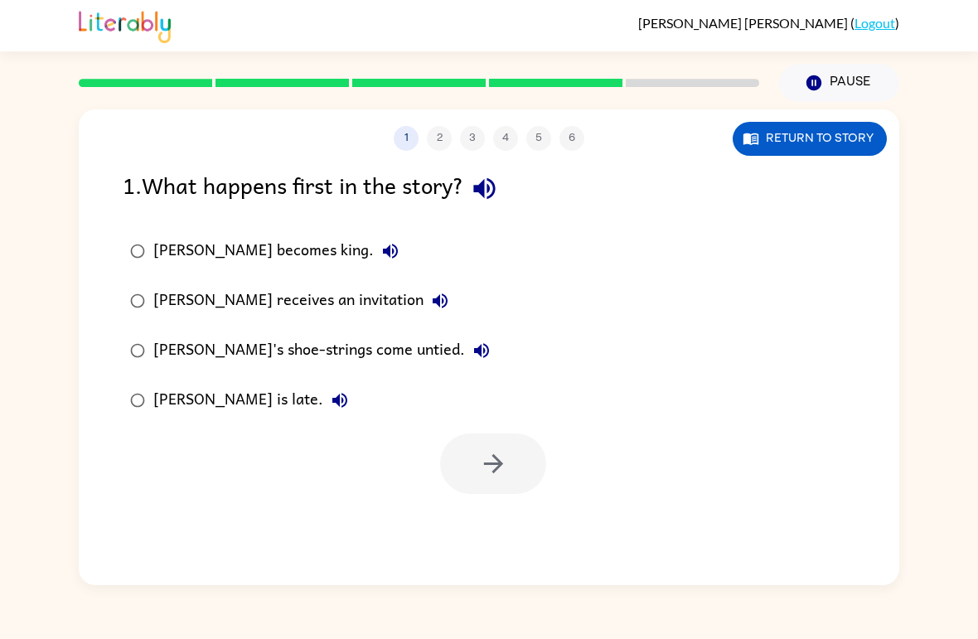
click at [326, 299] on div "[PERSON_NAME] receives an invitation" at bounding box center [304, 300] width 303 height 33
click at [489, 466] on icon "button" at bounding box center [493, 463] width 29 height 29
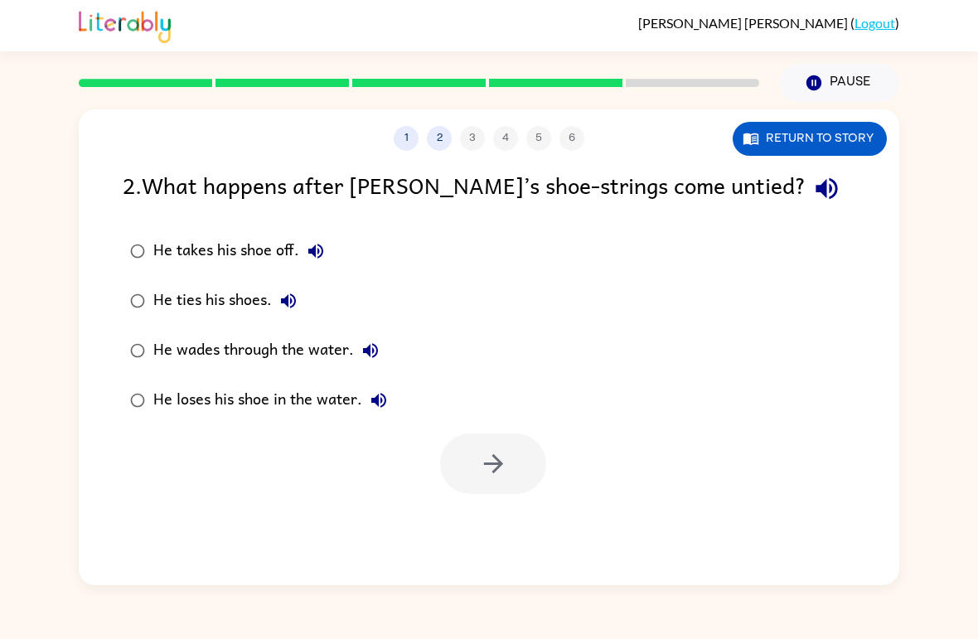
click at [324, 401] on div "He loses his shoe in the water." at bounding box center [274, 400] width 242 height 33
click at [526, 475] on button "button" at bounding box center [493, 464] width 106 height 61
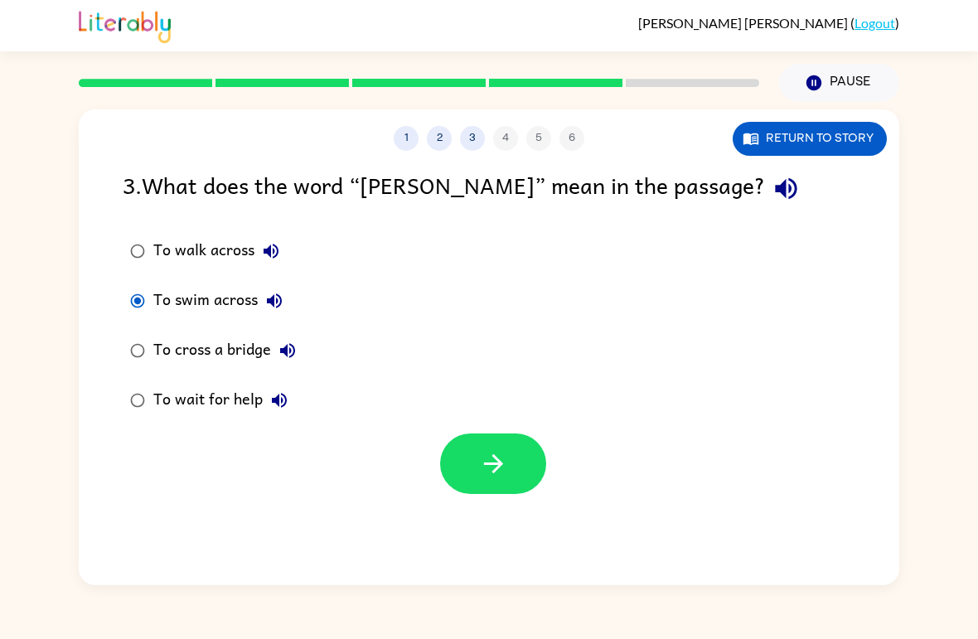
click at [511, 466] on button "button" at bounding box center [493, 464] width 106 height 61
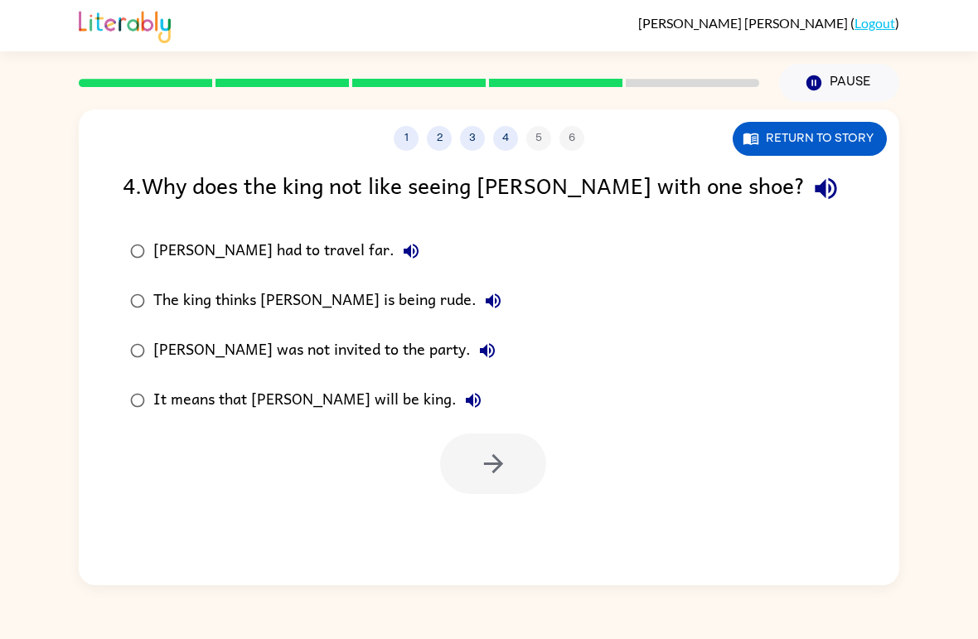
click at [283, 398] on div "It means that [PERSON_NAME] will be king." at bounding box center [321, 400] width 337 height 33
click at [499, 469] on icon "button" at bounding box center [493, 463] width 29 height 29
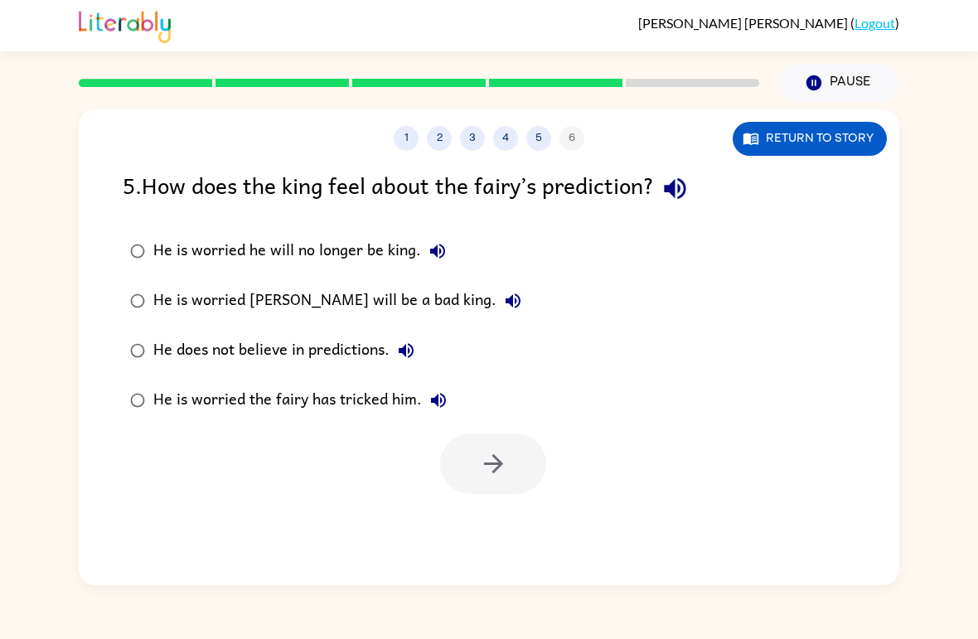
click at [341, 337] on div "He does not believe in predictions." at bounding box center [287, 350] width 269 height 33
click at [501, 469] on icon "button" at bounding box center [493, 463] width 29 height 29
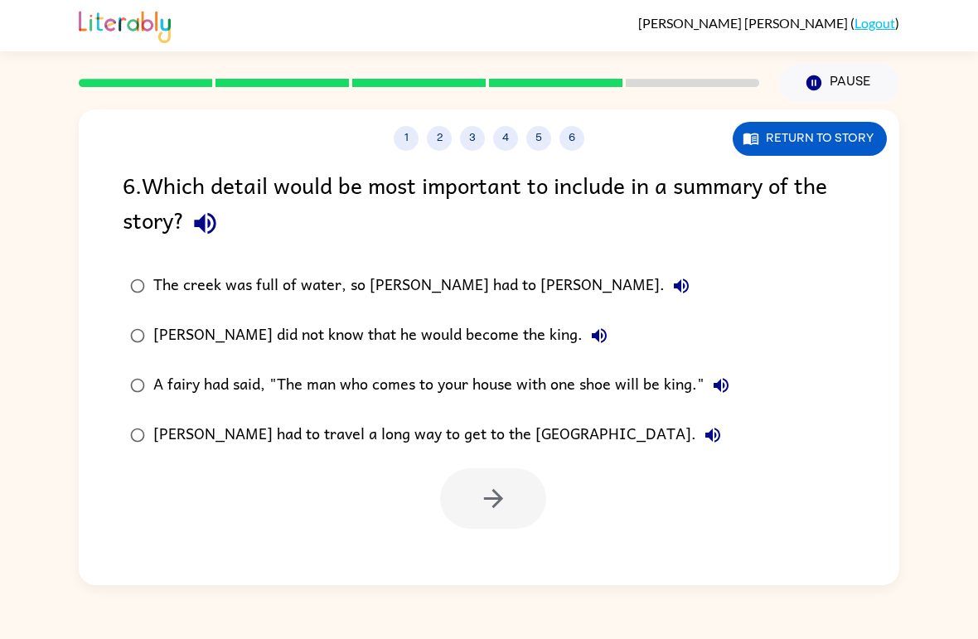
click at [443, 439] on div "[PERSON_NAME] had to travel a long way to get to the [GEOGRAPHIC_DATA]." at bounding box center [441, 435] width 576 height 33
click at [491, 501] on icon "button" at bounding box center [492, 498] width 19 height 19
click at [491, 500] on div at bounding box center [493, 498] width 106 height 61
